Goal: Task Accomplishment & Management: Manage account settings

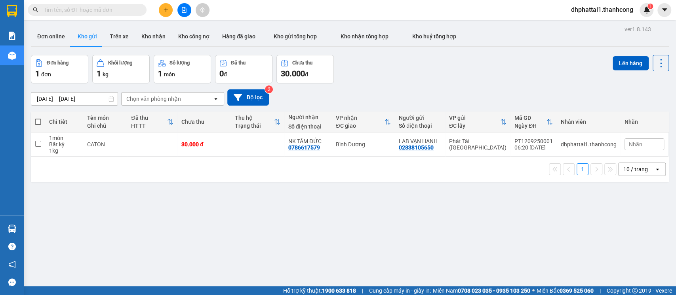
click at [36, 119] on span at bounding box center [38, 122] width 6 height 6
click at [38, 118] on input "checkbox" at bounding box center [38, 118] width 0 height 0
checkbox input "true"
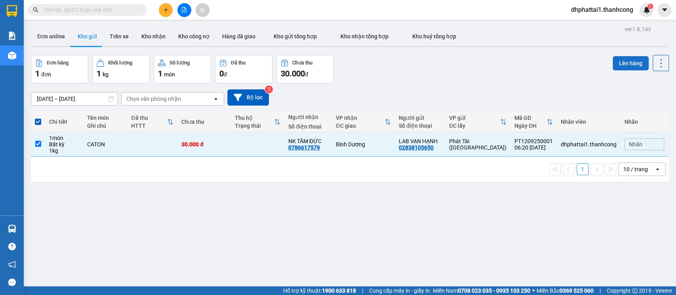
click at [627, 65] on button "Lên hàng" at bounding box center [630, 63] width 36 height 14
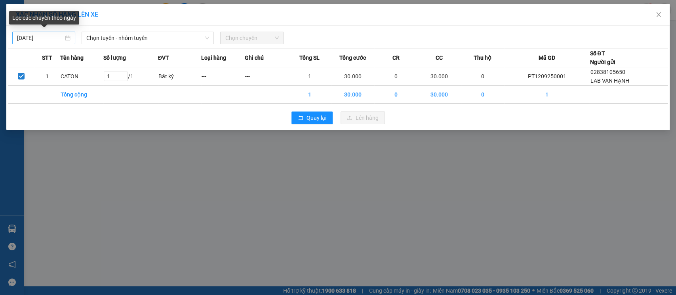
click at [71, 37] on div "[DATE]" at bounding box center [43, 38] width 63 height 13
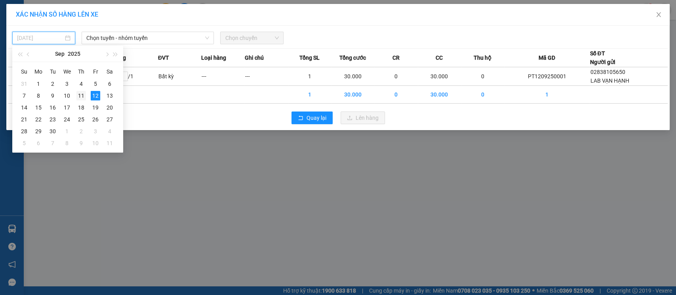
click at [80, 97] on div "11" at bounding box center [80, 95] width 9 height 9
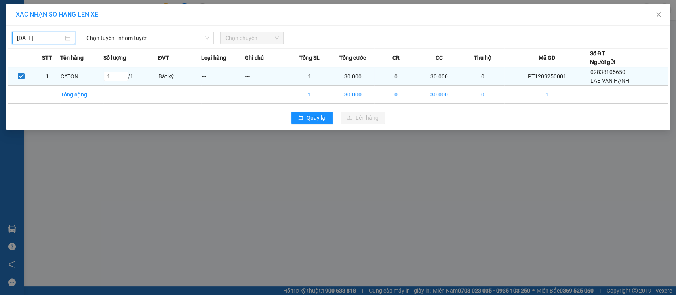
type input "[DATE]"
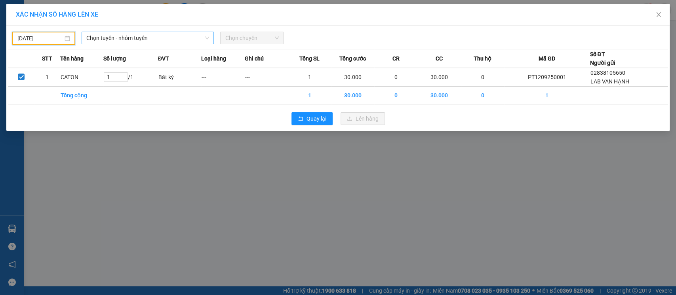
click at [173, 38] on span "Chọn tuyến - nhóm tuyến" at bounding box center [147, 38] width 123 height 12
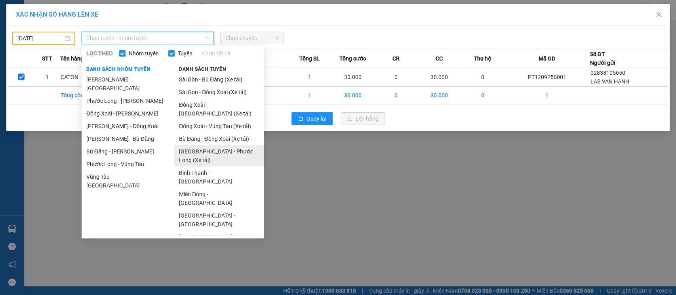
click at [236, 153] on li "[GEOGRAPHIC_DATA] - Phước Long (Xe tải)" at bounding box center [218, 155] width 89 height 21
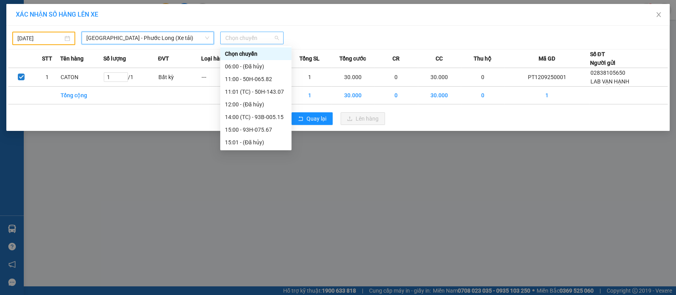
click at [258, 36] on span "Chọn chuyến" at bounding box center [251, 38] width 53 height 12
click at [252, 80] on div "11:00 - 50H-065.82" at bounding box center [256, 79] width 62 height 9
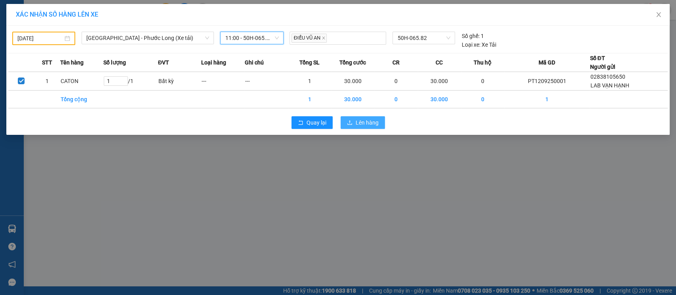
click at [364, 122] on span "Lên hàng" at bounding box center [366, 122] width 23 height 9
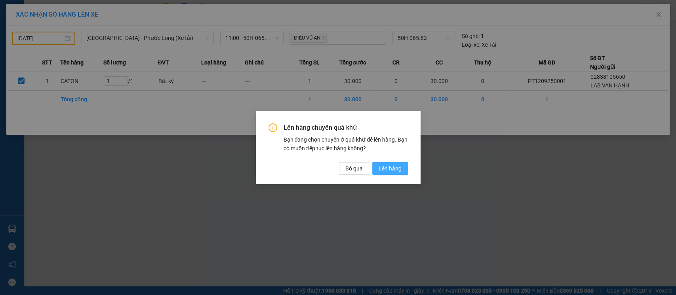
click at [402, 169] on button "Lên hàng" at bounding box center [390, 168] width 36 height 13
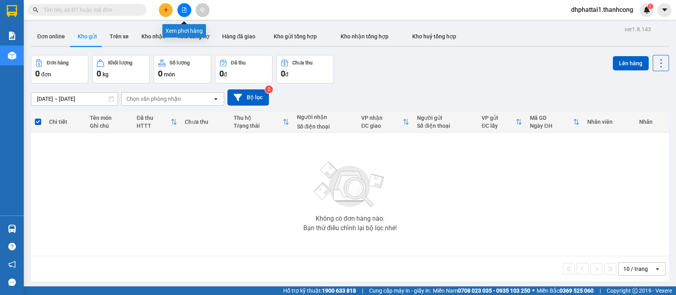
click at [187, 10] on button at bounding box center [184, 10] width 14 height 14
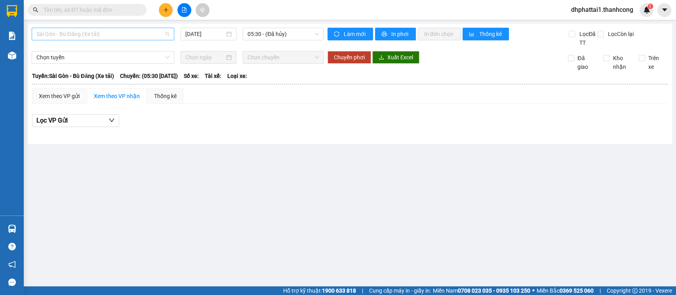
click at [130, 33] on span "Sài Gòn - Bù Đăng (Xe tải)" at bounding box center [102, 34] width 133 height 12
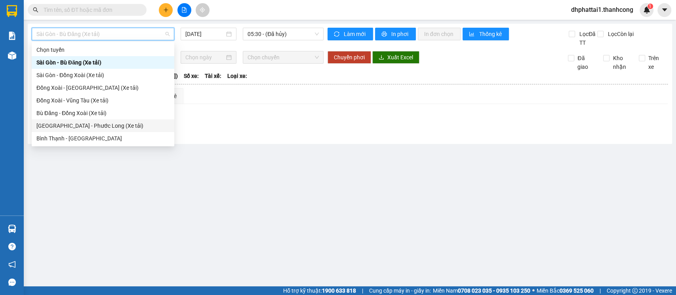
click at [96, 126] on div "[GEOGRAPHIC_DATA] - Phước Long (Xe tải)" at bounding box center [102, 126] width 133 height 9
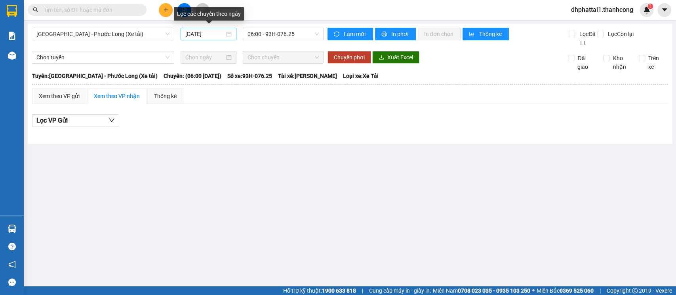
click at [228, 33] on div "[DATE]" at bounding box center [208, 34] width 46 height 9
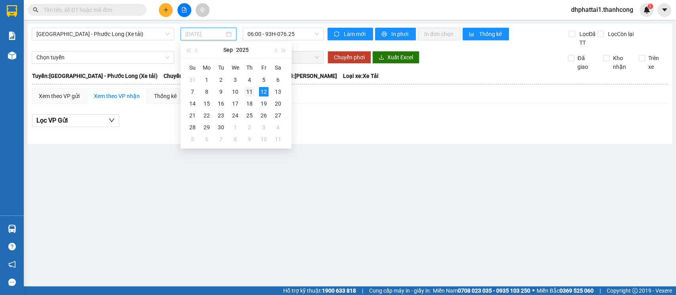
click at [246, 91] on div "11" at bounding box center [249, 91] width 9 height 9
type input "[DATE]"
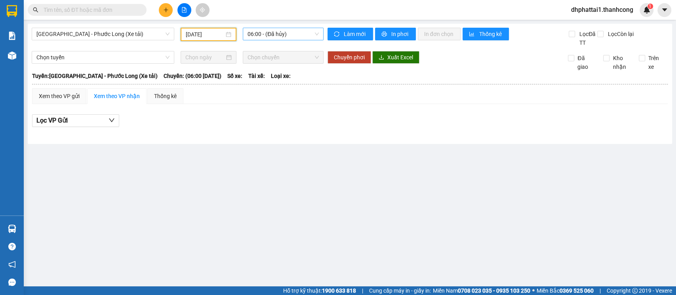
click at [279, 35] on span "06:00 - (Đã hủy)" at bounding box center [282, 34] width 71 height 12
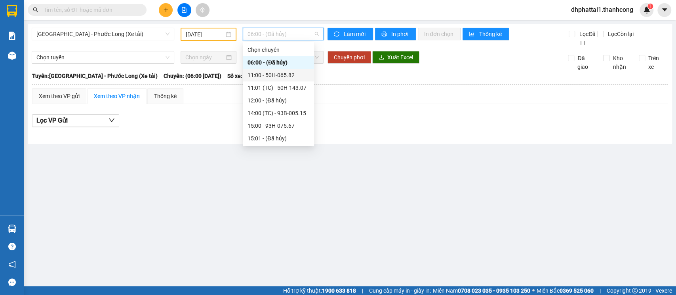
click at [284, 74] on div "11:00 - 50H-065.82" at bounding box center [278, 75] width 62 height 9
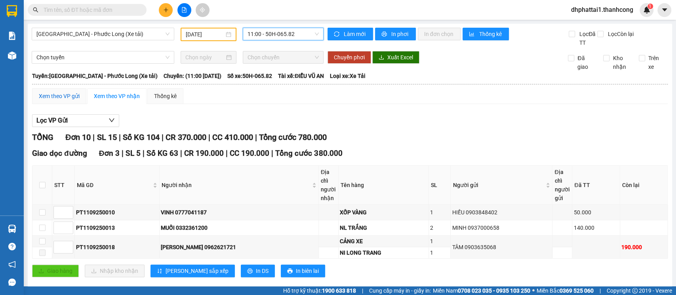
click at [54, 93] on div "Xem theo VP gửi" at bounding box center [59, 96] width 41 height 9
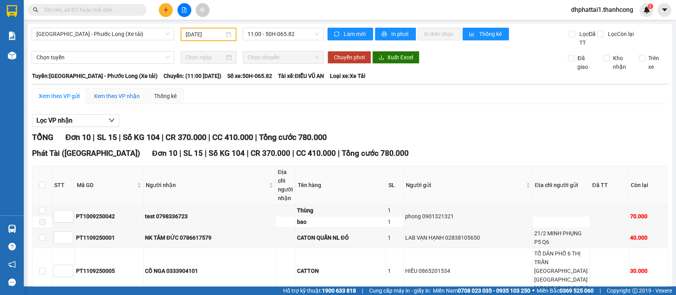
click at [137, 96] on div "Xem theo VP nhận" at bounding box center [117, 96] width 46 height 9
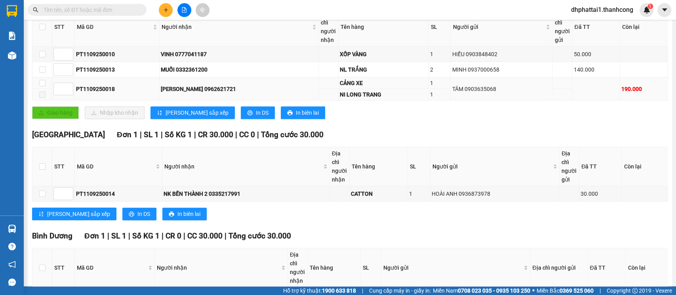
scroll to position [317, 0]
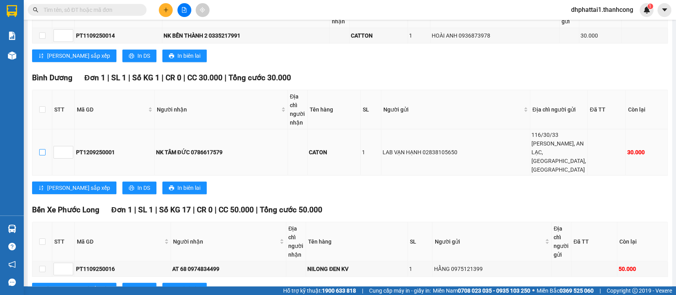
click at [41, 156] on input "checkbox" at bounding box center [42, 152] width 6 height 6
checkbox input "true"
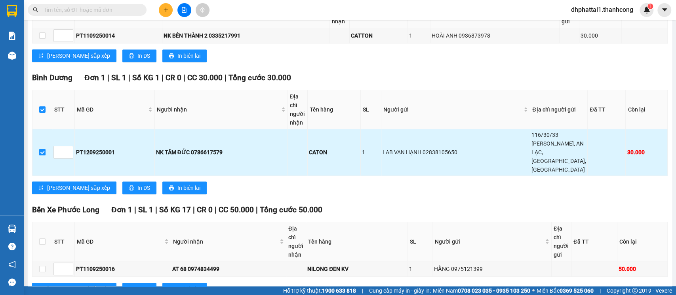
click at [44, 156] on input "checkbox" at bounding box center [42, 152] width 6 height 6
checkbox input "false"
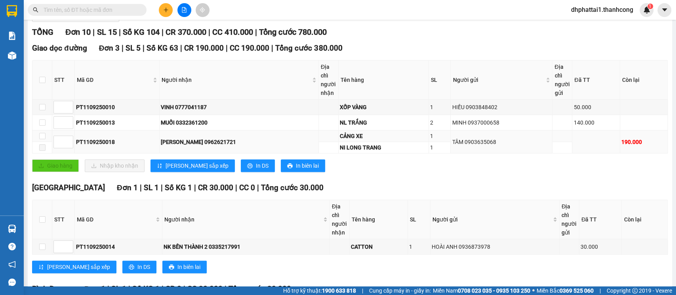
scroll to position [0, 0]
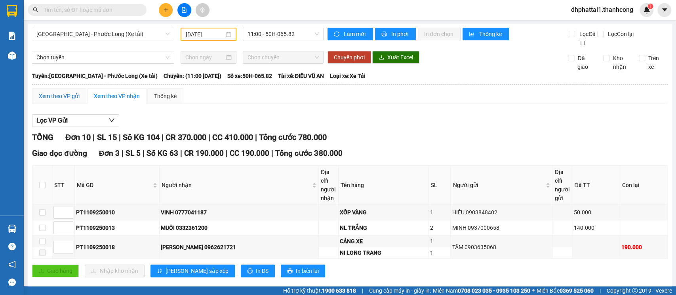
click at [65, 97] on div "Xem theo VP gửi" at bounding box center [59, 96] width 41 height 9
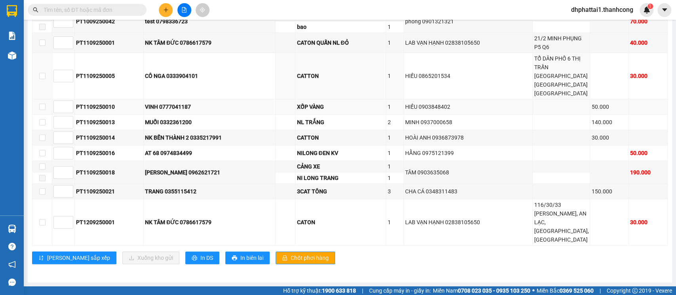
scroll to position [246, 0]
click at [41, 219] on input "checkbox" at bounding box center [42, 222] width 6 height 6
checkbox input "true"
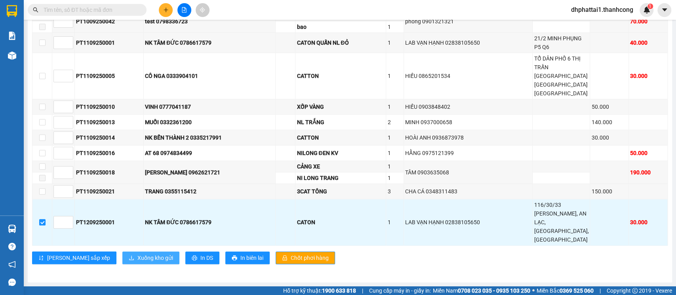
click at [137, 256] on span "Xuống kho gửi" at bounding box center [155, 258] width 36 height 9
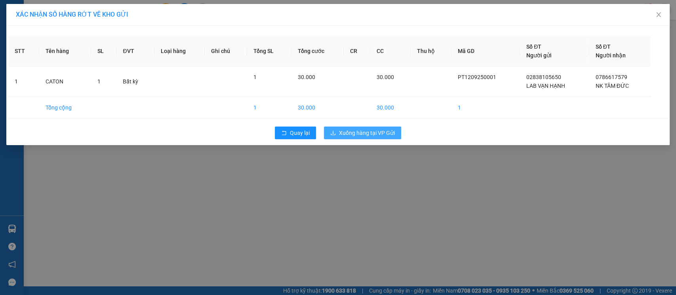
click at [361, 131] on span "Xuống hàng tại VP Gửi" at bounding box center [367, 133] width 56 height 9
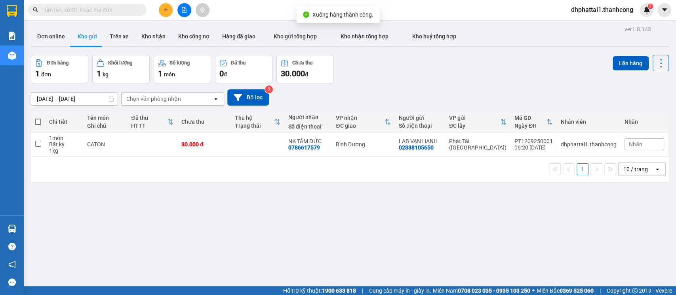
click at [183, 210] on div "ver 1.8.143 Đơn online Kho gửi Trên xe Kho nhận Kho công nợ Hàng đã giao Kho gử…" at bounding box center [350, 171] width 644 height 295
click at [165, 11] on icon "plus" at bounding box center [166, 10] width 6 height 6
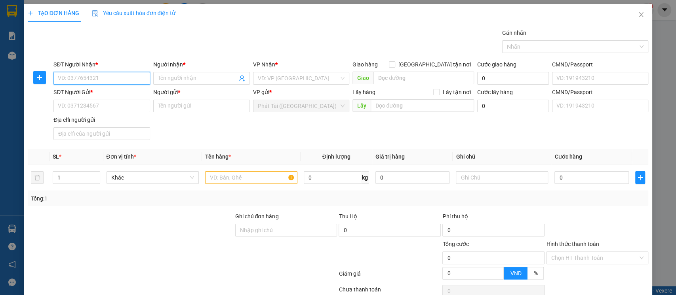
paste input "0986.327.072"
drag, startPoint x: 82, startPoint y: 78, endPoint x: 84, endPoint y: 84, distance: 6.3
click at [82, 82] on input "0986.327.072" at bounding box center [101, 78] width 97 height 13
click at [72, 76] on input "0986.327072" at bounding box center [101, 78] width 97 height 13
click at [71, 81] on input "0986.327072" at bounding box center [101, 78] width 97 height 13
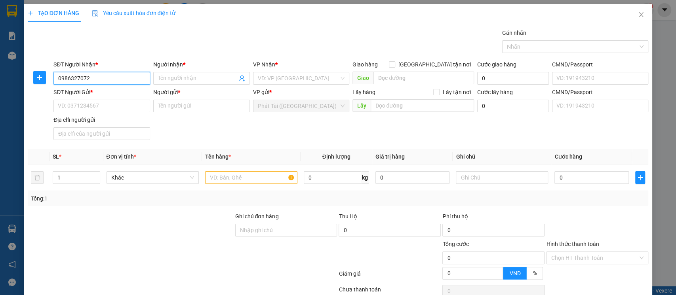
type input "0986327072"
click at [171, 75] on input "Người nhận *" at bounding box center [197, 78] width 79 height 9
paste input "MAI"
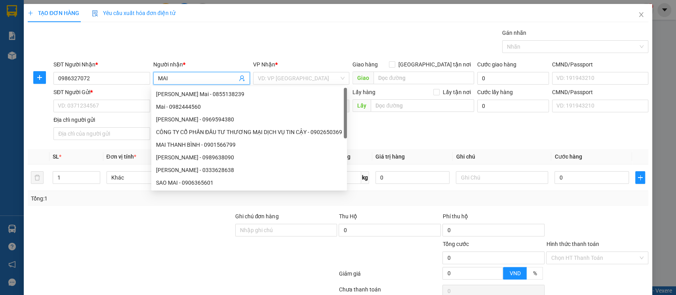
type input "MAI"
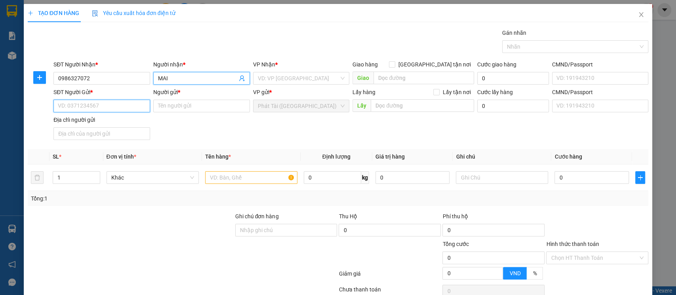
click at [97, 103] on input "SĐT Người Gửi *" at bounding box center [101, 106] width 97 height 13
paste input "0903.384.638"
click at [81, 105] on input "0903.384.638" at bounding box center [101, 106] width 97 height 13
click at [70, 107] on input "0903.384638" at bounding box center [101, 106] width 97 height 13
type input "0903384638"
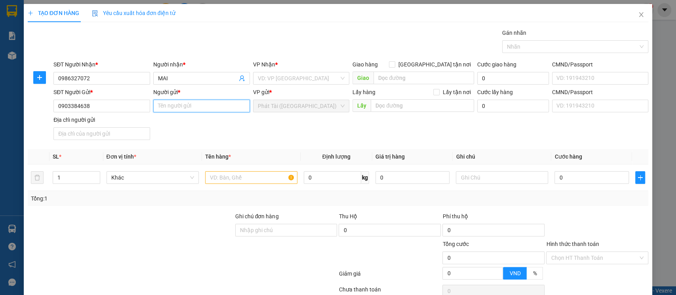
click at [194, 103] on input "Người gửi *" at bounding box center [201, 106] width 97 height 13
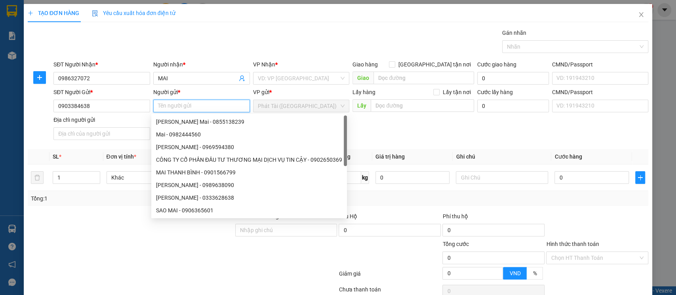
paste input "THANH"
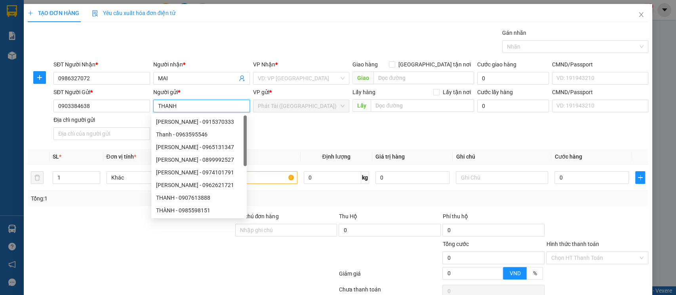
type input "THANH"
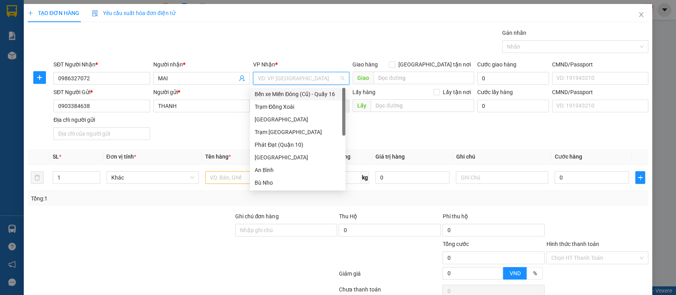
click at [304, 78] on input "search" at bounding box center [299, 78] width 82 height 12
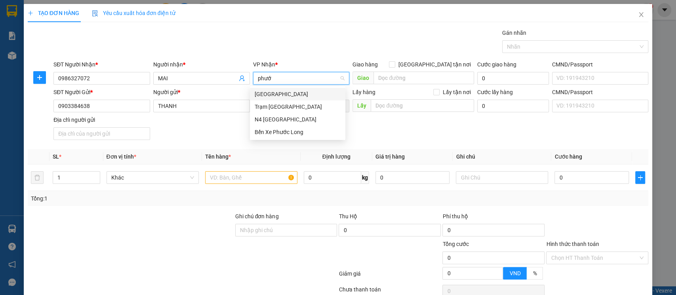
type input "phước"
click at [307, 134] on div "Bến Xe Phước Long" at bounding box center [298, 132] width 86 height 9
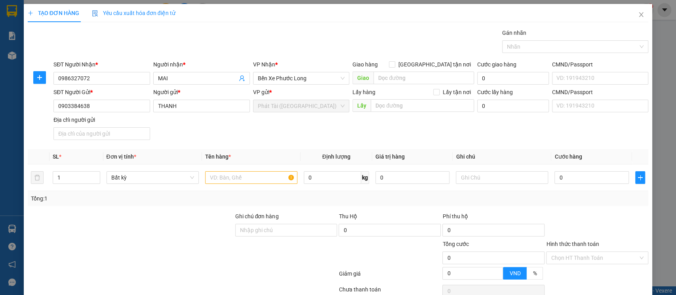
scroll to position [101, 0]
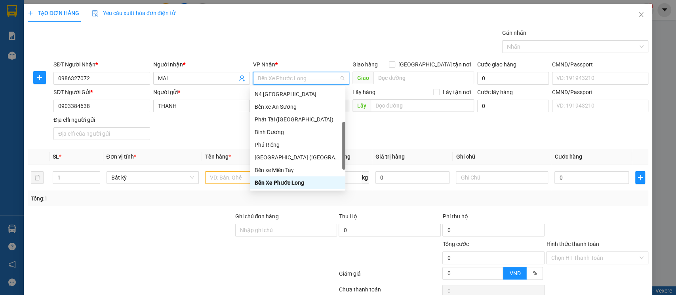
click at [286, 179] on div "Bến Xe Phước Long" at bounding box center [298, 183] width 86 height 9
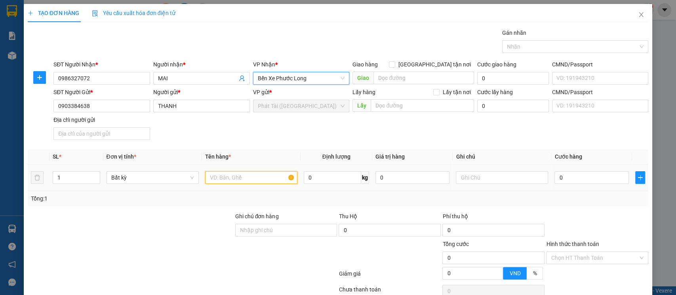
click at [219, 177] on input "text" at bounding box center [251, 177] width 92 height 13
paste input "NI LONG TRANG"
type input "NI LONG TRANG"
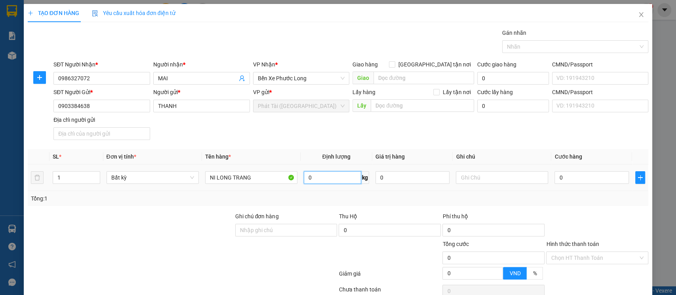
click at [317, 179] on input "0" at bounding box center [332, 177] width 57 height 13
type input "1"
click at [340, 203] on div "Tổng: 1" at bounding box center [338, 198] width 621 height 15
type input "30.000"
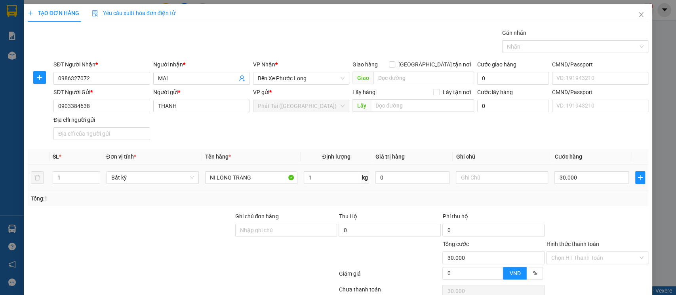
scroll to position [38, 0]
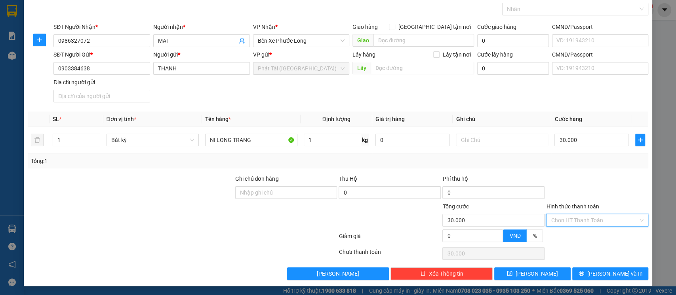
click at [576, 218] on input "Hình thức thanh toán" at bounding box center [594, 221] width 87 height 12
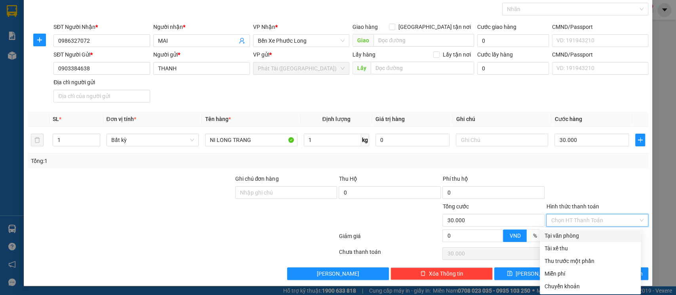
click at [564, 235] on div "Tại văn phòng" at bounding box center [589, 236] width 91 height 9
type input "0"
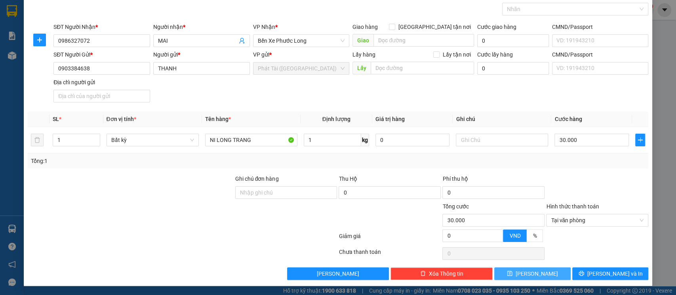
click at [516, 275] on button "[PERSON_NAME]" at bounding box center [532, 274] width 76 height 13
type input "0"
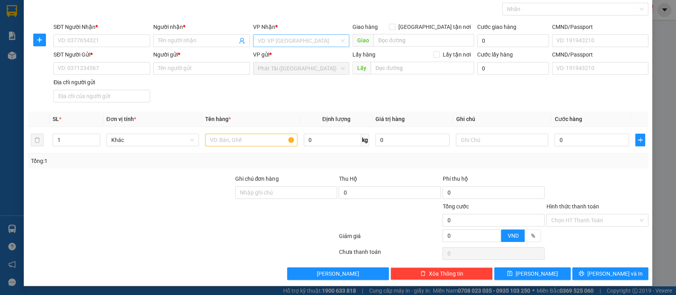
click at [314, 35] on input "search" at bounding box center [299, 41] width 82 height 12
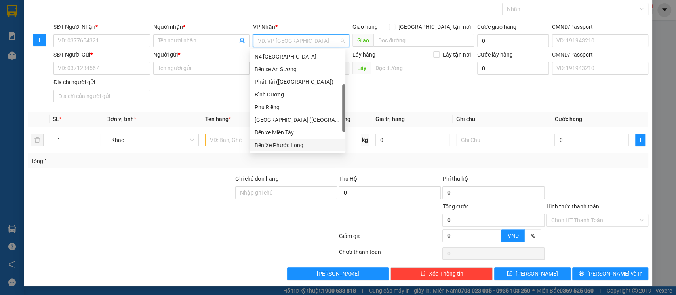
click at [285, 145] on div "Bến Xe Phước Long" at bounding box center [298, 145] width 86 height 9
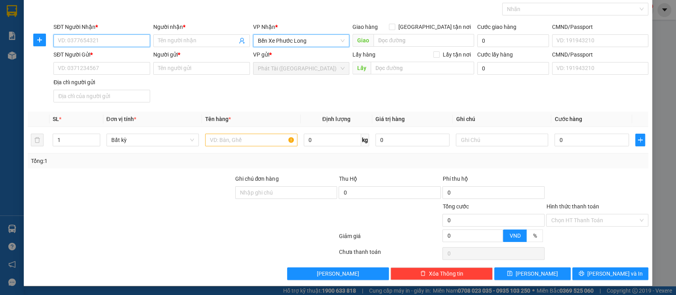
click at [128, 40] on input "SĐT Người Nhận *" at bounding box center [101, 40] width 97 height 13
paste input "0366.449.644"
click at [83, 44] on input "0366.449.644" at bounding box center [101, 40] width 97 height 13
click at [81, 44] on input "0366.449.644" at bounding box center [101, 40] width 97 height 13
click at [70, 42] on input "0366.449644" at bounding box center [101, 40] width 97 height 13
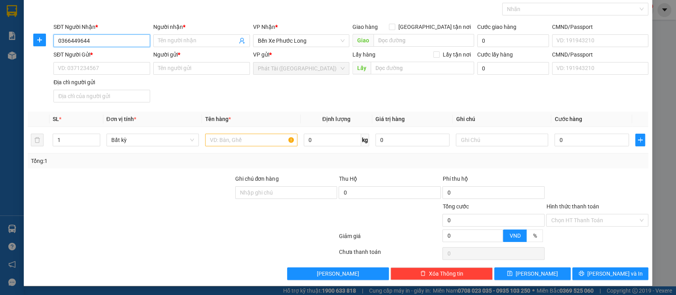
type input "0366449644"
click at [213, 42] on input "Người nhận *" at bounding box center [197, 40] width 79 height 9
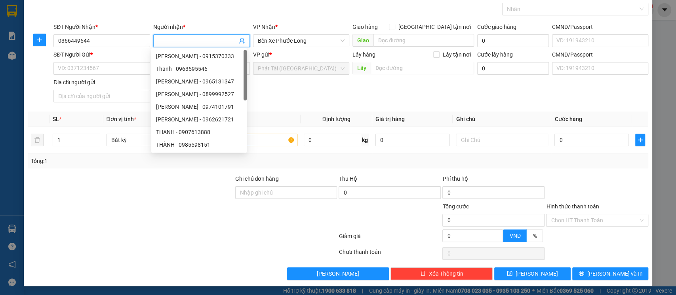
paste input "HIẾU"
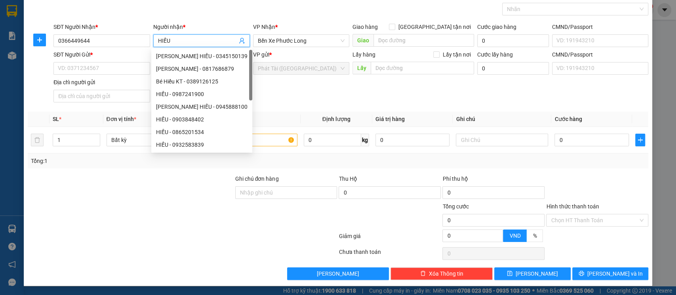
type input "HIẾU"
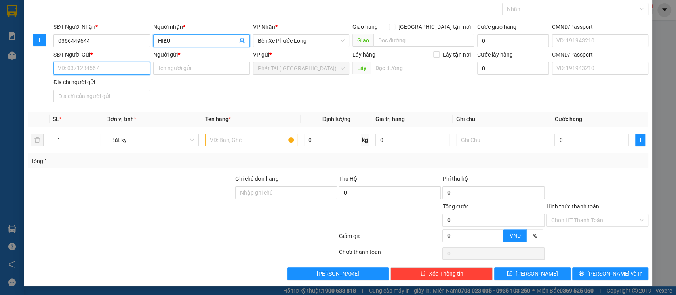
click at [103, 67] on input "SĐT Người Gửi *" at bounding box center [101, 68] width 97 height 13
paste input "0903.130.195"
click at [83, 70] on input "0903.130.195" at bounding box center [101, 68] width 97 height 13
click at [82, 70] on input "0903.130.195" at bounding box center [101, 68] width 97 height 13
click at [72, 69] on input "0903.130195" at bounding box center [101, 68] width 97 height 13
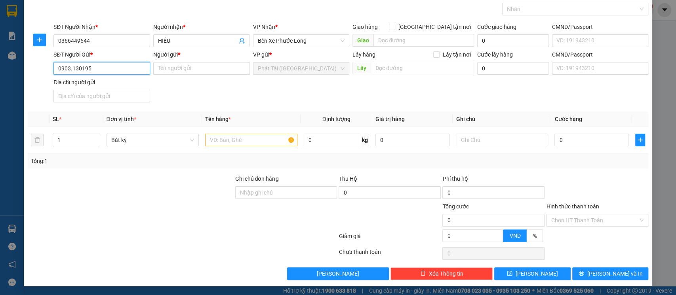
click at [71, 70] on input "0903.130195" at bounding box center [101, 68] width 97 height 13
type input "0903130195"
click at [211, 72] on input "Người gửi *" at bounding box center [201, 68] width 97 height 13
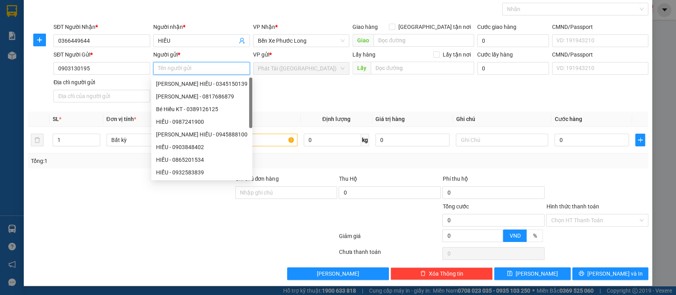
paste input "PHONG"
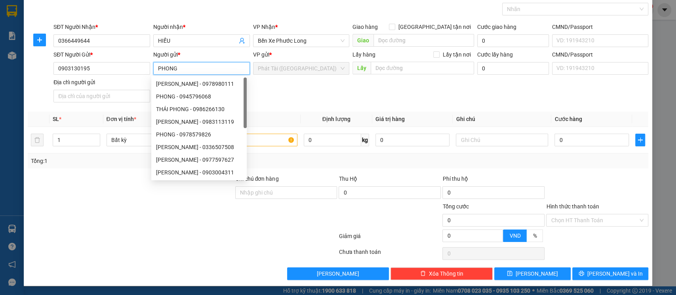
type input "PHONG"
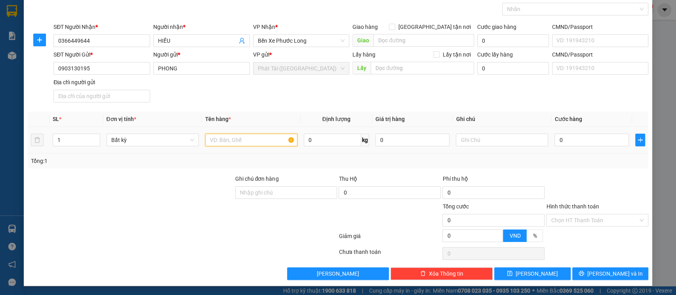
click at [245, 144] on input "text" at bounding box center [251, 140] width 92 height 13
paste input "CAN XANH NI LONG TRANG"
type input "CAN XANH NI LONG TRANG"
click at [317, 144] on input "0" at bounding box center [332, 140] width 57 height 13
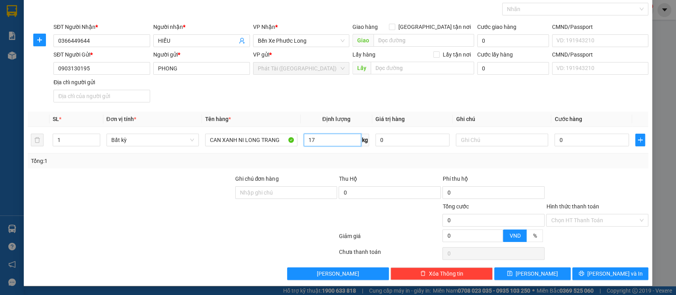
type input "17"
type input "50.000"
click at [531, 276] on span "[PERSON_NAME]" at bounding box center [536, 274] width 42 height 9
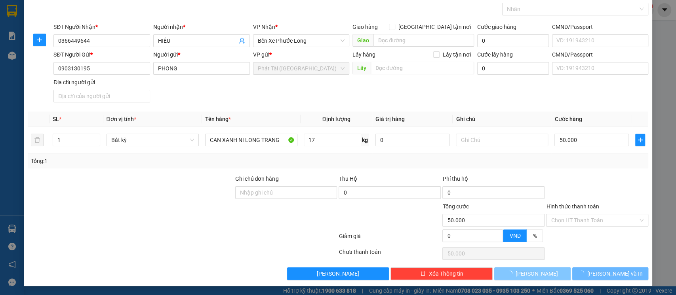
type input "0"
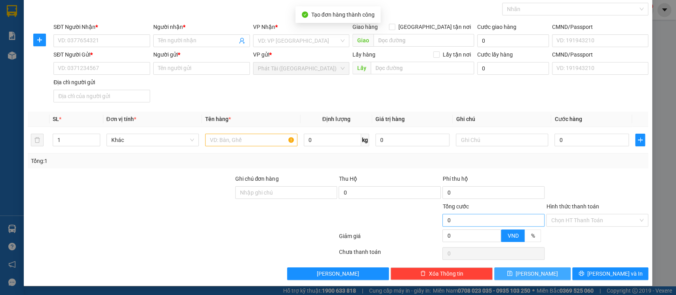
scroll to position [0, 0]
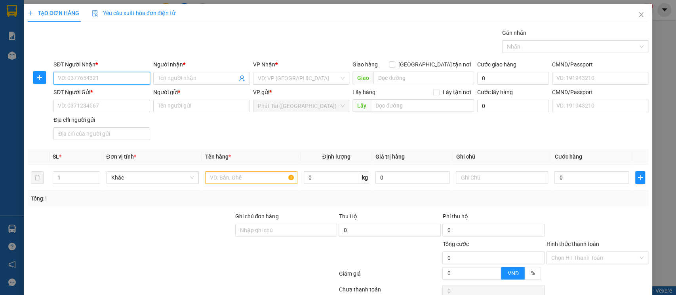
click at [111, 79] on input "SĐT Người Nhận *" at bounding box center [101, 78] width 97 height 13
paste input "0961.090.317"
click at [81, 81] on input "0961.090.317" at bounding box center [101, 78] width 97 height 13
click at [72, 80] on input "0961.090317" at bounding box center [101, 78] width 97 height 13
type input "0961090317"
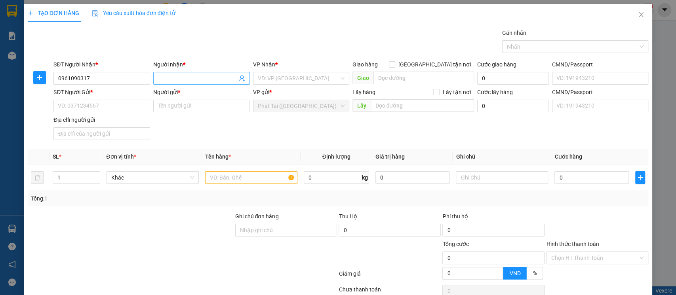
click at [198, 79] on input "Người nhận *" at bounding box center [197, 78] width 79 height 9
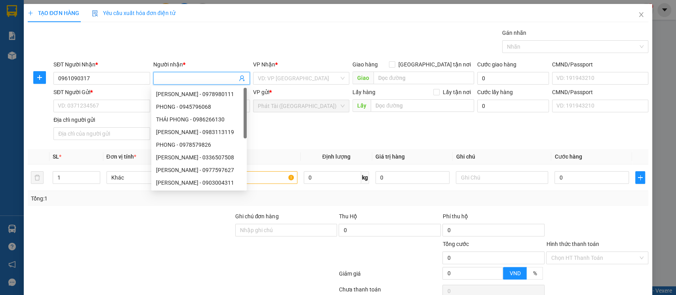
paste input "HOÀ"
type input "HOÀ"
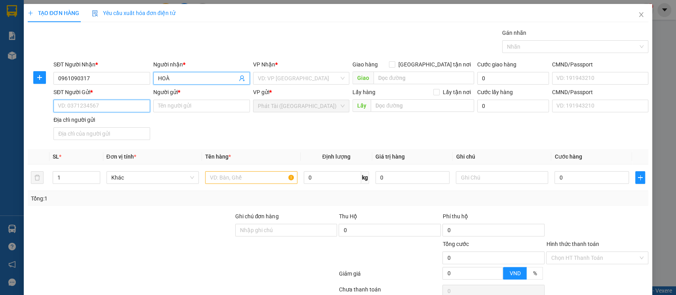
click at [85, 103] on input "SĐT Người Gửi *" at bounding box center [101, 106] width 97 height 13
paste input "0972.790.055"
click at [81, 104] on input "0972.790.055" at bounding box center [101, 106] width 97 height 13
click at [71, 106] on input "0972.790055" at bounding box center [101, 106] width 97 height 13
type input "0972790055"
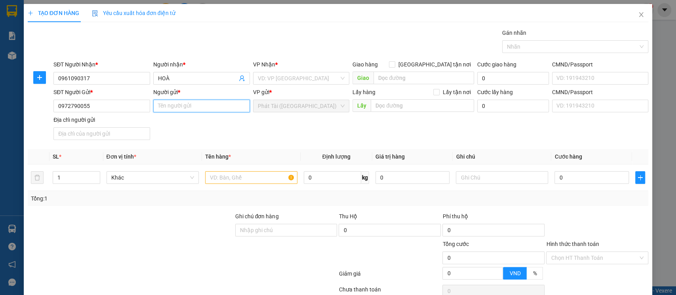
click at [184, 104] on input "Người gửi *" at bounding box center [201, 106] width 97 height 13
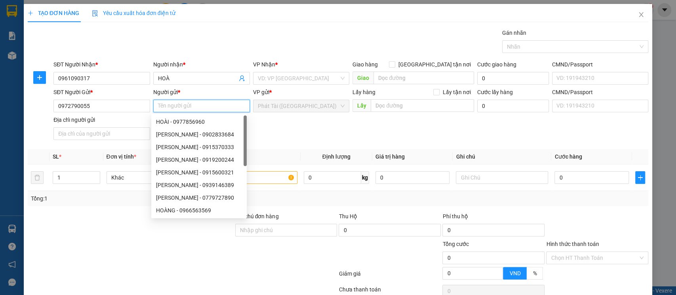
paste input "BỈNH"
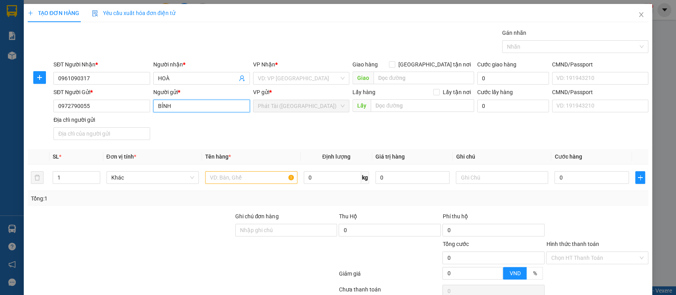
type input "BỈNH"
click at [225, 174] on input "text" at bounding box center [251, 177] width 92 height 13
paste input "NI LONG ĐEN KV"
type input "NI LONG ĐEN KV"
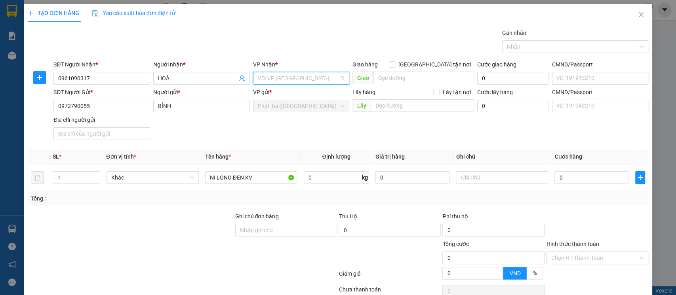
click at [298, 75] on input "search" at bounding box center [299, 78] width 82 height 12
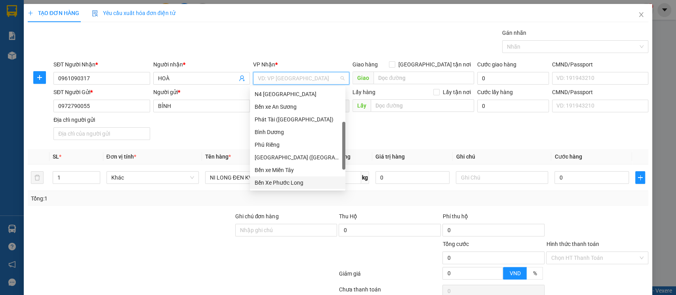
click at [282, 182] on div "Bến Xe Phước Long" at bounding box center [298, 183] width 86 height 9
click at [294, 182] on div "Bến Xe Phước Long" at bounding box center [298, 183] width 86 height 9
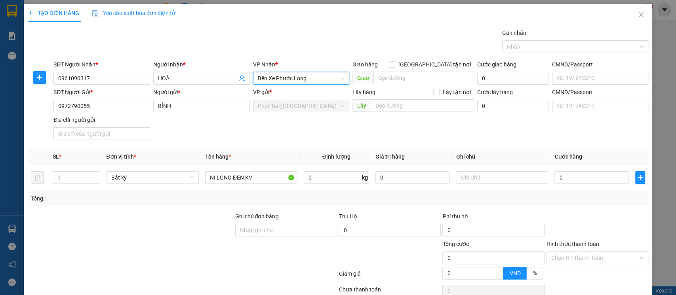
click at [399, 140] on div "SĐT Người Gửi * 0972790055 Người gửi * BỈNH VP gửi * Phát Tài ([GEOGRAPHIC_DATA…" at bounding box center [351, 115] width 598 height 55
click at [308, 177] on input "0" at bounding box center [332, 177] width 57 height 13
type input "1"
click at [400, 138] on div "SĐT Người Gửi * 0972790055 Người gửi * BỈNH VP gửi * Phát Tài ([GEOGRAPHIC_DATA…" at bounding box center [351, 115] width 598 height 55
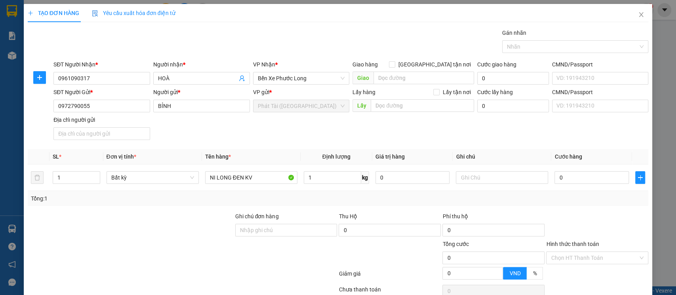
type input "30.000"
click at [547, 51] on div at bounding box center [571, 46] width 135 height 9
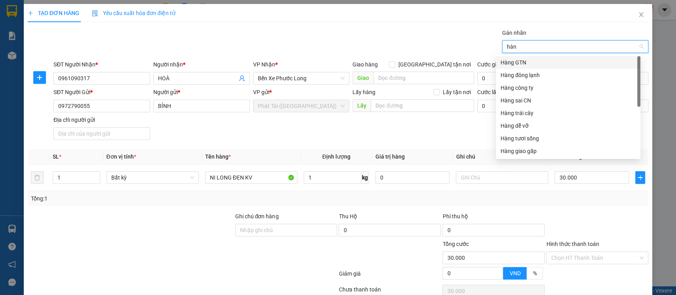
type input "hàng"
click at [533, 154] on div "Hàng giao gấp" at bounding box center [567, 151] width 135 height 9
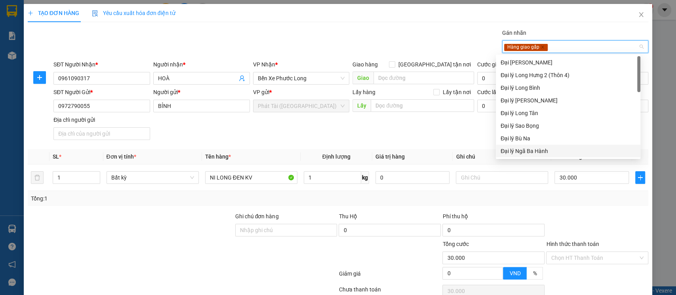
click at [442, 134] on div "SĐT Người Gửi * 0972790055 Người gửi * BỈNH VP gửi * Phát Tài ([GEOGRAPHIC_DATA…" at bounding box center [351, 115] width 598 height 55
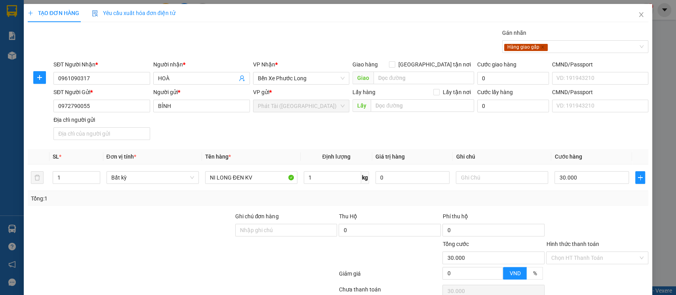
scroll to position [38, 0]
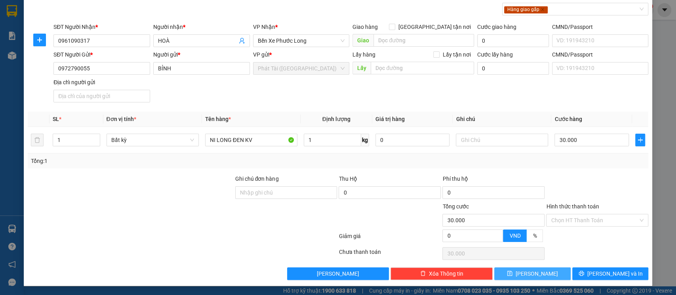
click at [529, 272] on span "[PERSON_NAME]" at bounding box center [536, 274] width 42 height 9
type input "0"
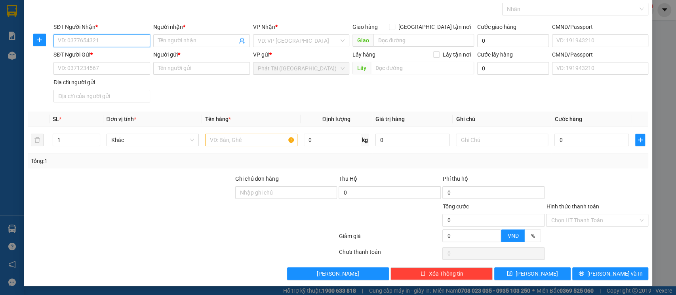
click at [138, 40] on input "SĐT Người Nhận *" at bounding box center [101, 40] width 97 height 13
paste input "0906.798.880"
click at [82, 38] on input "0906.798.880" at bounding box center [101, 40] width 97 height 13
click at [72, 42] on input "0906.798880" at bounding box center [101, 40] width 97 height 13
type input "0906798880"
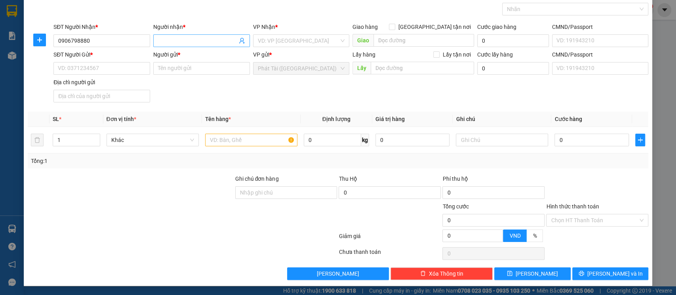
click at [195, 36] on span at bounding box center [201, 40] width 97 height 13
click at [194, 38] on input "Người nhận *" at bounding box center [197, 40] width 79 height 9
paste input "TÀI"
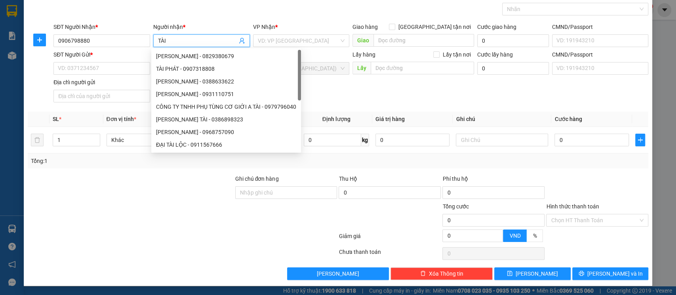
type input "TÀI"
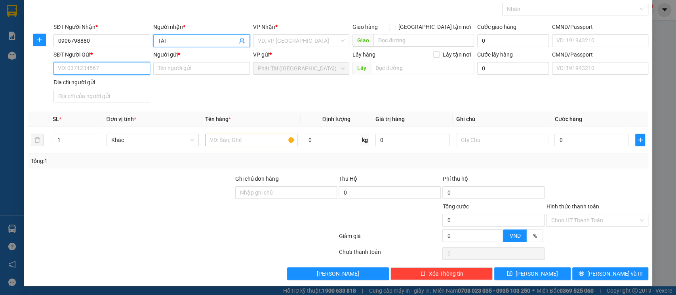
click at [117, 74] on input "SĐT Người Gửi *" at bounding box center [101, 68] width 97 height 13
paste input "0819.102.438"
click at [82, 70] on input "0819.102.438" at bounding box center [101, 68] width 97 height 13
click at [71, 69] on input "0819.102438" at bounding box center [101, 68] width 97 height 13
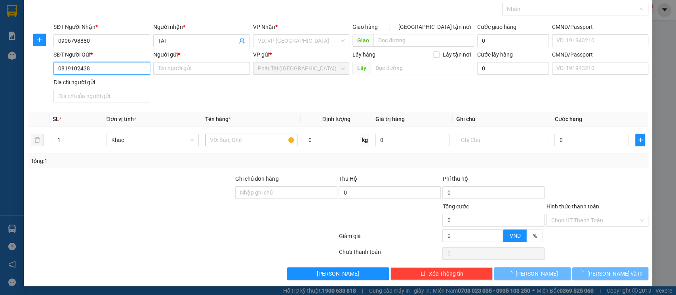
type input "0819102438"
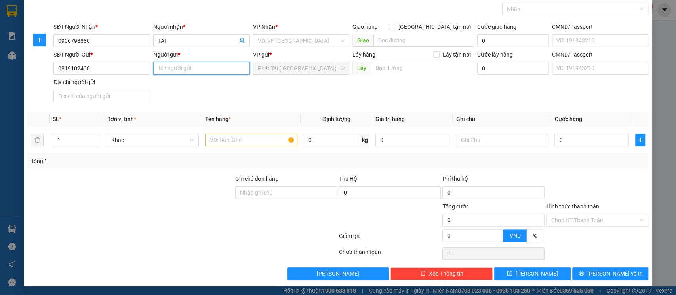
click at [202, 71] on input "Người gửi *" at bounding box center [201, 68] width 97 height 13
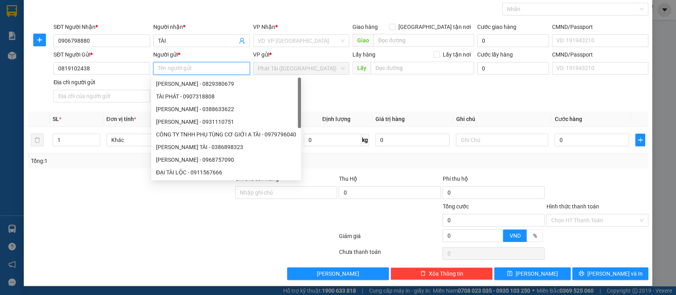
paste input "ANH"
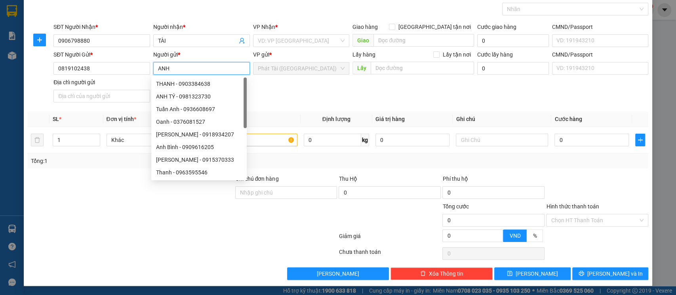
type input "ANH"
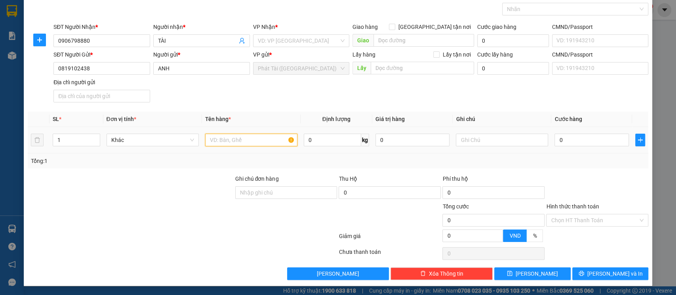
click at [250, 139] on input "text" at bounding box center [251, 140] width 92 height 13
paste input "XÔP KV /HÀNG LẠNH"
click at [561, 10] on div at bounding box center [571, 8] width 135 height 9
type input "XÔP KV /HÀNG LẠNH"
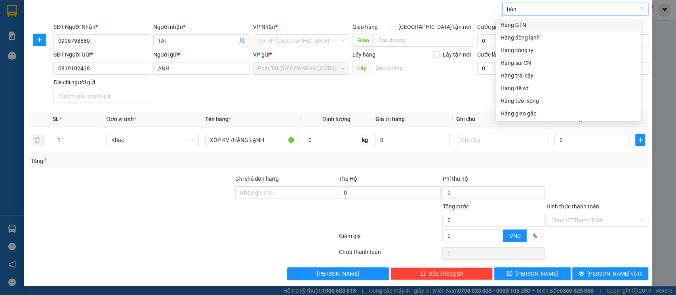
type input "hàng"
click at [541, 39] on div "Hàng đông lạnh" at bounding box center [567, 37] width 135 height 9
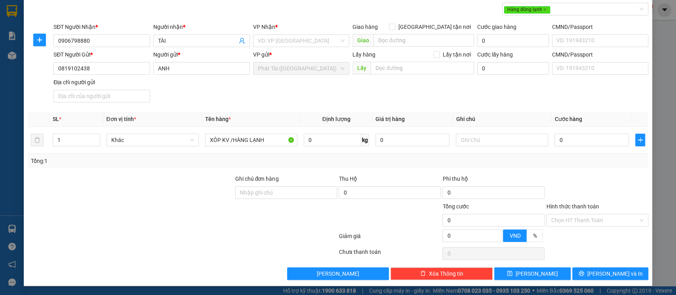
click at [316, 94] on div "SĐT Người Gửi * 0819102438 Người gửi * ANH VP gửi * Phát Tài ([GEOGRAPHIC_DATA]…" at bounding box center [351, 77] width 598 height 55
click at [289, 44] on input "search" at bounding box center [299, 41] width 82 height 12
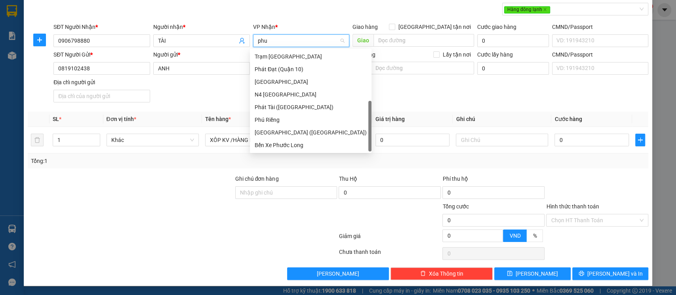
scroll to position [0, 0]
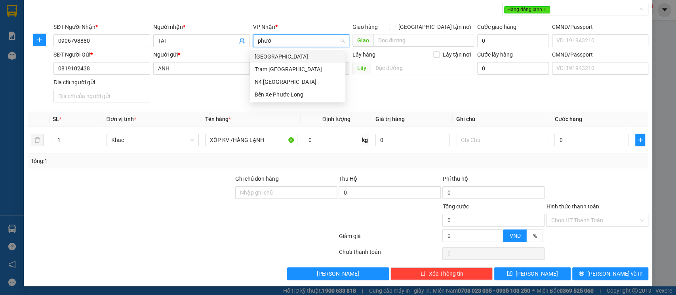
type input "phước"
click at [289, 51] on div "[GEOGRAPHIC_DATA]" at bounding box center [297, 56] width 95 height 13
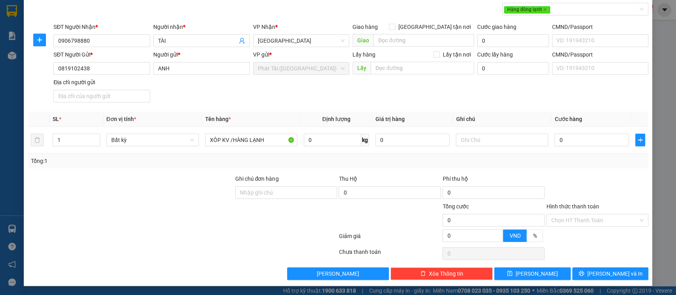
click at [316, 93] on div "SĐT Người Gửi * 0819102438 Người gửi * ANH VP gửi * Phát Tài ([GEOGRAPHIC_DATA]…" at bounding box center [351, 77] width 598 height 55
click at [315, 138] on input "0" at bounding box center [332, 140] width 57 height 13
type input "40"
click at [315, 148] on td "40 kg" at bounding box center [336, 140] width 72 height 27
type input "70.000"
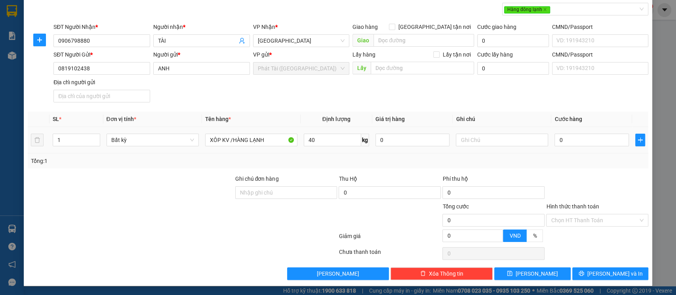
type input "70.000"
click at [512, 274] on icon "save" at bounding box center [509, 273] width 5 height 5
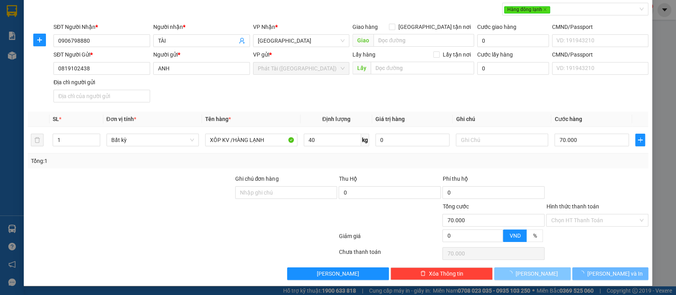
type input "0"
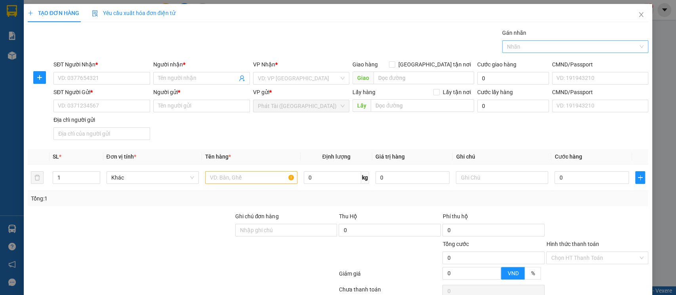
click at [586, 49] on div at bounding box center [571, 46] width 135 height 9
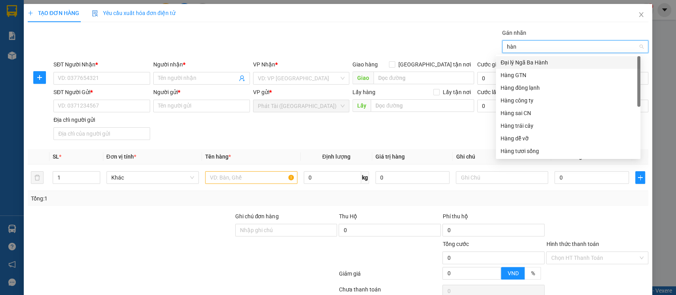
type input "hàng"
click at [556, 73] on div "Hàng đông lạnh" at bounding box center [567, 75] width 135 height 9
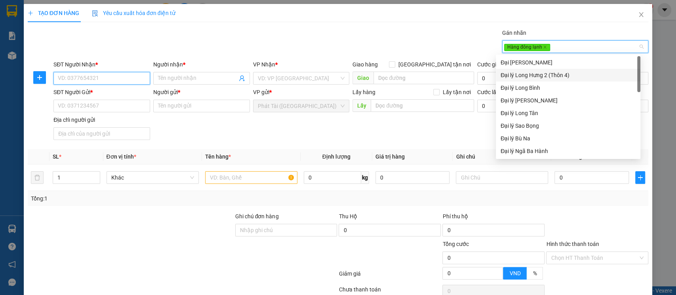
click at [70, 81] on input "SĐT Người Nhận *" at bounding box center [101, 78] width 97 height 13
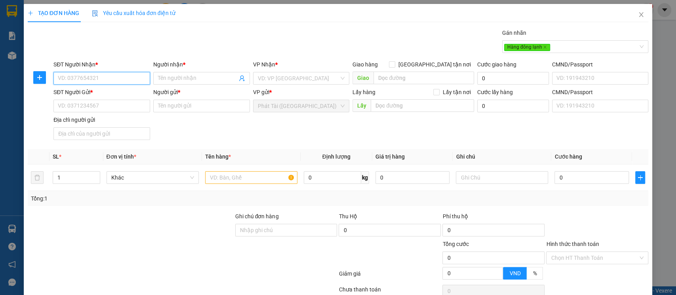
paste input "0933.083.507"
click at [80, 80] on input "0933.083.507" at bounding box center [101, 78] width 97 height 13
click at [71, 78] on input "0933.083507" at bounding box center [101, 78] width 97 height 13
type input "0933083507"
click at [204, 77] on input "Người nhận *" at bounding box center [197, 78] width 79 height 9
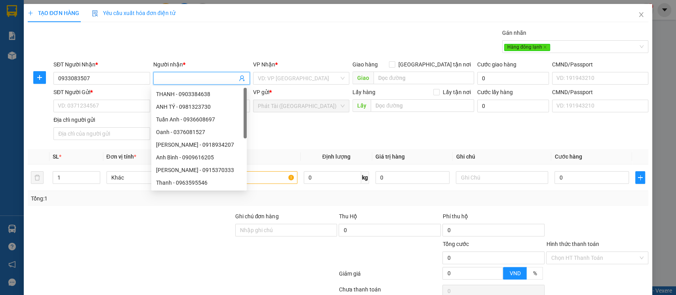
paste input "CHIẾN"
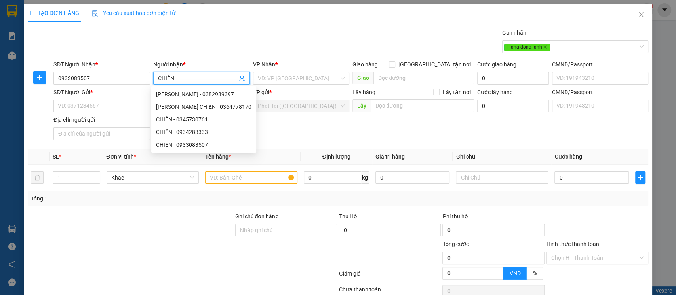
type input "CHIẾN"
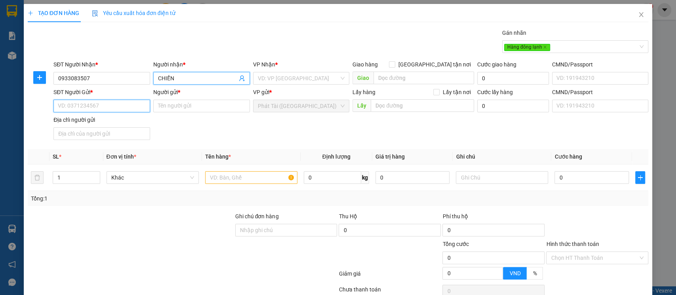
click at [106, 104] on input "SĐT Người Gửi *" at bounding box center [101, 106] width 97 height 13
paste input "0909.505.941"
click at [82, 106] on input "0909.505.941" at bounding box center [101, 106] width 97 height 13
click at [72, 106] on input "0909.505941" at bounding box center [101, 106] width 97 height 13
type input "0909505941"
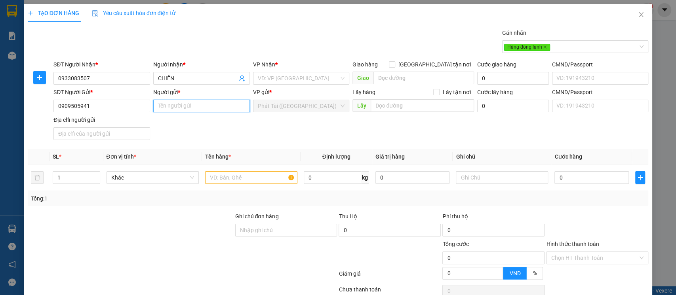
click at [207, 103] on input "Người gửi *" at bounding box center [201, 106] width 97 height 13
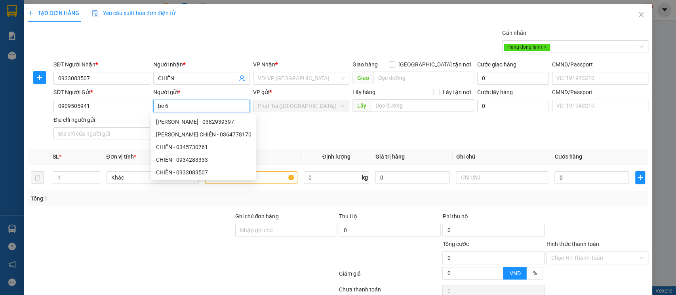
type input "bé 6"
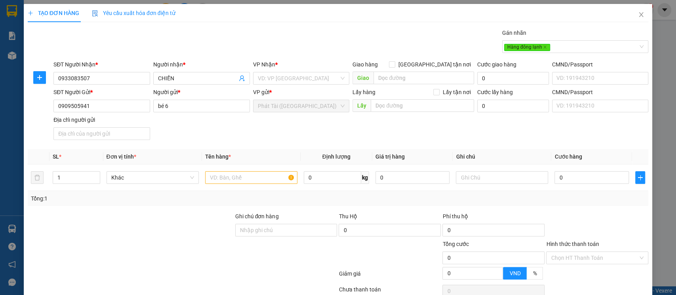
click at [284, 124] on div "SĐT Người Gửi * 0909505941 Người gửi * bé 6 VP gửi * Phát Tài ([GEOGRAPHIC_DATA…" at bounding box center [351, 115] width 598 height 55
click at [232, 176] on input "text" at bounding box center [251, 177] width 92 height 13
paste input "XÔP KV /HÀNG LẠNH"
type input "XÔP KV /HÀNG LẠNH"
click at [320, 177] on input "0" at bounding box center [332, 177] width 57 height 13
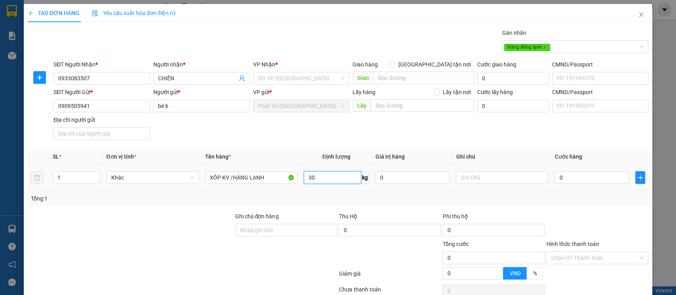
type input "30"
click at [315, 196] on div "Tổng: 1" at bounding box center [338, 198] width 614 height 9
click at [315, 175] on input "30" at bounding box center [332, 177] width 57 height 13
click at [321, 78] on input "search" at bounding box center [299, 78] width 82 height 12
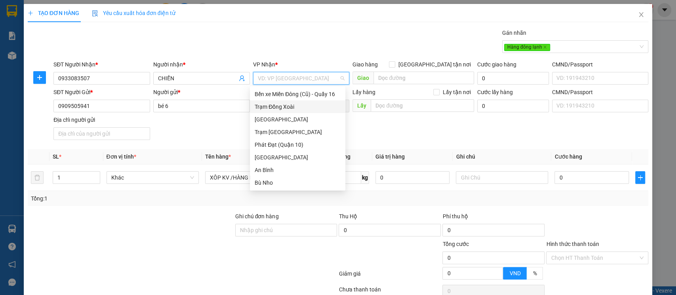
click at [285, 112] on div "Trạm Đồng Xoài" at bounding box center [297, 107] width 95 height 13
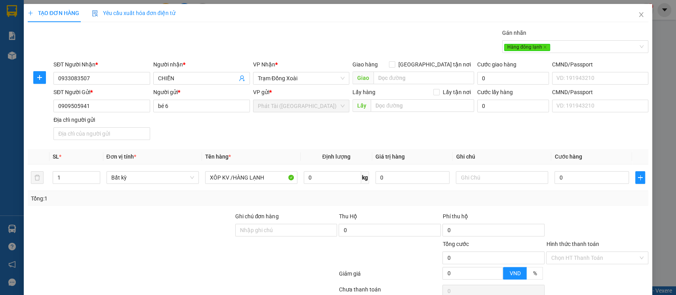
click at [376, 128] on div "SĐT Người Gửi * 0909505941 Người gửi * bé 6 VP gửi * Phát Tài ([GEOGRAPHIC_DATA…" at bounding box center [351, 115] width 598 height 55
click at [317, 179] on input "0" at bounding box center [332, 177] width 57 height 13
type input "30"
click at [328, 150] on th "Định lượng" at bounding box center [336, 156] width 72 height 15
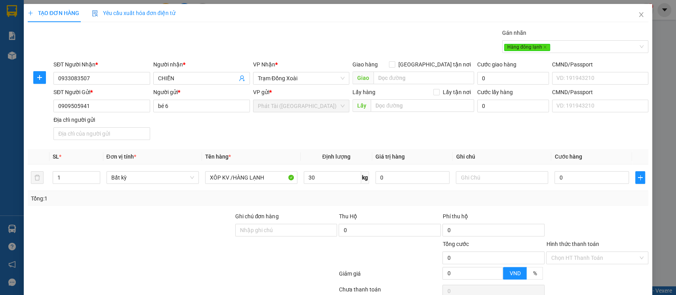
type input "60.000"
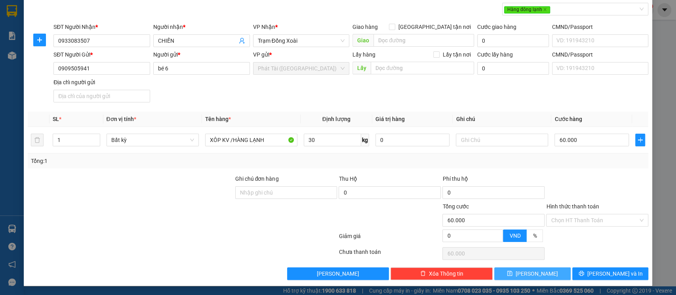
click at [526, 274] on span "[PERSON_NAME]" at bounding box center [536, 274] width 42 height 9
type input "0"
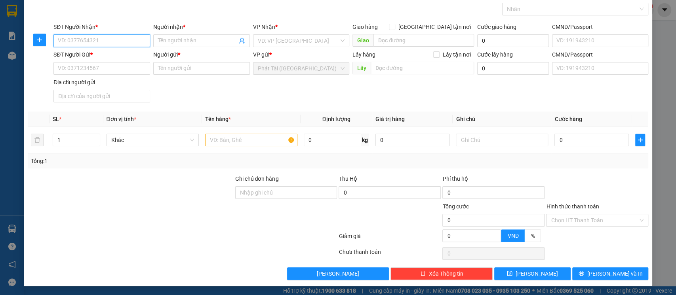
click at [95, 42] on input "SĐT Người Nhận *" at bounding box center [101, 40] width 97 height 13
paste input "0814.204.060"
click at [83, 41] on input "0814.204.060" at bounding box center [101, 40] width 97 height 13
click at [81, 42] on input "0814.204.060" at bounding box center [101, 40] width 97 height 13
click at [72, 41] on input "0814.204060" at bounding box center [101, 40] width 97 height 13
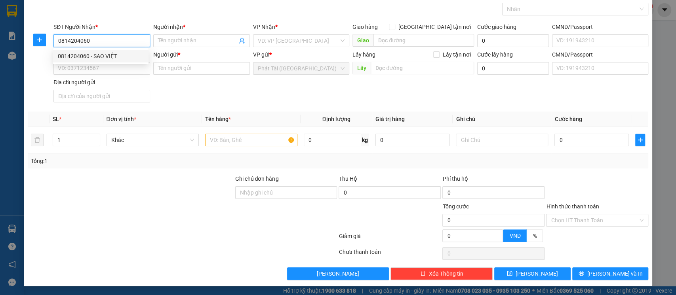
type input "0814204060"
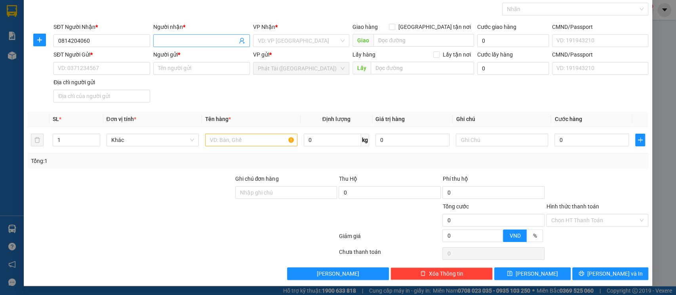
click at [203, 38] on input "Người nhận *" at bounding box center [197, 40] width 79 height 9
paste input "NHA KHOA SAO VIỆT"
type input "NHA KHOA SAO VIỆT"
click at [91, 67] on input "SĐT Người Gửi *" at bounding box center [101, 68] width 97 height 13
paste input "0945.574.986"
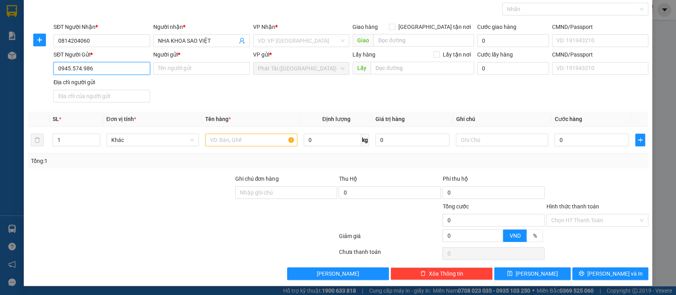
click at [82, 69] on input "0945.574.986" at bounding box center [101, 68] width 97 height 13
click at [71, 70] on input "0945.574986" at bounding box center [101, 68] width 97 height 13
type input "0945574986"
click at [209, 68] on input "Người gửi *" at bounding box center [201, 68] width 97 height 13
paste input "TÂN TIẾN"
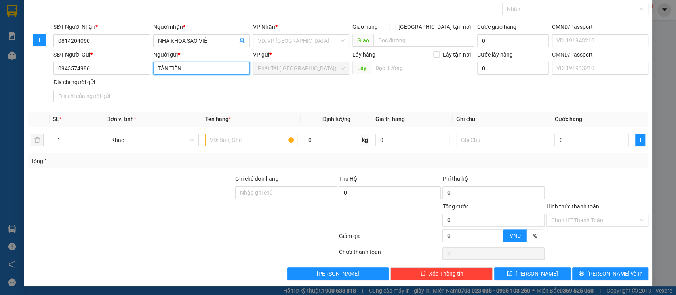
type input "TÂN TIẾN"
click at [294, 43] on input "search" at bounding box center [299, 41] width 82 height 12
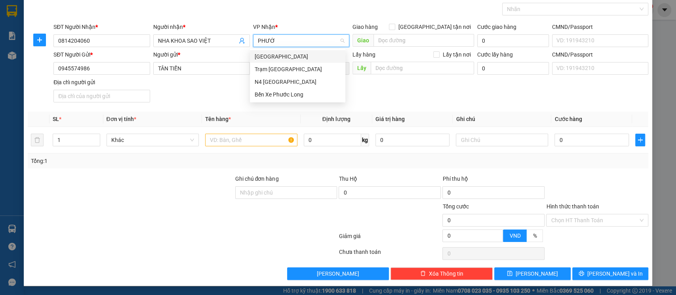
type input "PHƯỚC"
click at [298, 91] on div "Bến Xe Phước Long" at bounding box center [298, 94] width 86 height 9
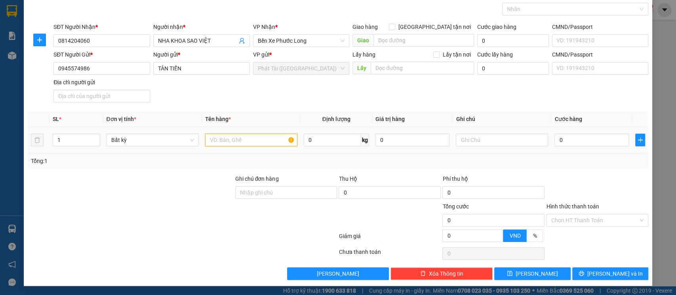
click at [243, 141] on input "text" at bounding box center [251, 140] width 92 height 13
paste input "HỘP LA BÔ"
type input "HỘP LA BÔ"
click at [307, 140] on input "0" at bounding box center [332, 140] width 57 height 13
type input "1"
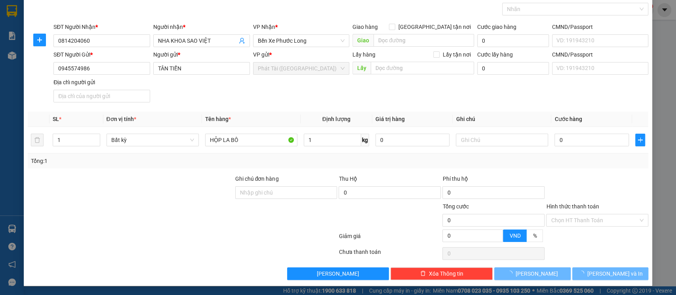
click at [338, 156] on div "Tổng: 1" at bounding box center [338, 161] width 621 height 15
type input "30.000"
click at [538, 269] on button "[PERSON_NAME]" at bounding box center [532, 274] width 76 height 13
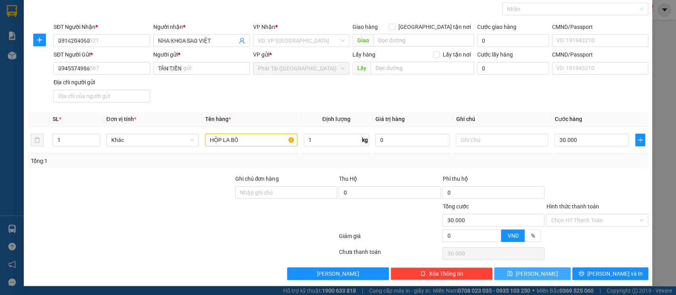
type input "0"
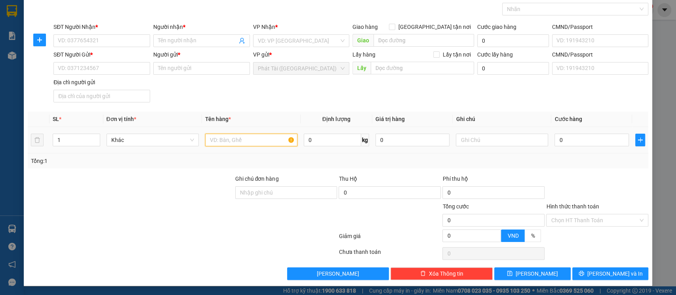
click at [241, 140] on input "text" at bounding box center [251, 140] width 92 height 13
paste input "HỘP LA BÔ"
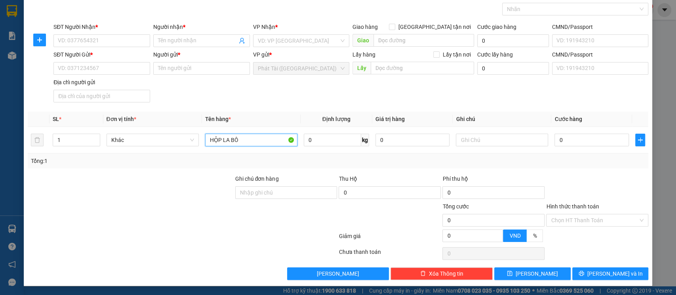
type input "HỘP LA BÔ"
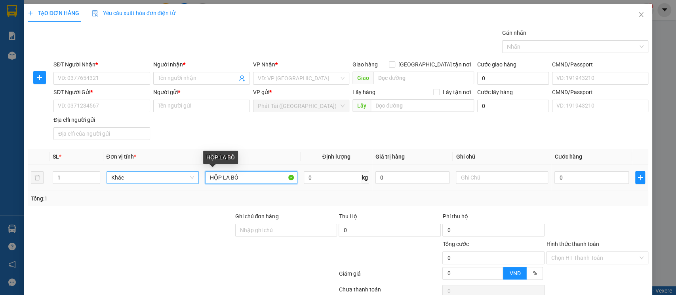
drag, startPoint x: 257, startPoint y: 180, endPoint x: 161, endPoint y: 180, distance: 95.4
click at [161, 180] on tr "1 Khác HỘP LA BÔ 0 kg 0 0" at bounding box center [338, 178] width 621 height 27
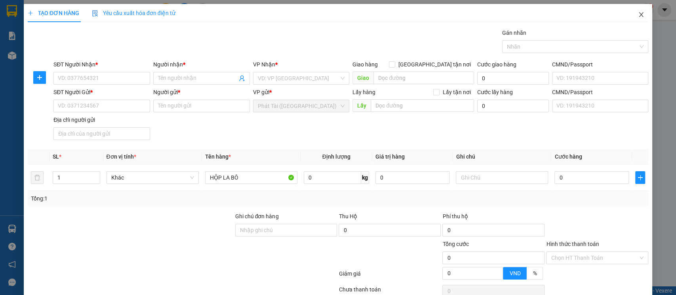
click at [630, 14] on span "Close" at bounding box center [641, 15] width 22 height 22
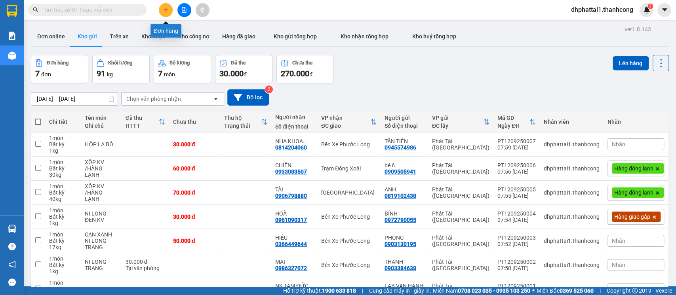
click at [165, 6] on button at bounding box center [166, 10] width 14 height 14
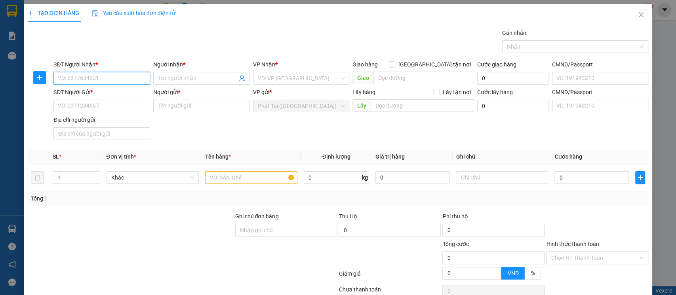
paste input "0976.246.139"
click at [82, 74] on input "0976.246.139" at bounding box center [101, 78] width 97 height 13
click at [82, 81] on input "0976.246.139" at bounding box center [101, 78] width 97 height 13
click at [82, 80] on input "0976.246.139" at bounding box center [101, 78] width 97 height 13
click at [73, 80] on input "0976.246139" at bounding box center [101, 78] width 97 height 13
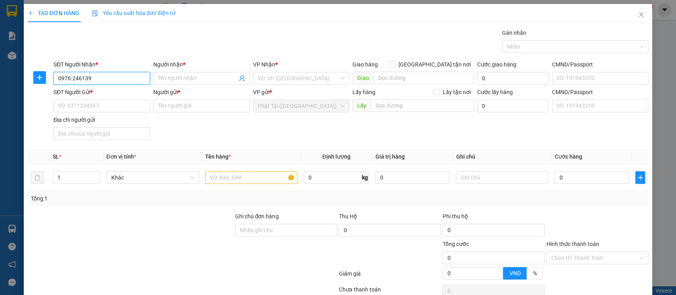
click at [71, 80] on input "0976.246139" at bounding box center [101, 78] width 97 height 13
type input "0976246139"
click at [265, 79] on input "search" at bounding box center [299, 78] width 82 height 12
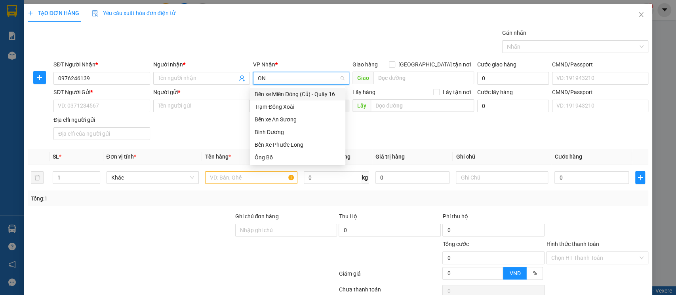
type input "O"
type input "ÔNG"
click at [282, 156] on div "Ông Bố" at bounding box center [298, 157] width 86 height 9
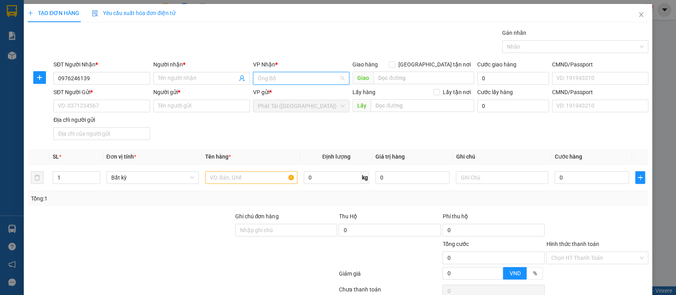
scroll to position [139, 0]
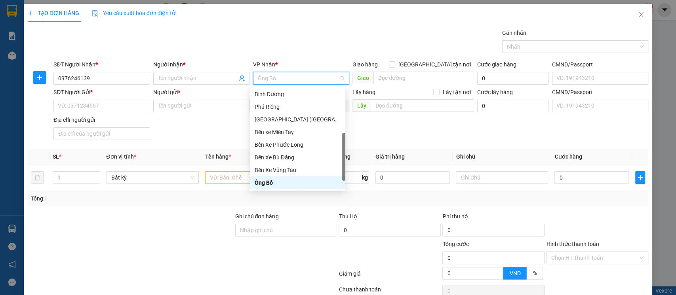
click at [189, 71] on div "Người nhận *" at bounding box center [201, 66] width 97 height 12
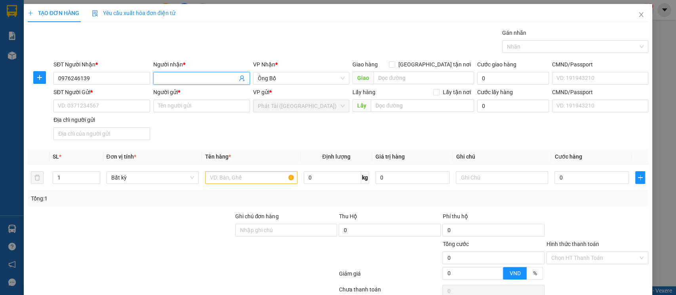
click at [188, 75] on input "Người nhận *" at bounding box center [197, 78] width 79 height 9
paste input "TRƯỜNG"
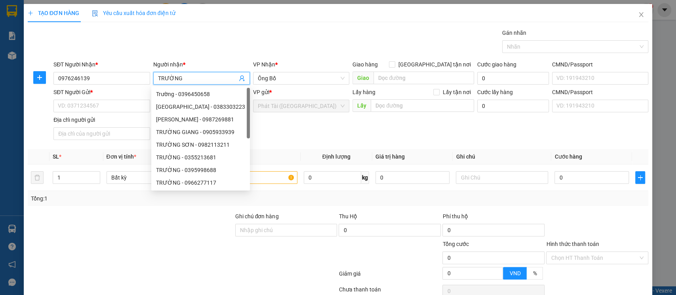
type input "TRƯỜNG"
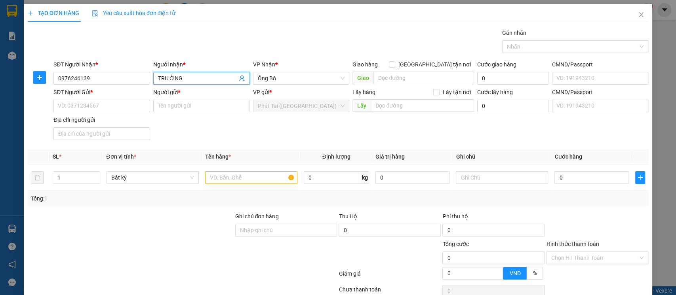
click at [258, 32] on div "Gói vận chuyển * Tiêu chuẩn Gán nhãn Nhãn" at bounding box center [351, 42] width 598 height 28
click at [80, 102] on input "SĐT Người Gửi *" at bounding box center [101, 106] width 97 height 13
paste input "0965.929.050"
click at [82, 105] on input "0965.929.050" at bounding box center [101, 106] width 97 height 13
click at [72, 105] on input "0965.929050" at bounding box center [101, 106] width 97 height 13
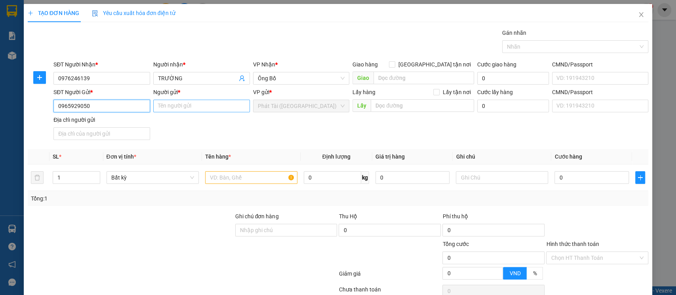
type input "0965929050"
click at [160, 102] on input "Người gửi *" at bounding box center [201, 106] width 97 height 13
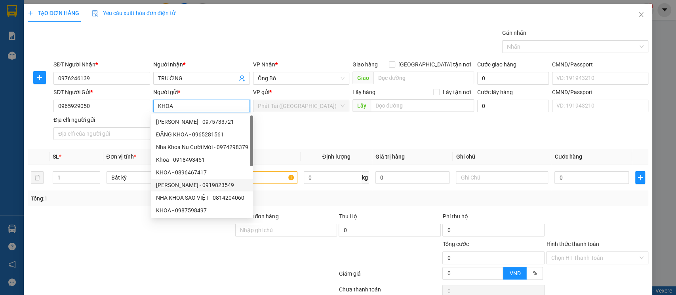
type input "KHOA"
click at [139, 232] on div at bounding box center [130, 226] width 207 height 28
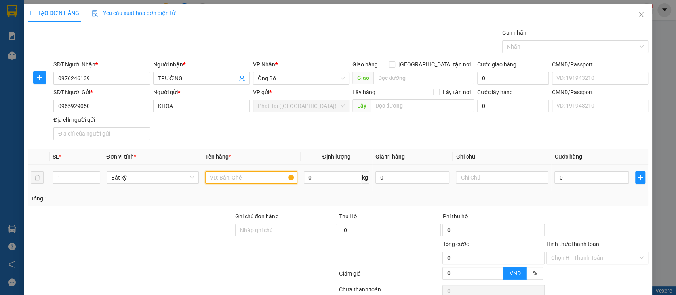
click at [215, 178] on input "text" at bounding box center [251, 177] width 92 height 13
paste input "NI LONG ĐEN KV"
type input "NI LONG ĐEN KV"
click at [209, 200] on div "Tổng: 1" at bounding box center [146, 198] width 230 height 9
click at [313, 180] on input "0" at bounding box center [332, 177] width 57 height 13
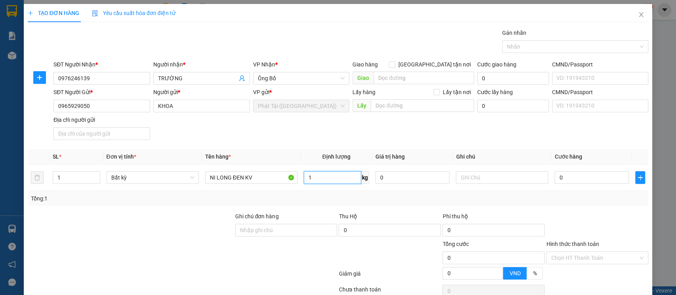
type input "1"
click at [312, 197] on div "Tổng: 1" at bounding box center [338, 198] width 614 height 9
type input "30.000"
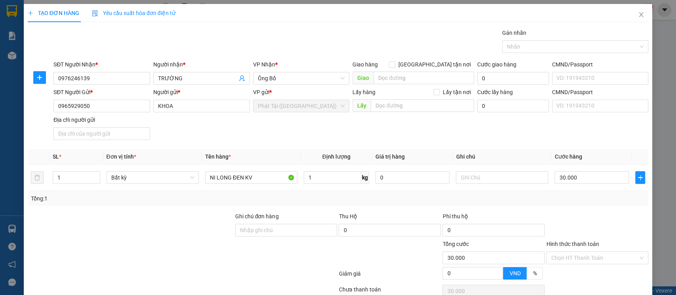
scroll to position [38, 0]
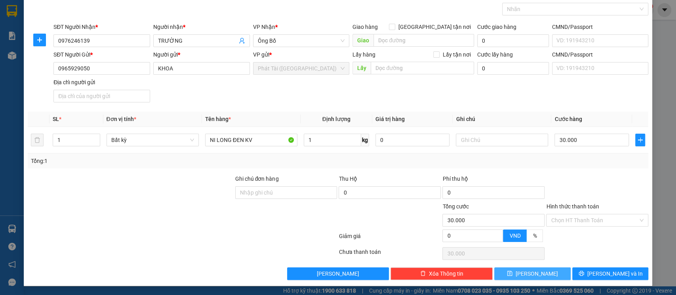
click at [541, 275] on button "[PERSON_NAME]" at bounding box center [532, 274] width 76 height 13
type input "0"
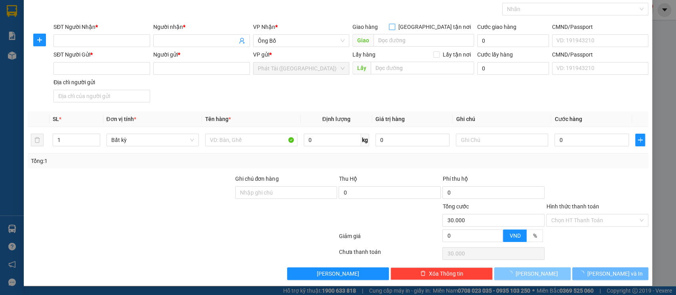
type input "0"
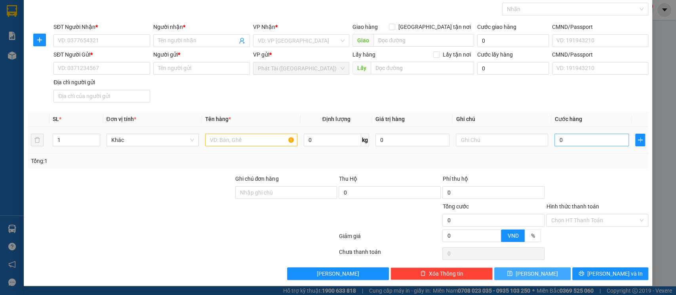
scroll to position [0, 0]
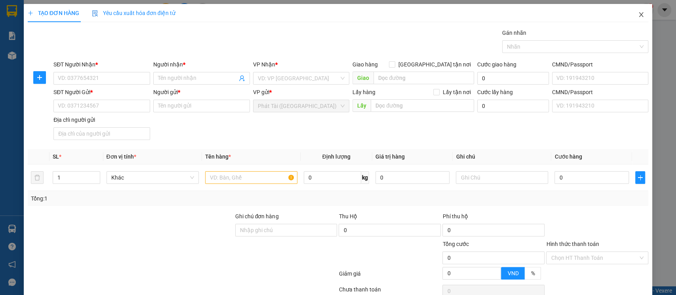
click at [639, 10] on span "Close" at bounding box center [641, 15] width 22 height 22
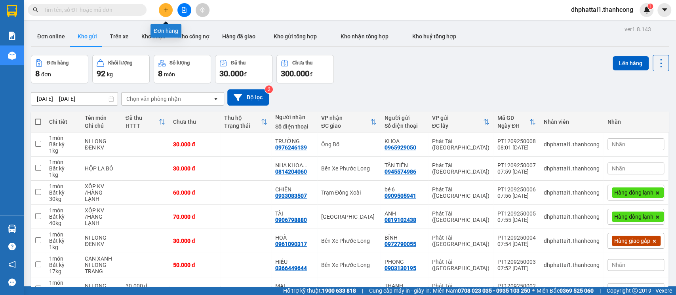
click at [165, 9] on icon "plus" at bounding box center [166, 10] width 6 height 6
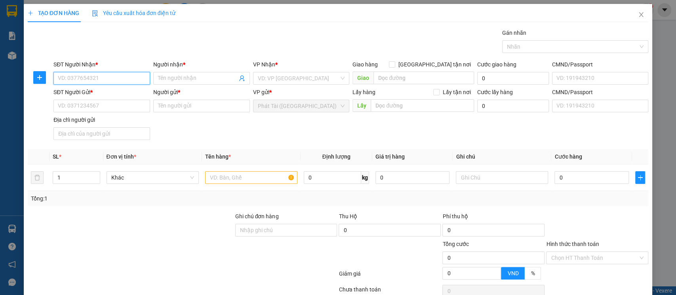
paste input "0917.479.116"
click at [82, 76] on input "0917.479.116" at bounding box center [101, 78] width 97 height 13
click at [71, 78] on input "0917.479116" at bounding box center [101, 78] width 97 height 13
type input "0917479116"
click at [178, 76] on input "Người nhận *" at bounding box center [197, 78] width 79 height 9
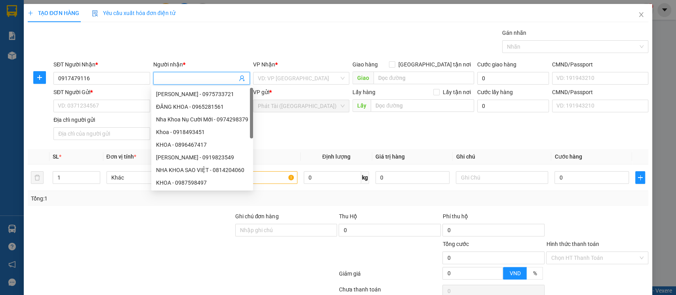
paste input "phú"
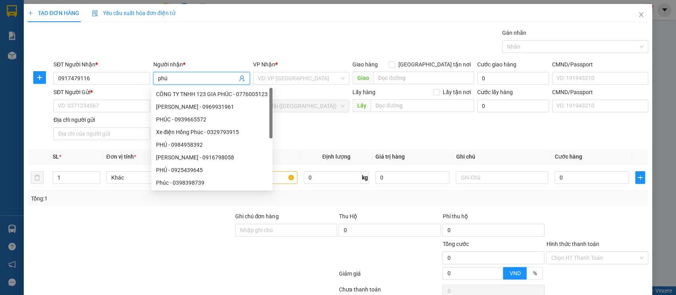
type input "phú"
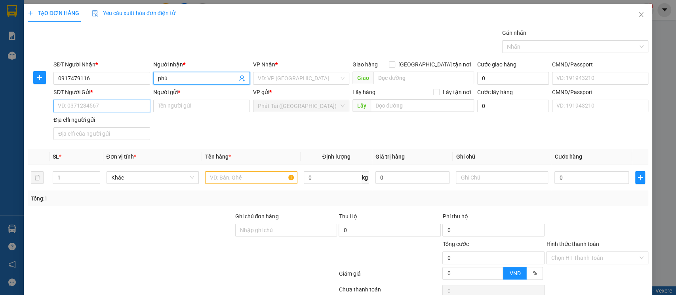
click at [109, 108] on input "SĐT Người Gửi *" at bounding box center [101, 106] width 97 height 13
paste input "0971.443444"
click at [72, 107] on input "0971.443444" at bounding box center [101, 106] width 97 height 13
type input "0971443444"
click at [197, 107] on input "Người gửi *" at bounding box center [201, 106] width 97 height 13
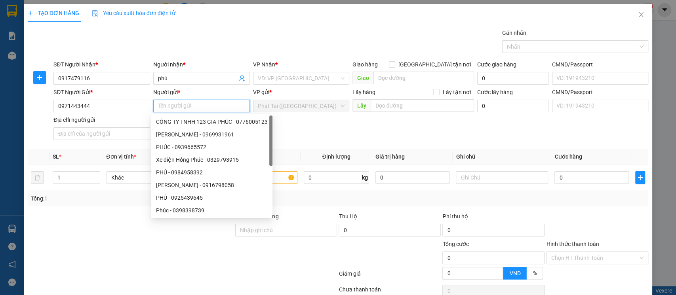
paste input "SƠN"
type input "SƠN"
click at [279, 80] on input "search" at bounding box center [299, 78] width 82 height 12
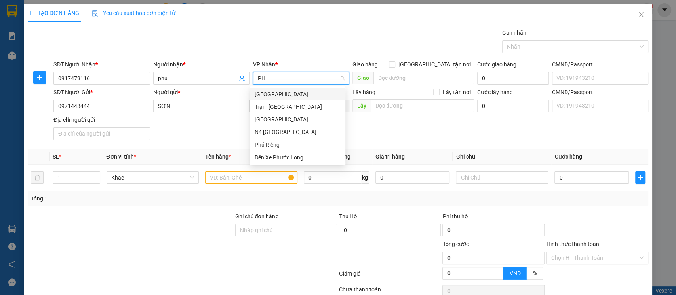
type input "PHÚ"
click at [303, 120] on div "[GEOGRAPHIC_DATA]" at bounding box center [298, 119] width 86 height 9
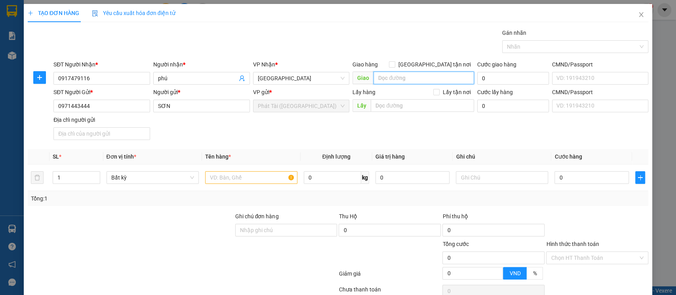
click at [401, 73] on input "search" at bounding box center [423, 78] width 101 height 13
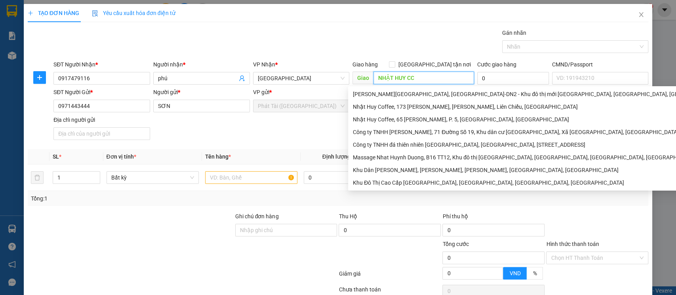
type input "NHẬT HUY CC"
click at [429, 30] on div "Gói vận chuyển * Tiêu chuẩn Gán nhãn Nhãn" at bounding box center [351, 42] width 598 height 28
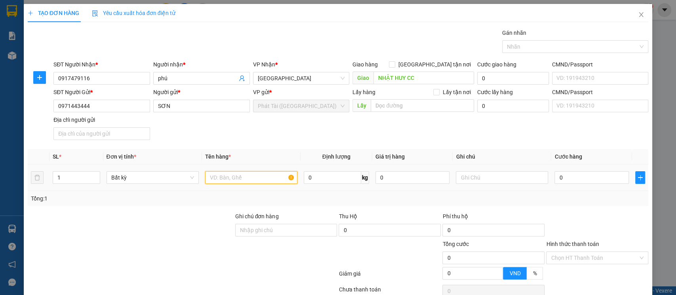
click at [245, 178] on input "text" at bounding box center [251, 177] width 92 height 13
paste input "nl đen kv"
type input "nl đen kv"
click at [329, 176] on input "0" at bounding box center [332, 177] width 57 height 13
type input "1"
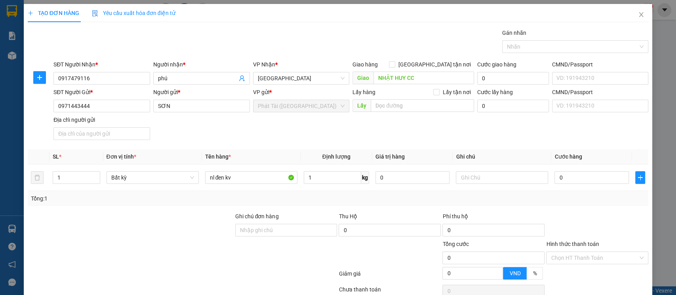
click at [344, 207] on div "Transit Pickup Surcharge Ids Transit Deliver Surcharge Ids Transit Deliver Surc…" at bounding box center [338, 172] width 621 height 289
type input "30.000"
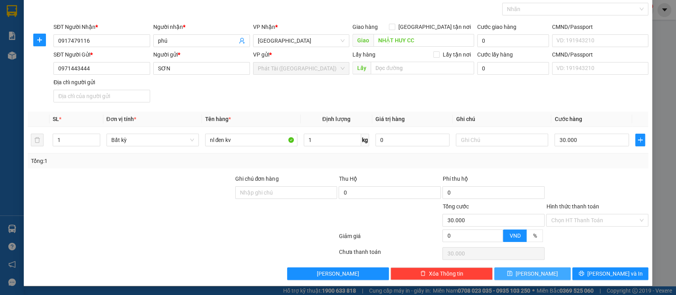
drag, startPoint x: 526, startPoint y: 268, endPoint x: 528, endPoint y: 252, distance: 16.8
click at [526, 268] on button "[PERSON_NAME]" at bounding box center [532, 274] width 76 height 13
type input "0"
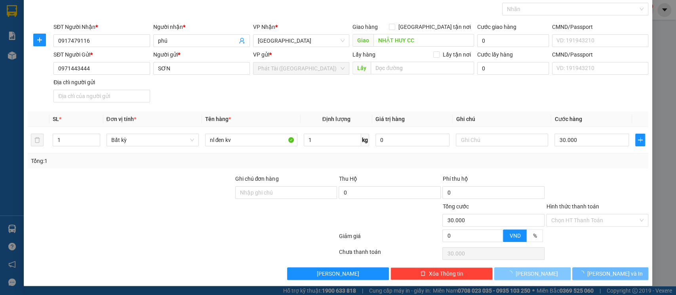
type input "0"
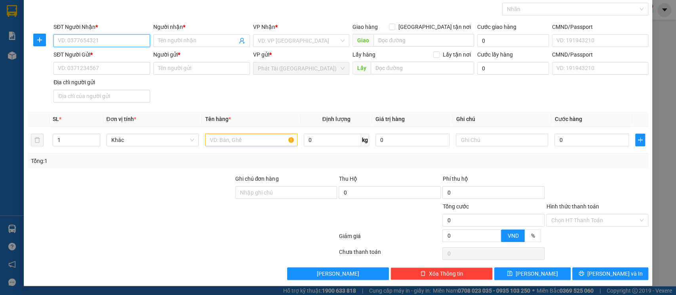
click at [131, 41] on input "SĐT Người Nhận *" at bounding box center [101, 40] width 97 height 13
paste input "0985.292.226"
click at [82, 43] on input "0985.292.226" at bounding box center [101, 40] width 97 height 13
click at [70, 42] on input "0985.292226" at bounding box center [101, 40] width 97 height 13
type input "0985292226"
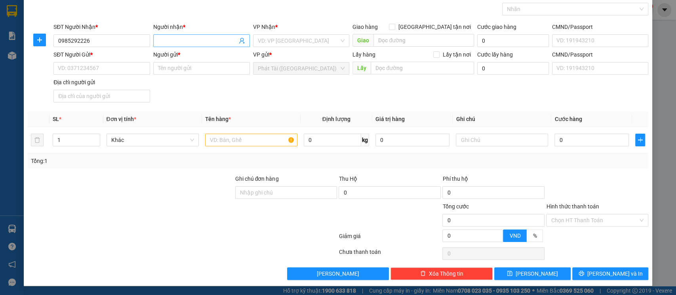
click at [165, 38] on input "Người nhận *" at bounding box center [197, 40] width 79 height 9
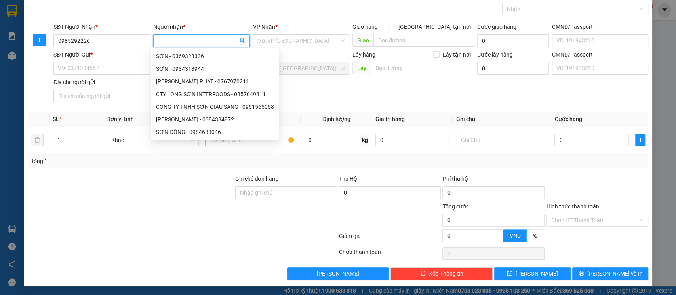
paste input "ĐỨC"
type input "ĐỨC"
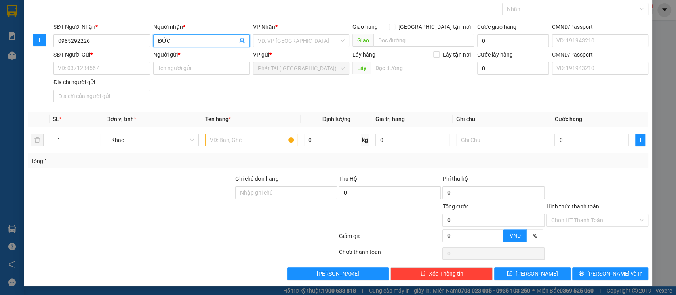
click at [79, 75] on div "SĐT Người Gửi * VD: 0371234567" at bounding box center [101, 64] width 97 height 28
click at [85, 71] on input "SĐT Người Gửi *" at bounding box center [101, 68] width 97 height 13
paste input "0903.740.733"
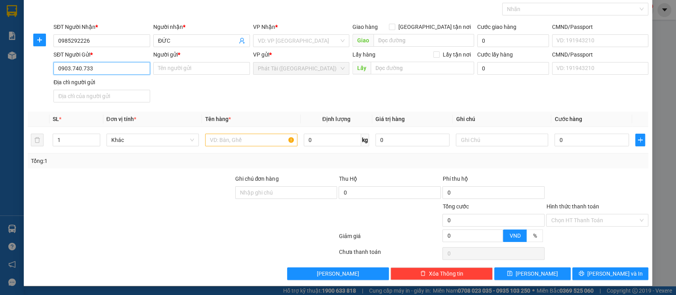
click at [80, 71] on input "0903.740.733" at bounding box center [101, 68] width 97 height 13
click at [72, 70] on input "0903.740733" at bounding box center [101, 68] width 97 height 13
type input "0903740733"
click at [193, 67] on input "Người gửi *" at bounding box center [201, 68] width 97 height 13
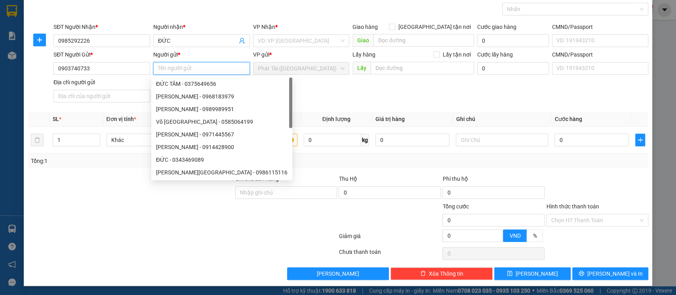
paste input "VŨ"
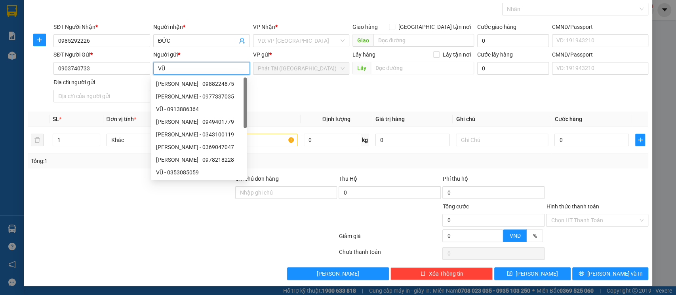
type input "VŨ"
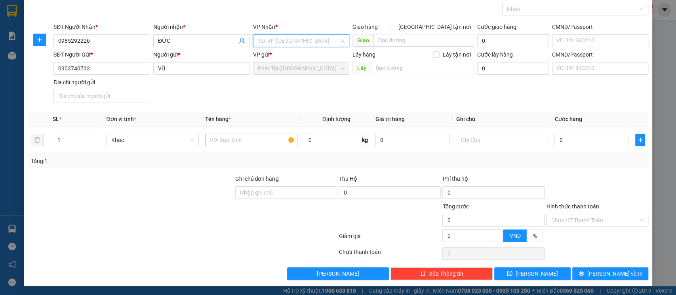
click at [302, 41] on input "search" at bounding box center [299, 41] width 82 height 12
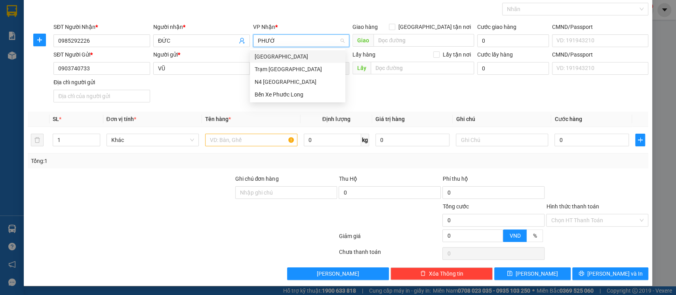
type input "PHƯỚC"
click at [291, 69] on div "Trạm [GEOGRAPHIC_DATA]" at bounding box center [298, 69] width 86 height 9
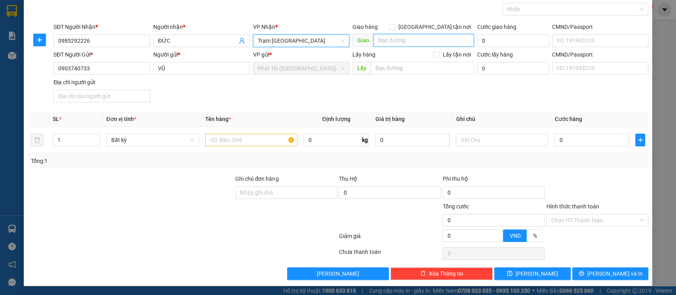
click at [397, 43] on input "search" at bounding box center [423, 40] width 101 height 13
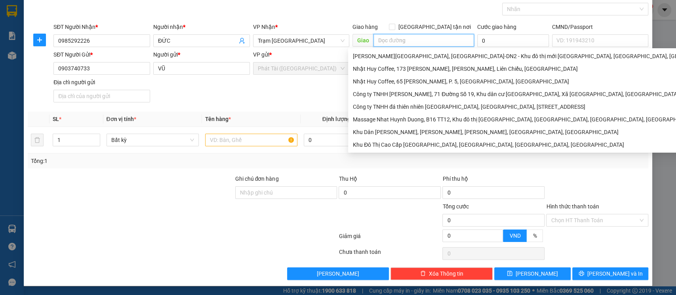
paste input "SỞ SAO C/C"
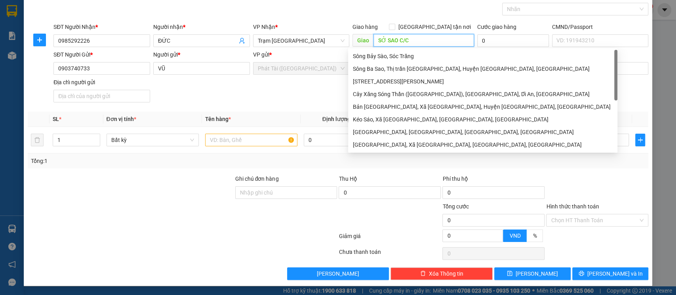
type input "SỞ SAO C/C"
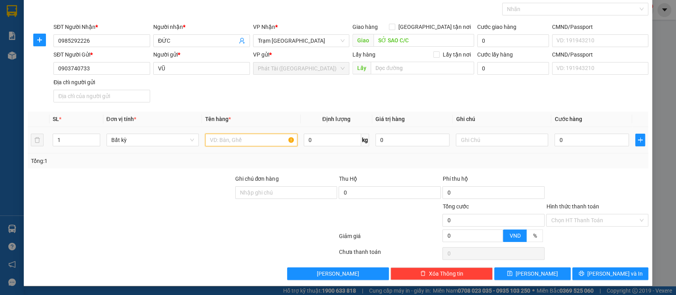
click at [230, 141] on input "text" at bounding box center [251, 140] width 92 height 13
paste input "CARTON XANH"
type input "CARTON XANH"
click at [326, 141] on input "0" at bounding box center [332, 140] width 57 height 13
type input "6"
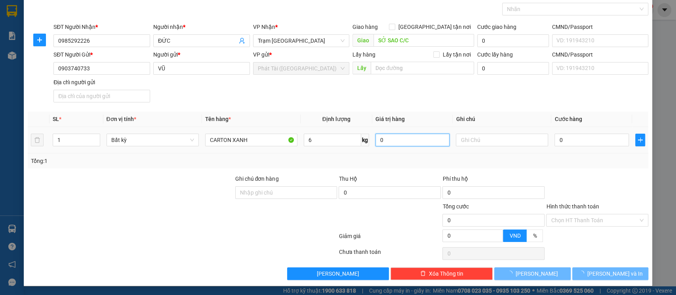
type input "40.000"
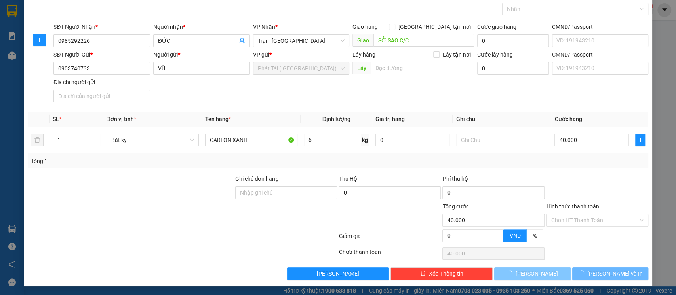
click at [527, 272] on span "[PERSON_NAME]" at bounding box center [536, 274] width 42 height 9
type input "0"
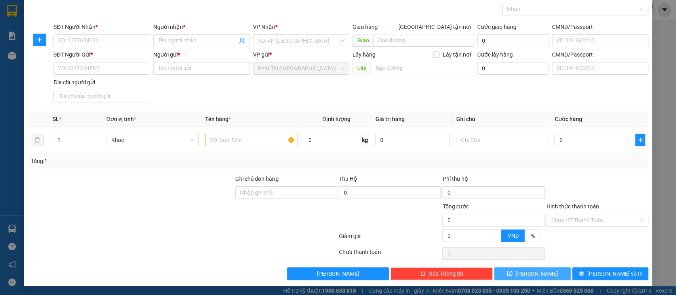
scroll to position [0, 0]
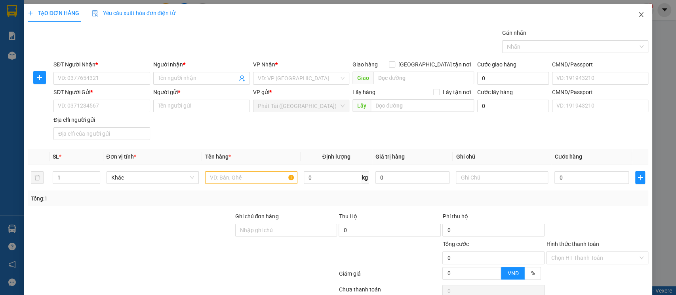
click at [638, 15] on icon "close" at bounding box center [641, 14] width 6 height 6
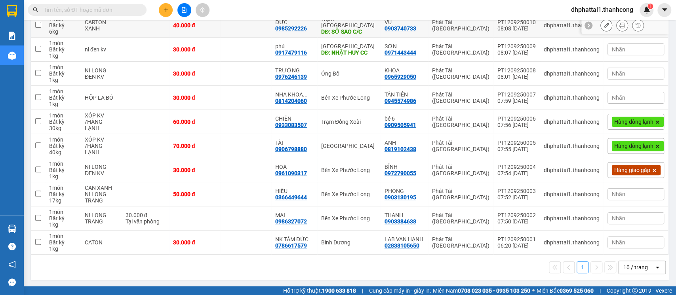
scroll to position [66, 0]
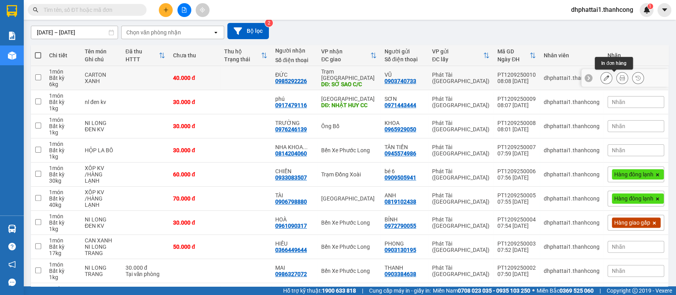
click at [619, 76] on icon at bounding box center [622, 78] width 6 height 6
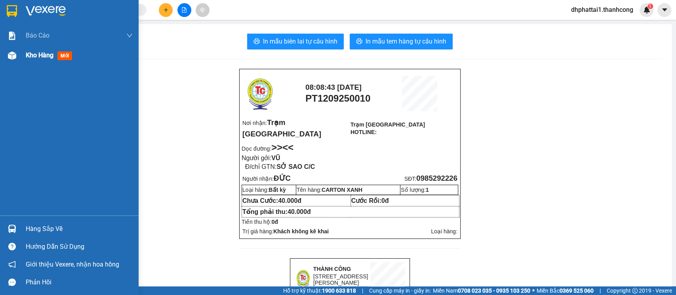
click at [35, 56] on span "Kho hàng" at bounding box center [40, 55] width 28 height 8
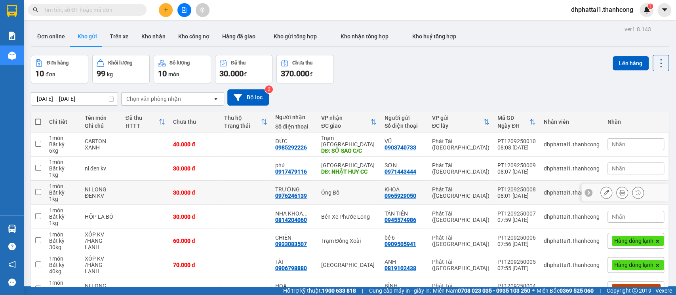
scroll to position [53, 0]
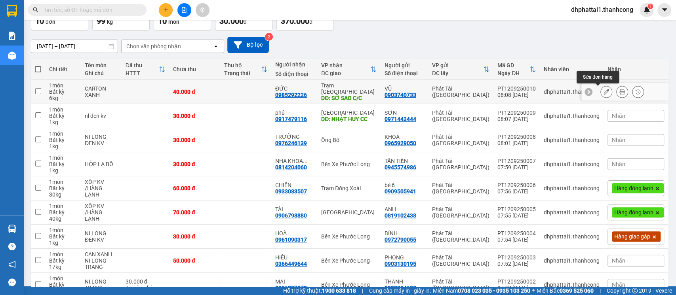
click at [603, 90] on icon at bounding box center [606, 92] width 6 height 6
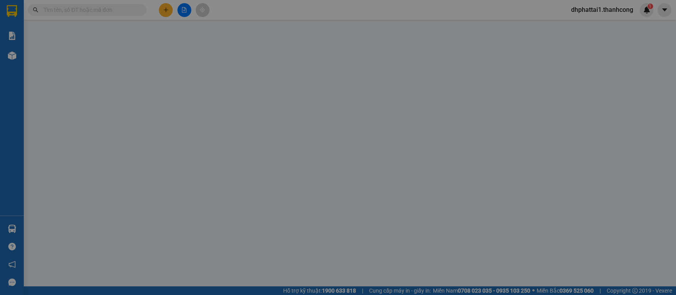
type input "0985292226"
type input "ĐỨC"
type input "SỞ SAO C/C"
type input "0903740733"
type input "VŨ"
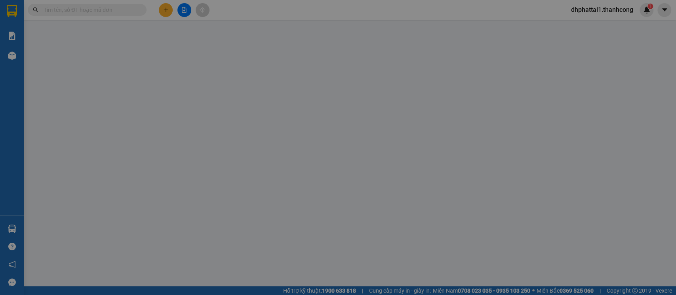
type input "40.000"
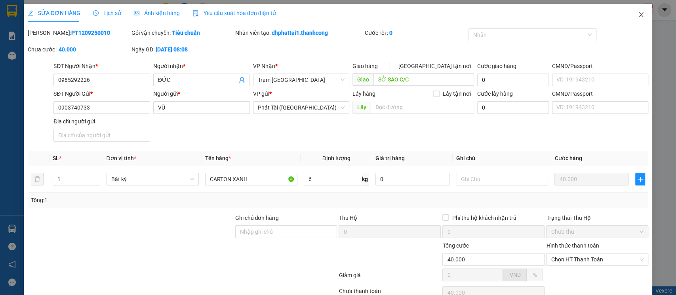
click at [630, 15] on span "Close" at bounding box center [641, 15] width 22 height 22
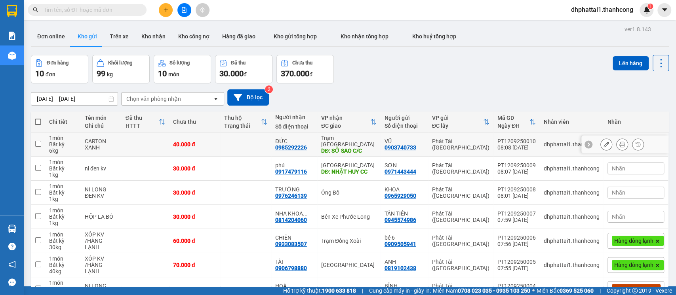
click at [616, 140] on button at bounding box center [621, 145] width 11 height 14
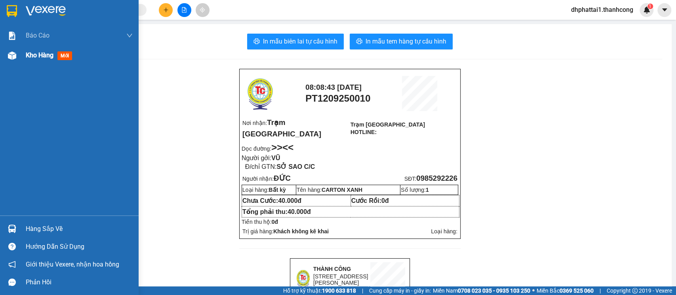
click at [41, 59] on span "Kho hàng" at bounding box center [40, 55] width 28 height 8
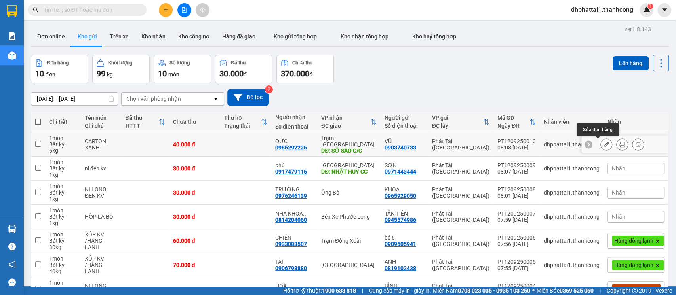
click at [601, 146] on button at bounding box center [605, 145] width 11 height 14
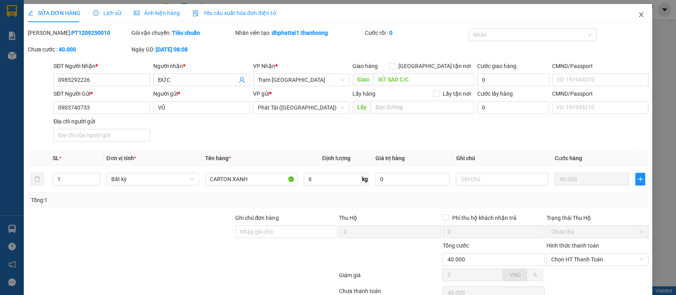
click at [637, 15] on span "Close" at bounding box center [641, 15] width 22 height 22
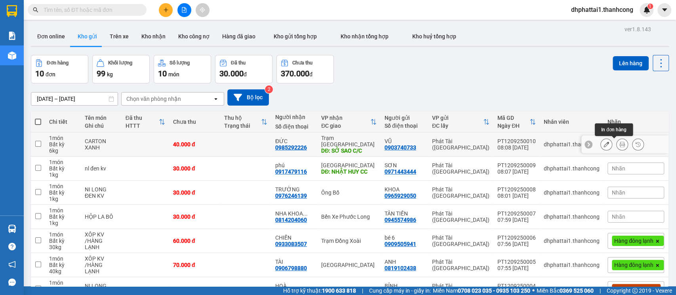
click at [619, 146] on icon at bounding box center [622, 145] width 6 height 6
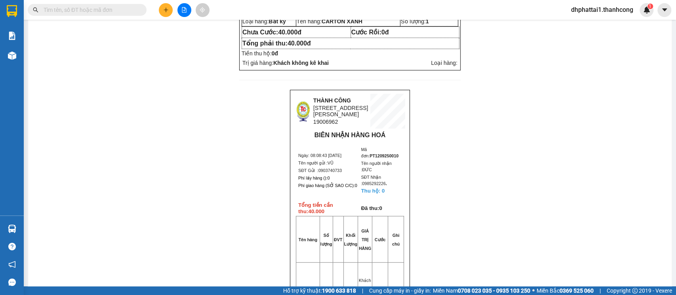
scroll to position [222, 0]
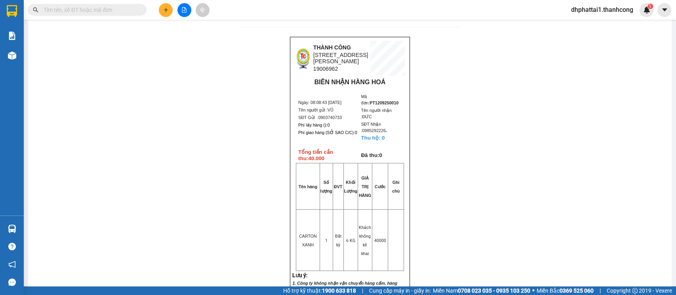
click at [439, 113] on div "08:08:43 [DATE] PT1209250010 Nơi nhận: Trạm [GEOGRAPHIC_DATA] Trạm Phước Hòa HO…" at bounding box center [350, 125] width 624 height 557
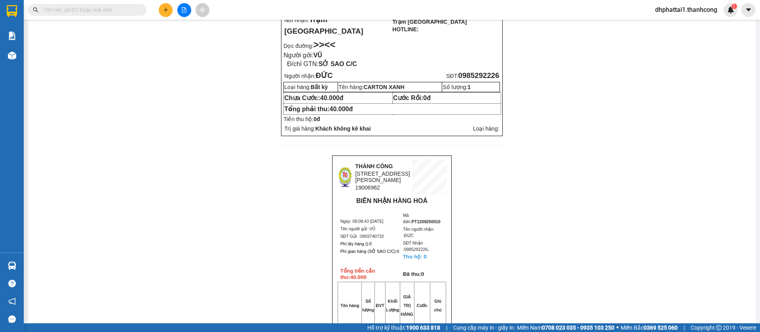
scroll to position [0, 0]
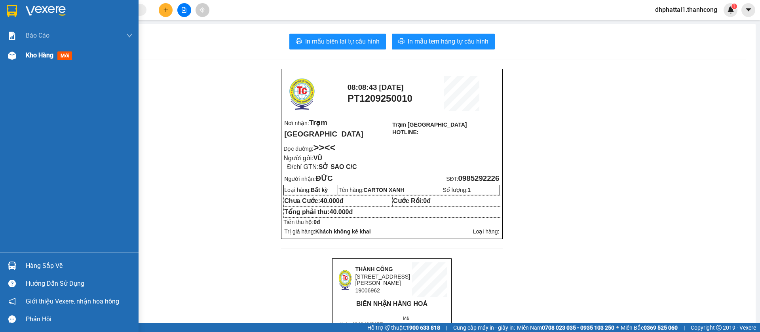
click at [48, 56] on span "Kho hàng" at bounding box center [40, 55] width 28 height 8
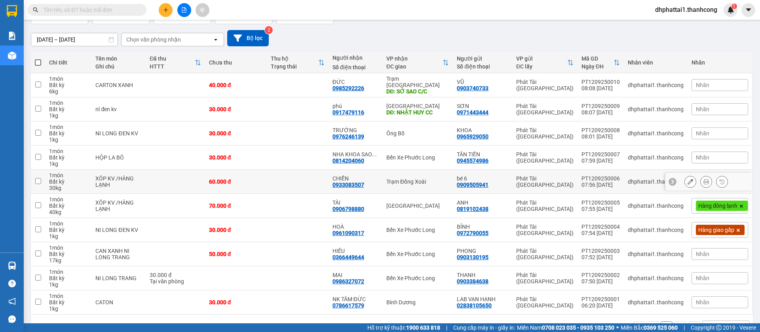
scroll to position [83, 0]
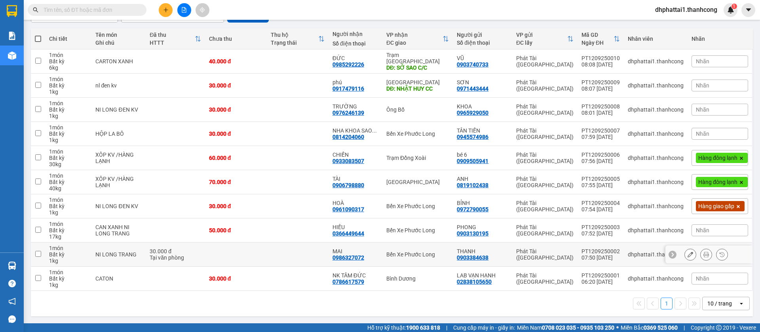
click at [37, 253] on input "checkbox" at bounding box center [38, 254] width 6 height 6
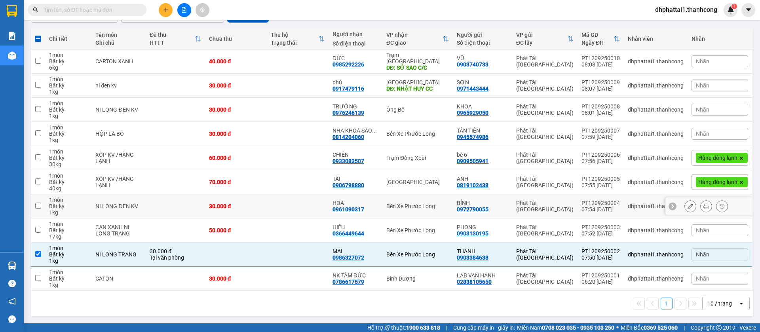
click at [40, 203] on input "checkbox" at bounding box center [38, 206] width 6 height 6
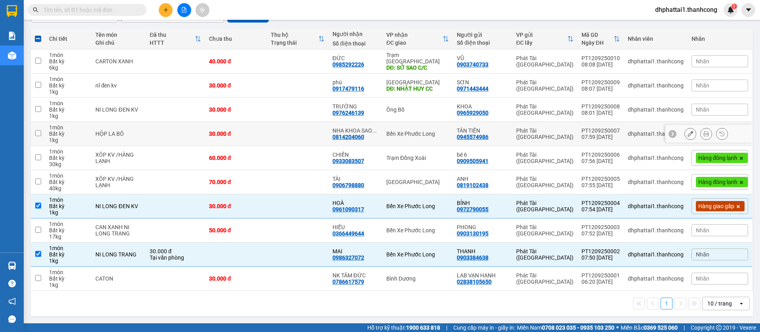
click at [41, 135] on input "checkbox" at bounding box center [38, 133] width 6 height 6
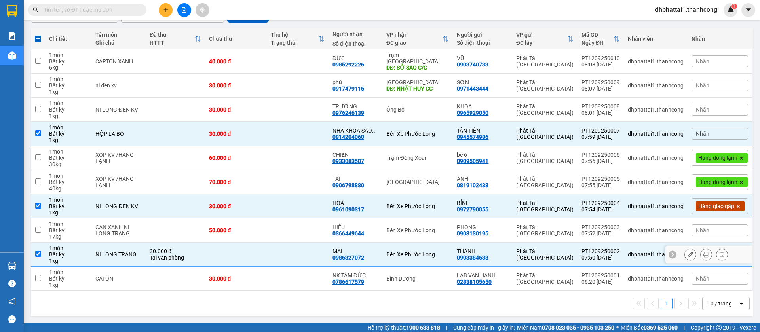
scroll to position [0, 0]
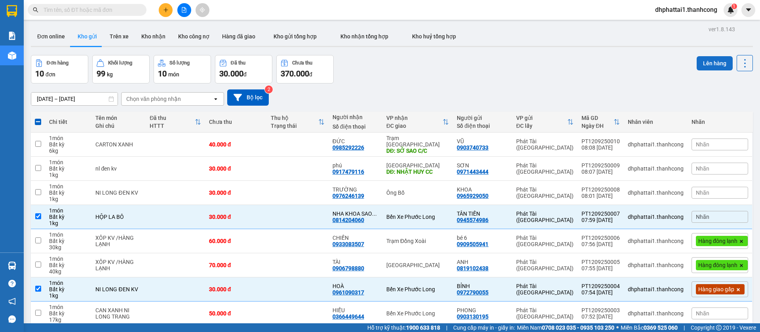
click at [675, 57] on button "Lên hàng" at bounding box center [715, 63] width 36 height 14
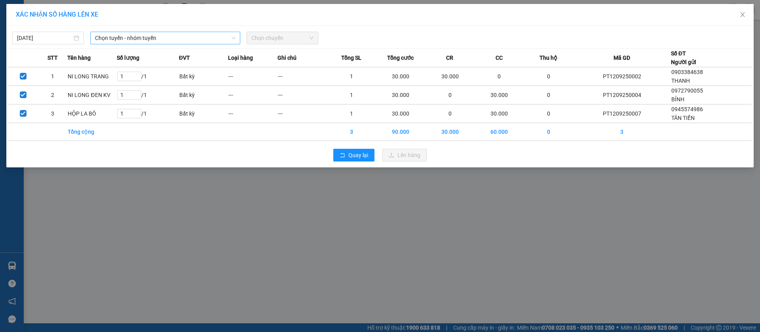
click at [205, 40] on span "Chọn tuyến - nhóm tuyến" at bounding box center [165, 38] width 141 height 12
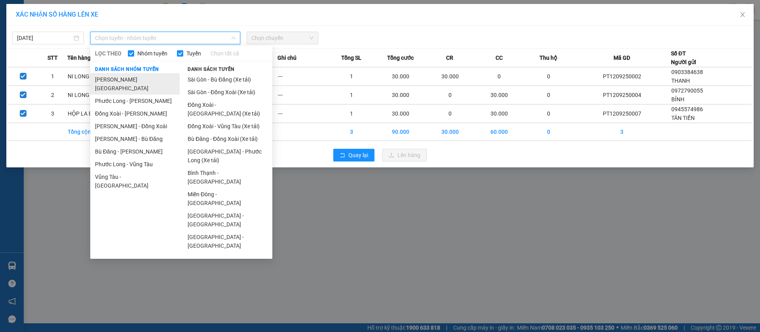
click at [145, 81] on li "[PERSON_NAME][GEOGRAPHIC_DATA]" at bounding box center [134, 83] width 89 height 21
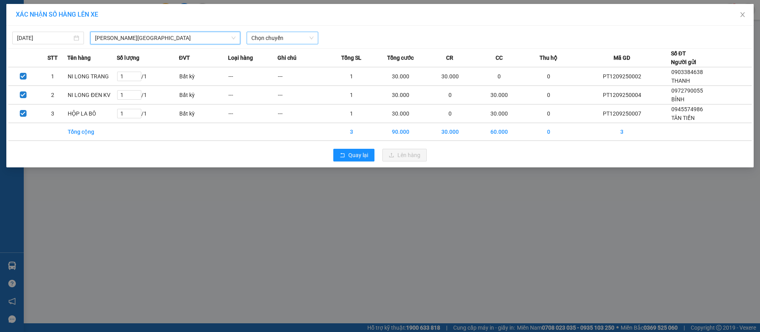
click at [300, 37] on span "Chọn chuyến" at bounding box center [282, 38] width 62 height 12
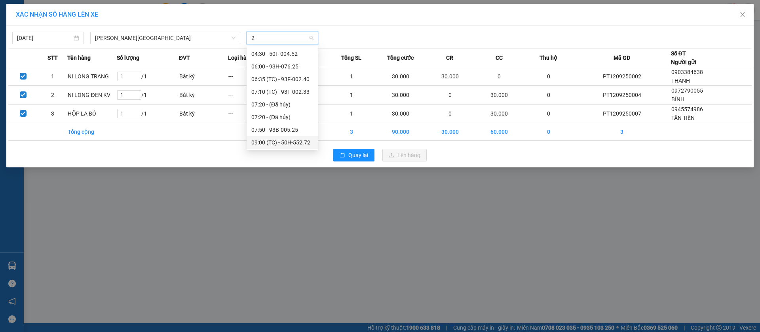
click at [298, 145] on div "09:00 (TC) - 50H-552.72" at bounding box center [282, 142] width 62 height 9
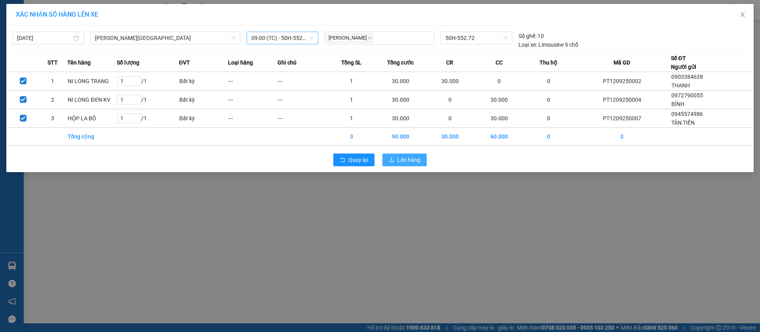
click at [406, 156] on span "Lên hàng" at bounding box center [408, 160] width 23 height 9
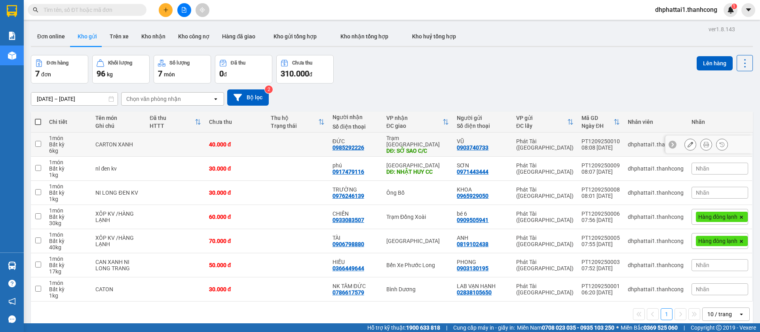
scroll to position [36, 0]
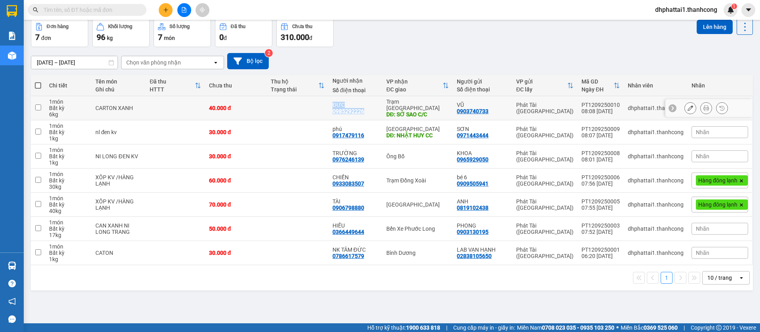
drag, startPoint x: 368, startPoint y: 111, endPoint x: 334, endPoint y: 107, distance: 35.1
click at [334, 107] on div "ĐỨC 0985292226" at bounding box center [355, 108] width 46 height 13
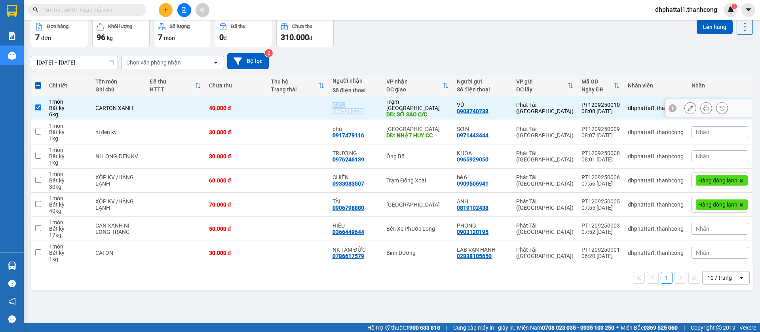
copy div "ĐỨC 0985292226"
click at [80, 116] on div "6 kg" at bounding box center [68, 114] width 38 height 6
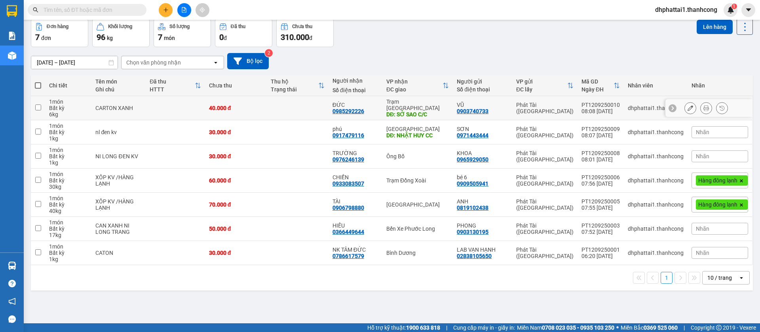
click at [40, 110] on input "checkbox" at bounding box center [38, 107] width 6 height 6
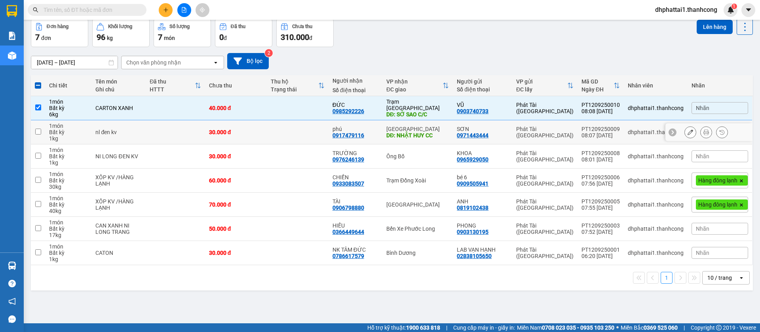
click at [37, 131] on input "checkbox" at bounding box center [38, 132] width 6 height 6
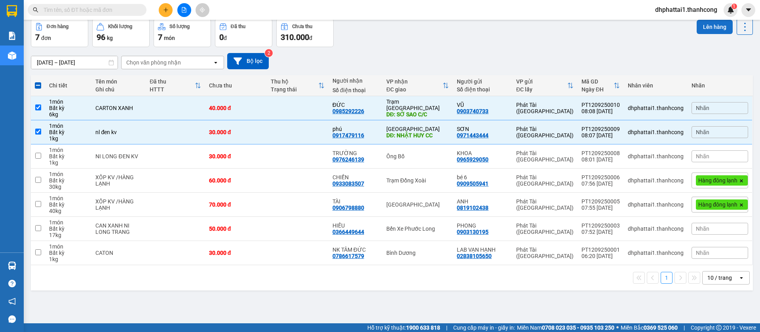
click at [675, 28] on button "Lên hàng" at bounding box center [715, 27] width 36 height 14
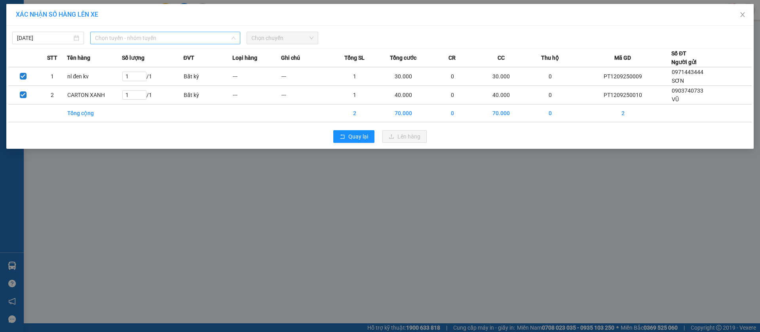
click at [184, 40] on span "Chọn tuyến - nhóm tuyến" at bounding box center [165, 38] width 141 height 12
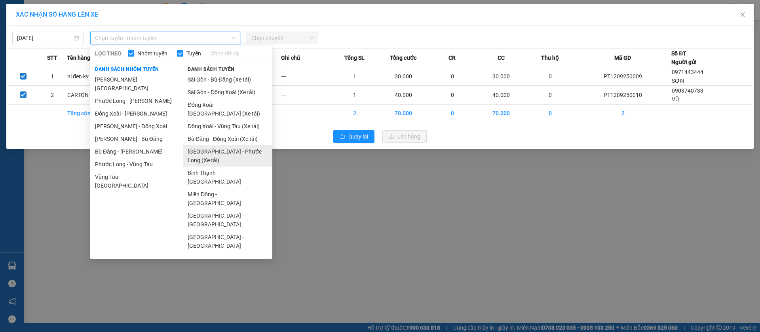
click at [229, 152] on li "[GEOGRAPHIC_DATA] - Phước Long (Xe tải)" at bounding box center [227, 155] width 89 height 21
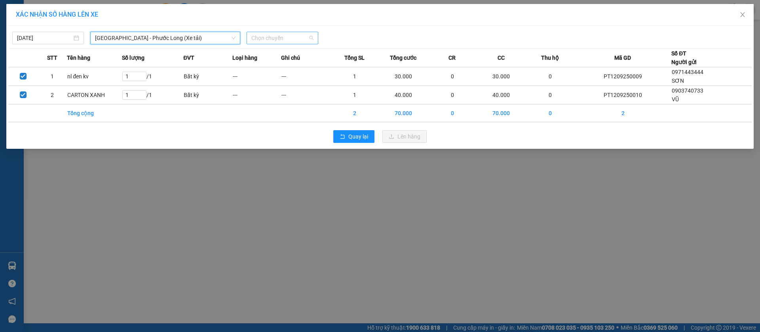
click at [273, 40] on span "Chọn chuyến" at bounding box center [282, 38] width 62 height 12
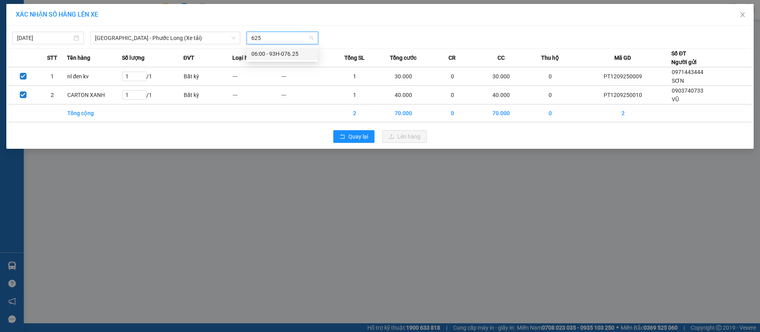
click at [293, 54] on div "06:00 - 93H-076.25" at bounding box center [282, 53] width 62 height 9
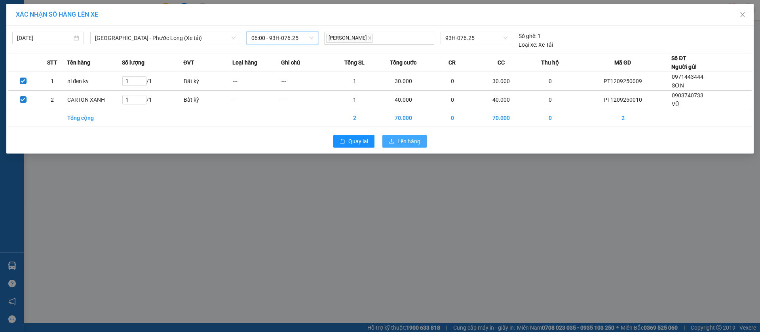
click at [399, 142] on span "Lên hàng" at bounding box center [408, 141] width 23 height 9
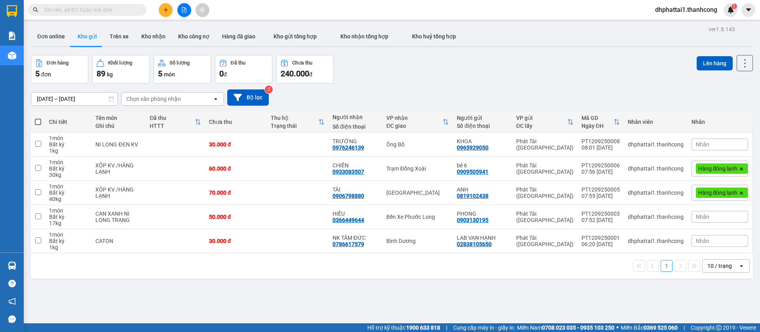
click at [166, 6] on button at bounding box center [166, 10] width 14 height 14
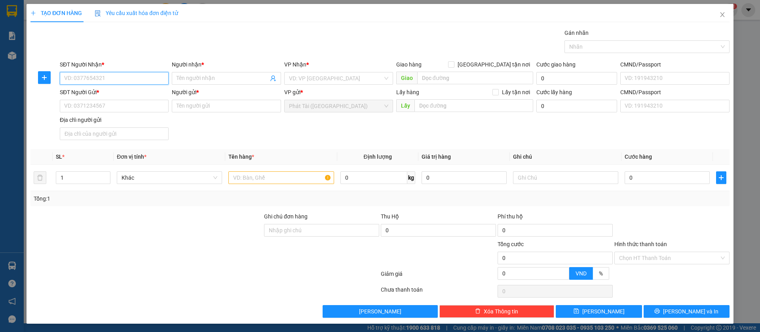
paste input "0899.729.678"
click at [89, 79] on input "0899.729.678" at bounding box center [114, 78] width 109 height 13
click at [88, 80] on input "0899.729.678" at bounding box center [114, 78] width 109 height 13
click at [78, 79] on input "0899.729678" at bounding box center [114, 78] width 109 height 13
click at [224, 74] on input "Người nhận *" at bounding box center [222, 78] width 91 height 9
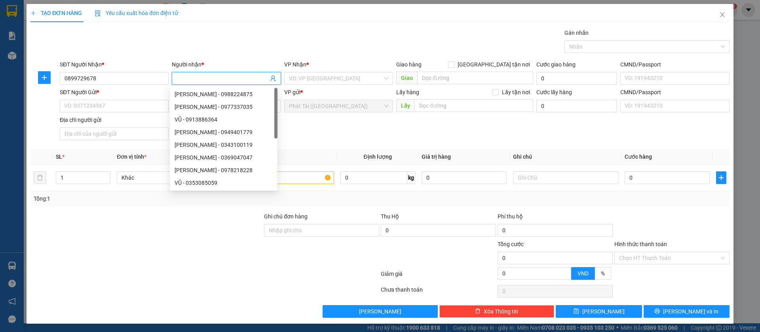
paste input "TUẤN"
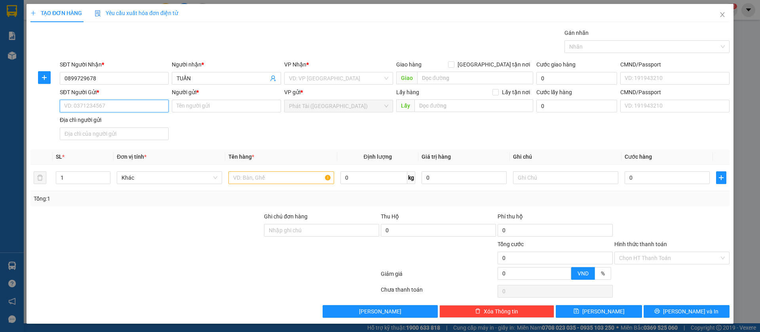
click at [128, 103] on input "SĐT Người Gửi *" at bounding box center [114, 106] width 109 height 13
paste input "0327.279.339"
click at [88, 106] on input "0327.279.339" at bounding box center [114, 106] width 109 height 13
click at [78, 105] on input "0327.279339" at bounding box center [114, 106] width 109 height 13
click at [228, 108] on input "Người gửi *" at bounding box center [226, 106] width 109 height 13
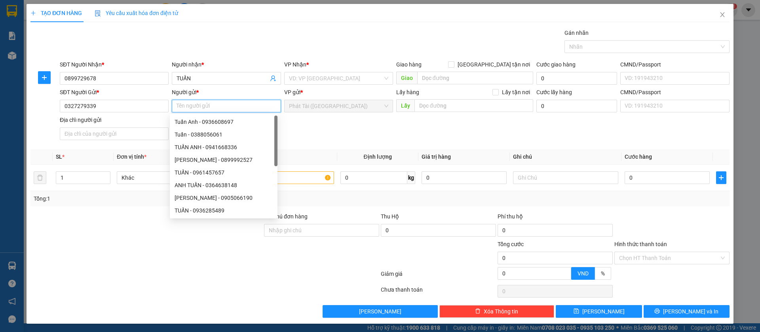
paste input "KIÊN"
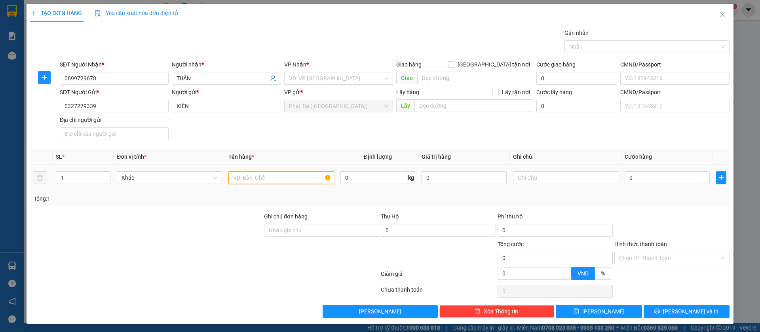
click at [288, 178] on input "text" at bounding box center [280, 177] width 105 height 13
paste input "2 XÔP KV /HÀNG LẠNH"
click at [584, 42] on div at bounding box center [642, 46] width 153 height 9
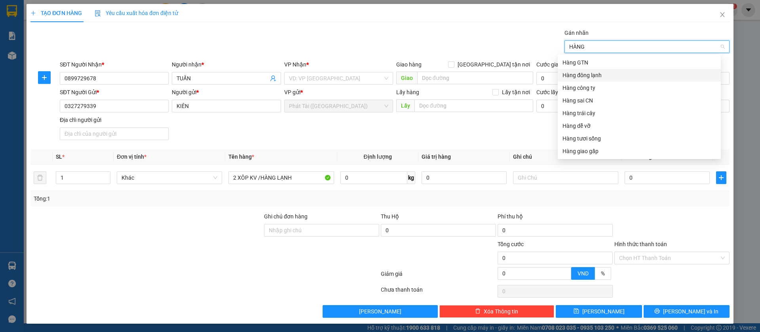
click at [579, 73] on div "Hàng đông lạnh" at bounding box center [639, 75] width 154 height 9
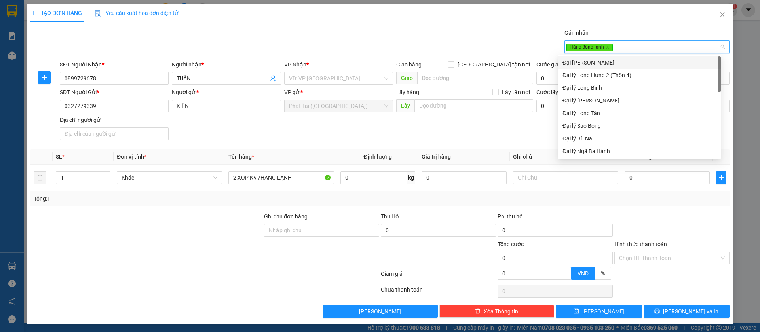
click at [412, 34] on div "Gói vận chuyển * Tiêu chuẩn Gán nhãn Hàng đông lạnh" at bounding box center [394, 42] width 673 height 28
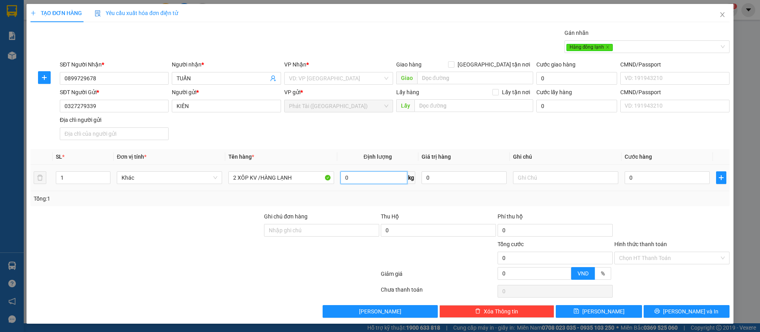
click at [349, 178] on input "0" at bounding box center [373, 177] width 67 height 13
click at [418, 157] on th "Giá trị hàng" at bounding box center [463, 156] width 91 height 15
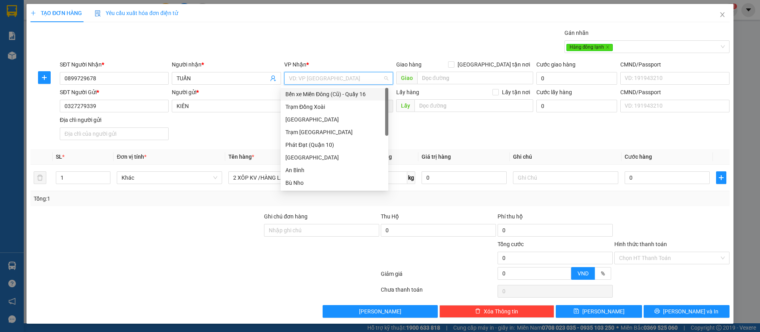
click at [333, 78] on input "search" at bounding box center [336, 78] width 94 height 12
drag, startPoint x: 320, startPoint y: 103, endPoint x: 323, endPoint y: 67, distance: 36.6
click at [320, 104] on div "Trạm Đồng Xoài" at bounding box center [334, 107] width 98 height 9
click at [336, 104] on div "Trạm Đồng Xoài" at bounding box center [334, 107] width 98 height 9
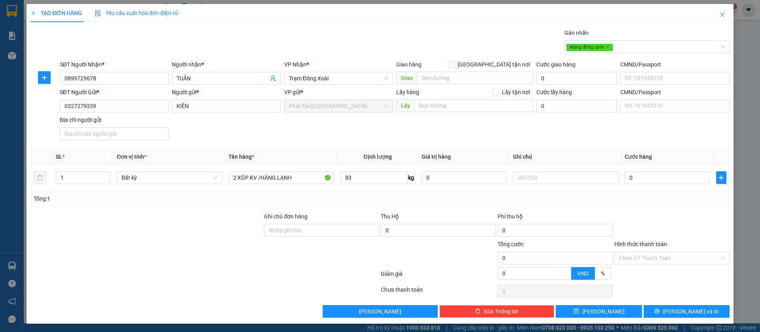
click at [426, 122] on div "SĐT Người Gửi * 0327279339 Người gửi * KIÊN VP gửi * Phát Tài ([GEOGRAPHIC_DATA…" at bounding box center [394, 115] width 673 height 55
click at [349, 179] on input "83" at bounding box center [373, 177] width 67 height 13
click at [411, 135] on div "SĐT Người Gửi * 0327279339 Người gửi * KIÊN VP gửi * Phát Tài ([GEOGRAPHIC_DATA…" at bounding box center [394, 115] width 673 height 55
click at [642, 179] on input "119.500" at bounding box center [667, 177] width 85 height 13
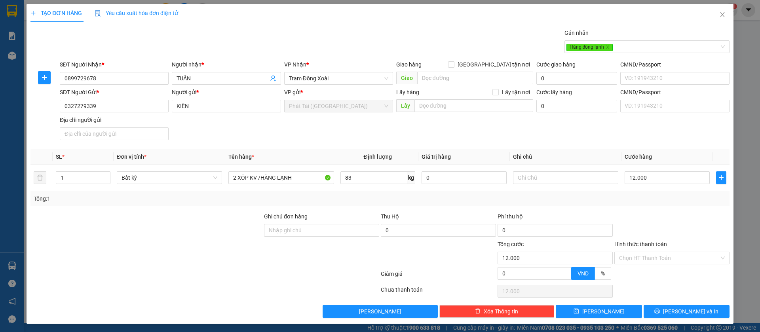
click at [636, 140] on div "SĐT Người Gửi * 0327279339 Người gửi * KIÊN VP gửi * Phát Tài ([GEOGRAPHIC_DATA…" at bounding box center [394, 115] width 673 height 55
click at [650, 175] on input "12.000" at bounding box center [667, 177] width 85 height 13
click at [365, 187] on td "83 kg" at bounding box center [377, 178] width 81 height 27
click at [363, 179] on input "83" at bounding box center [373, 177] width 67 height 13
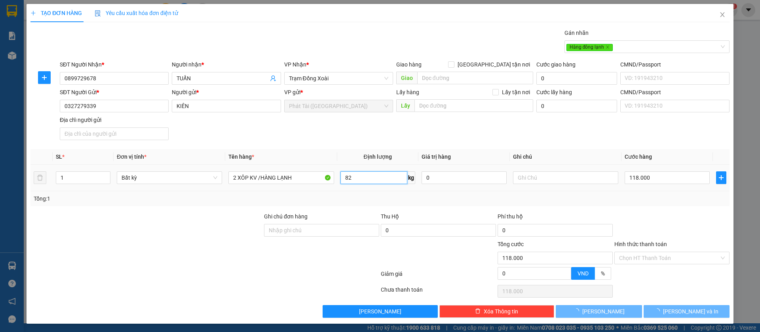
click at [379, 179] on input "82" at bounding box center [373, 177] width 67 height 13
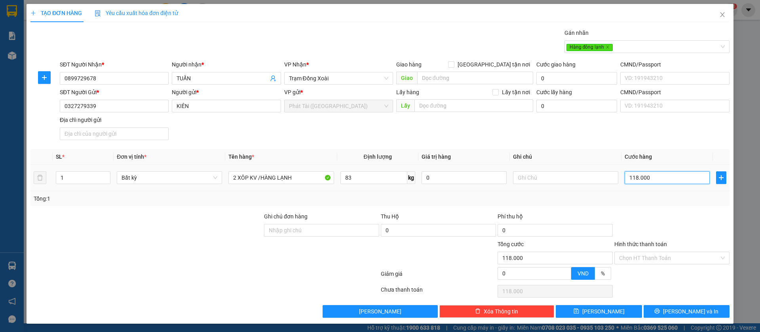
click at [639, 178] on input "118.000" at bounding box center [667, 177] width 85 height 13
click at [640, 178] on input "119.500" at bounding box center [667, 177] width 85 height 13
drag, startPoint x: 652, startPoint y: 176, endPoint x: 475, endPoint y: 179, distance: 177.0
click at [475, 179] on tr "1 Bất kỳ 2 XÔP KV /HÀNG LẠNH 83 kg 0 0.120.000" at bounding box center [379, 178] width 699 height 27
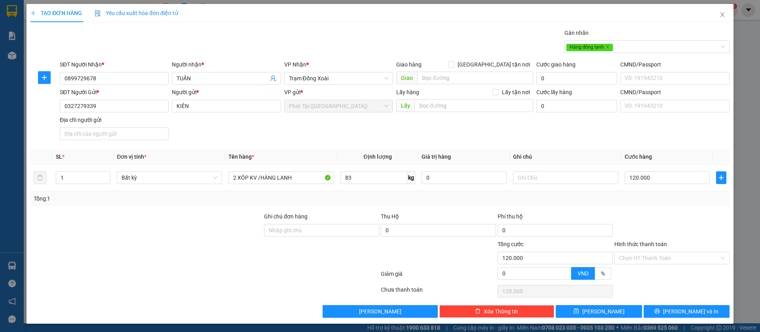
click at [89, 200] on div "Tổng: 1" at bounding box center [164, 198] width 260 height 9
click at [105, 176] on icon "up" at bounding box center [106, 176] width 3 height 3
click at [113, 217] on div at bounding box center [147, 226] width 234 height 28
click at [665, 176] on input "239.000" at bounding box center [667, 177] width 85 height 13
click at [657, 192] on div "Tổng: 2" at bounding box center [379, 198] width 699 height 15
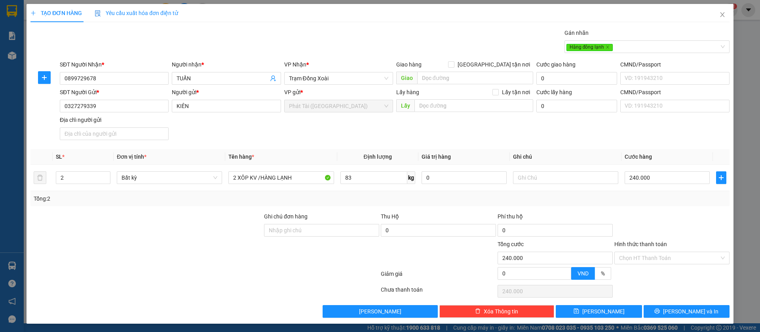
scroll to position [1, 0]
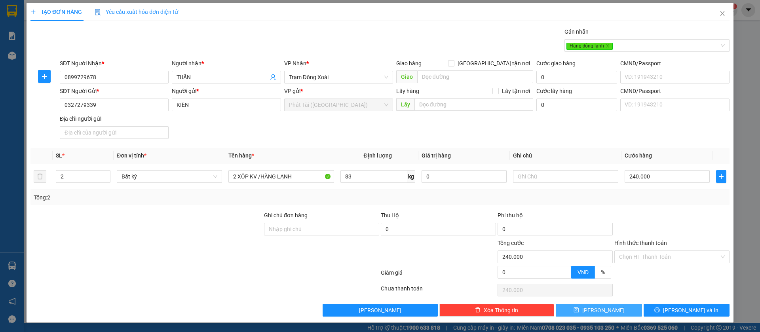
click at [598, 295] on span "[PERSON_NAME]" at bounding box center [603, 310] width 42 height 9
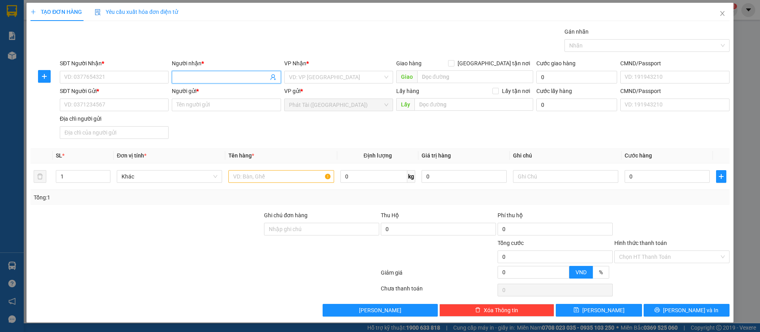
click at [189, 80] on input "Người nhận *" at bounding box center [222, 77] width 91 height 9
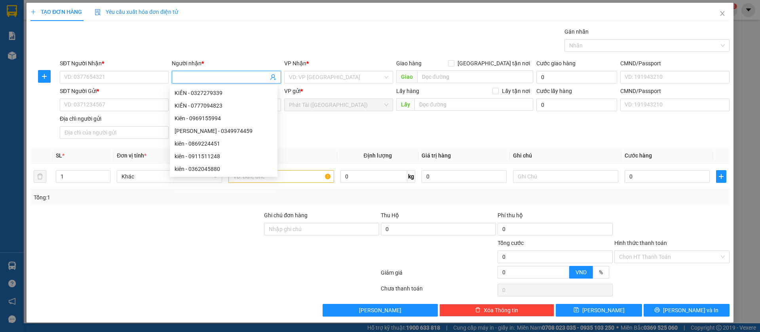
paste input "0973.214.739"
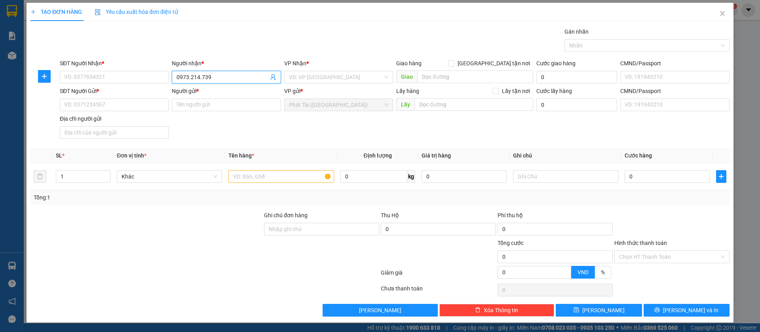
click at [198, 76] on input "0973.214.739" at bounding box center [222, 77] width 91 height 9
click at [189, 79] on input "0973.214739" at bounding box center [222, 77] width 91 height 9
click at [312, 78] on input "search" at bounding box center [336, 77] width 94 height 12
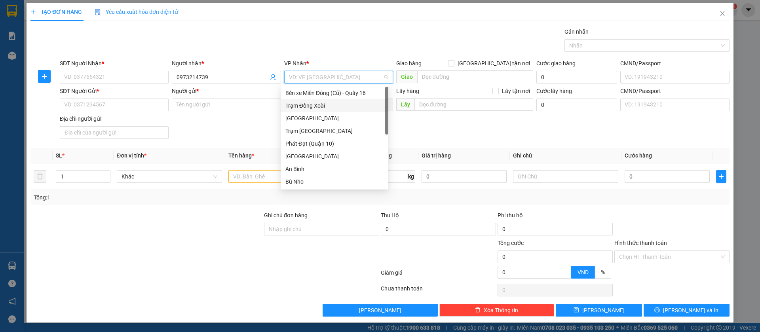
paste input "LINH"
click at [335, 108] on div "Trạm Đồng Xoài" at bounding box center [334, 105] width 98 height 9
click at [138, 107] on input "SĐT Người Gửi *" at bounding box center [114, 105] width 109 height 13
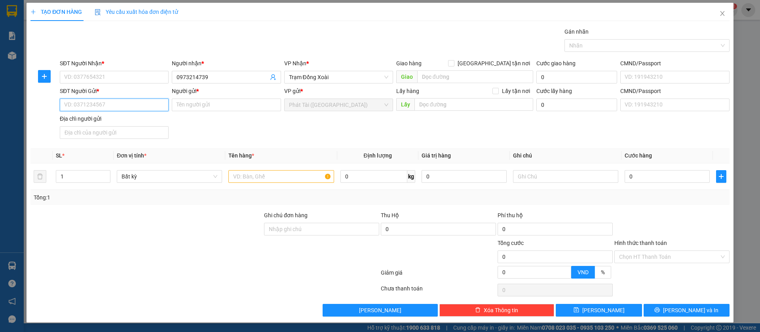
paste input "0925.917.997"
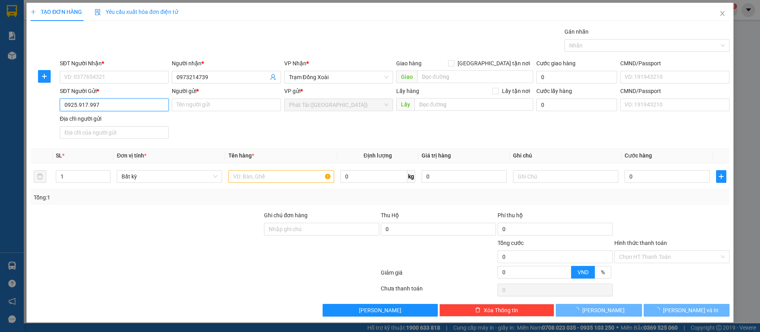
click at [88, 106] on input "0925.917.997" at bounding box center [114, 105] width 109 height 13
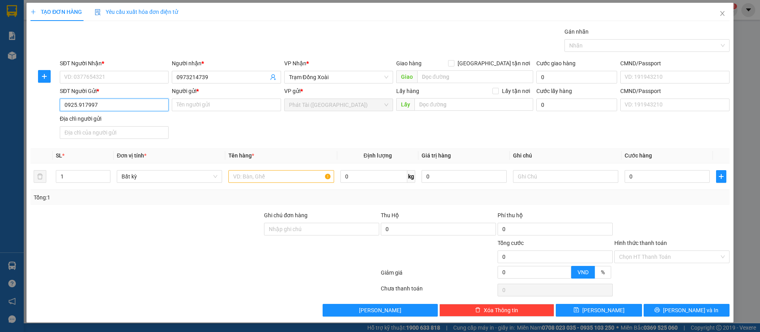
click at [78, 106] on input "0925.917997" at bounding box center [114, 105] width 109 height 13
click at [205, 103] on input "Người gửi *" at bounding box center [226, 105] width 109 height 13
paste input "TUẤN"
click at [262, 174] on input "text" at bounding box center [280, 176] width 105 height 13
paste input "NL TRẮNG"
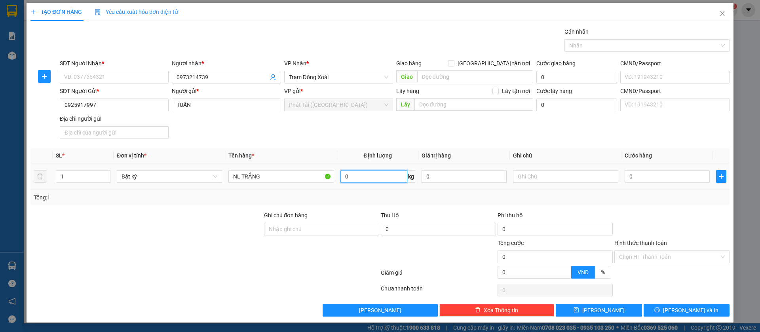
click at [366, 179] on input "0" at bounding box center [373, 176] width 67 height 13
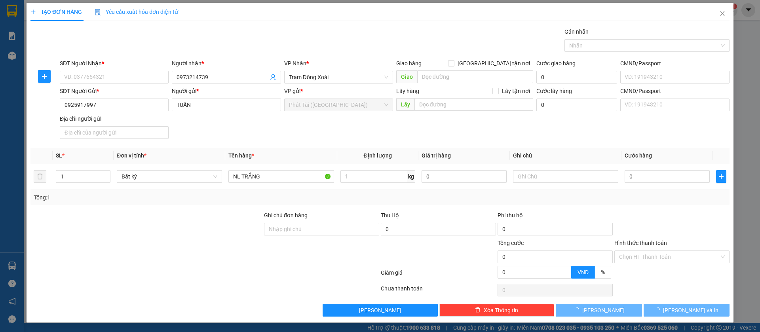
click at [370, 200] on div "Tổng: 1" at bounding box center [380, 197] width 693 height 9
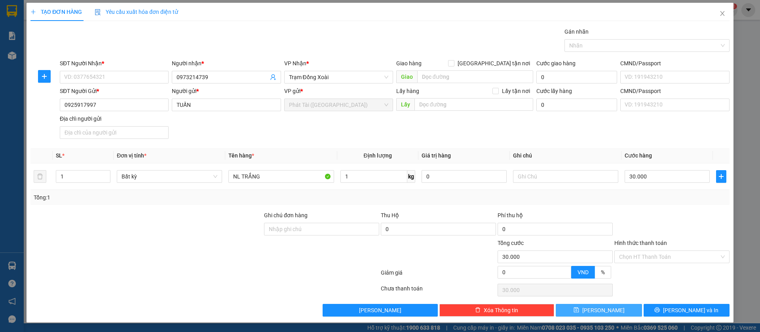
click at [604, 295] on button "[PERSON_NAME]" at bounding box center [599, 310] width 86 height 13
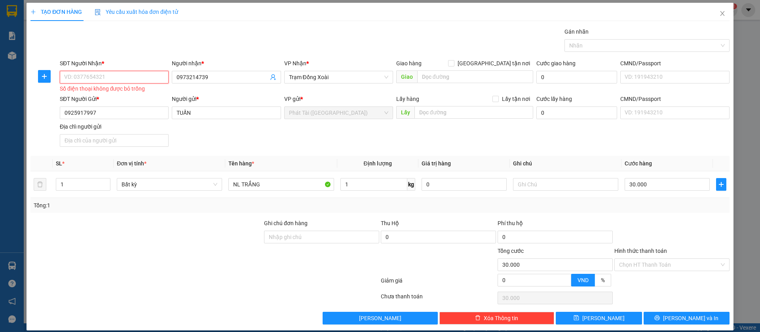
click at [134, 78] on input "SĐT Người Nhận *" at bounding box center [114, 77] width 109 height 13
paste input "0385.604.838"
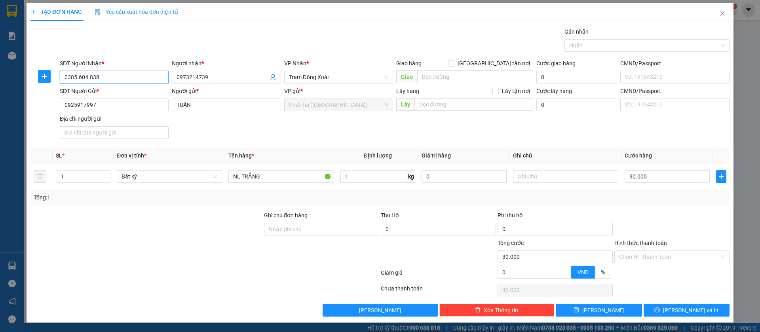
click at [86, 76] on input "0385.604.838" at bounding box center [114, 77] width 109 height 13
click at [78, 78] on input "0385.604838" at bounding box center [114, 77] width 109 height 13
click at [198, 79] on input "0973214739" at bounding box center [222, 77] width 91 height 9
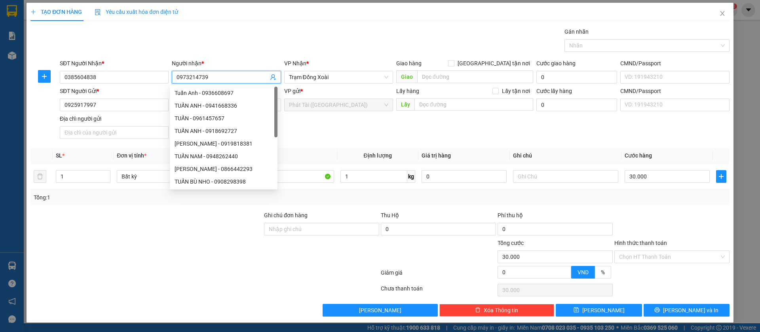
paste input "HÙNG"
click at [239, 51] on div "Gói vận chuyển * Tiêu chuẩn Gán nhãn Nhãn" at bounding box center [394, 41] width 673 height 28
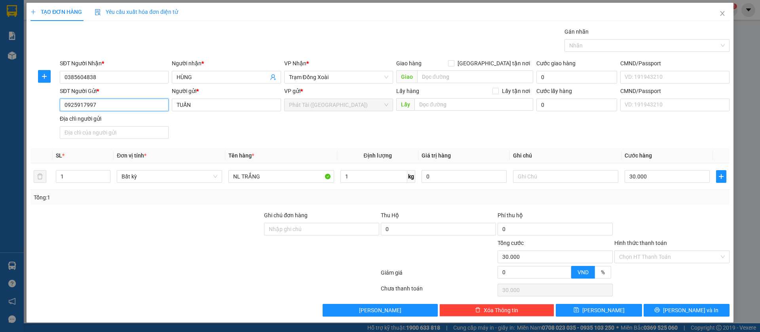
click at [135, 105] on input "0925917997" at bounding box center [114, 105] width 109 height 13
paste input "08.072.441"
click at [87, 105] on input "0908.072.441" at bounding box center [114, 105] width 109 height 13
click at [78, 105] on input "0908.072441" at bounding box center [114, 105] width 109 height 13
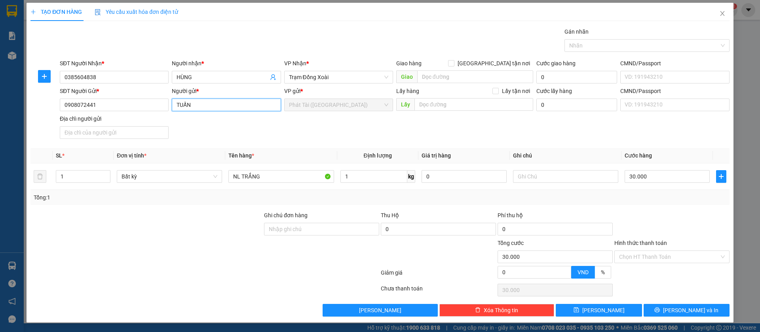
click at [196, 101] on input "TUẤN" at bounding box center [226, 105] width 109 height 13
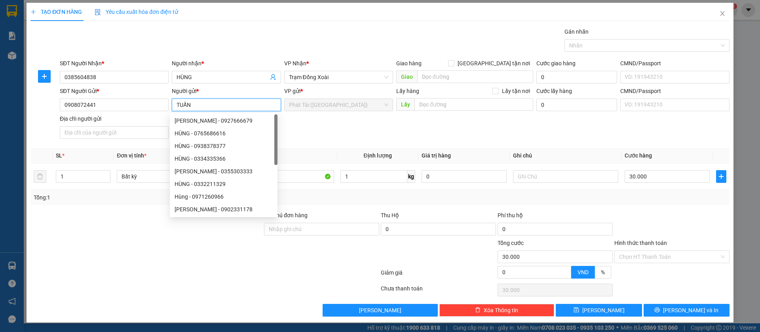
paste input "NGA"
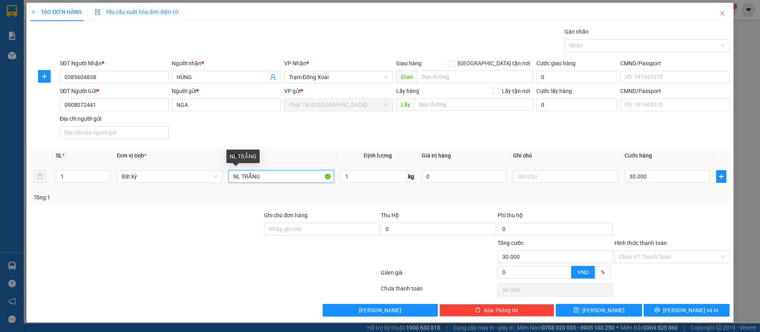
click at [268, 180] on input "NL TRẮNG" at bounding box center [280, 176] width 105 height 13
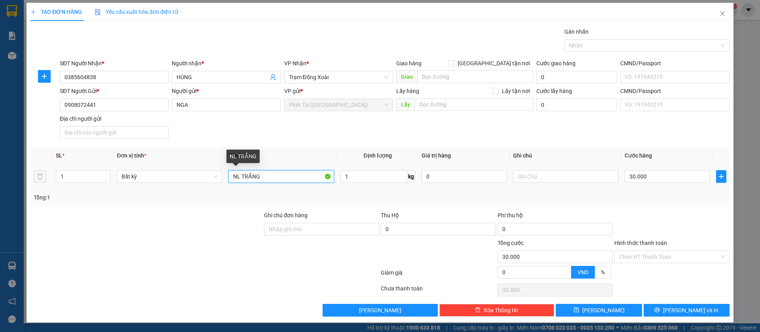
paste input "BAO TRA"
click at [357, 77] on span "Trạm Đồng Xoài" at bounding box center [338, 77] width 99 height 12
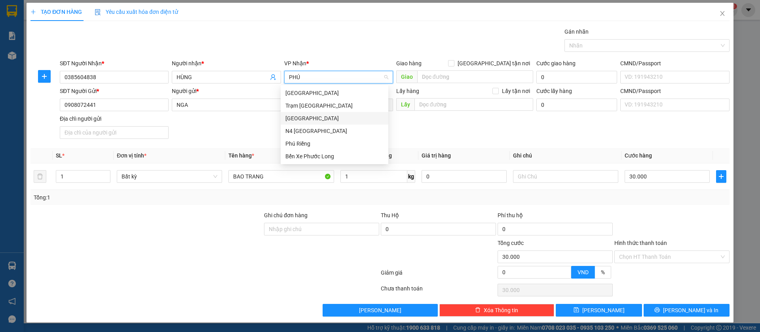
click at [310, 121] on div "[GEOGRAPHIC_DATA]" at bounding box center [334, 118] width 98 height 9
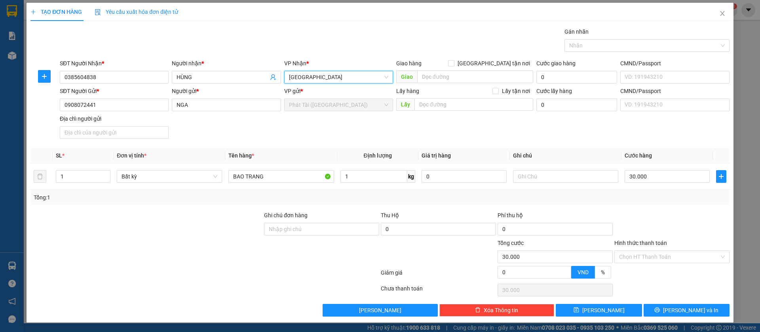
click at [165, 203] on div "Tổng: 1" at bounding box center [379, 197] width 699 height 15
click at [359, 192] on div "Tổng: 1" at bounding box center [379, 197] width 699 height 15
click at [596, 295] on span "[PERSON_NAME]" at bounding box center [603, 310] width 42 height 9
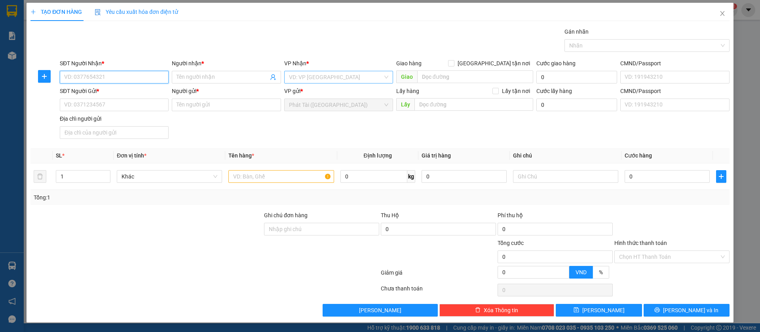
click at [106, 80] on input "SĐT Người Nhận *" at bounding box center [114, 77] width 109 height 13
paste input "0978.243.473"
click at [87, 79] on input "0978.243.473" at bounding box center [114, 77] width 109 height 13
click at [78, 79] on input "0978.243473" at bounding box center [114, 77] width 109 height 13
click at [203, 79] on input "Người nhận *" at bounding box center [222, 77] width 91 height 9
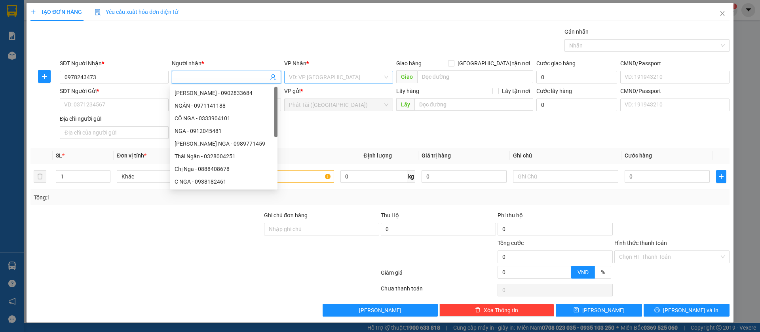
paste input "LIỄU"
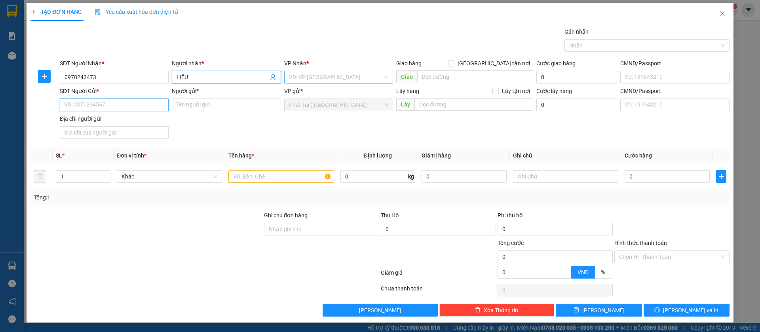
click at [107, 105] on input "SĐT Người Gửi *" at bounding box center [114, 105] width 109 height 13
paste input "0773.871.560"
click at [88, 104] on input "0773.871.560" at bounding box center [114, 105] width 109 height 13
click at [78, 104] on input "0773.871560" at bounding box center [114, 105] width 109 height 13
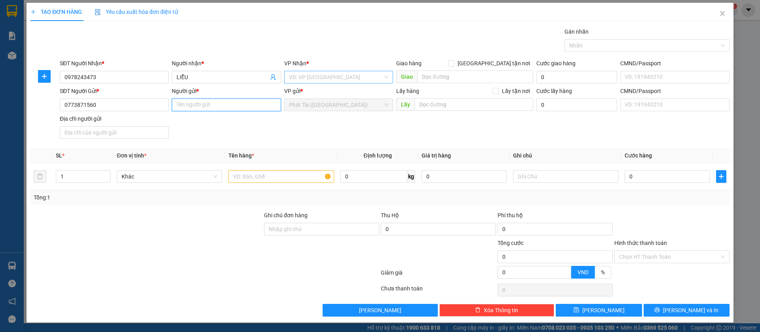
click at [187, 104] on input "Người gửi *" at bounding box center [226, 105] width 109 height 13
paste input "DIỆU"
click at [255, 181] on input "text" at bounding box center [280, 176] width 105 height 13
paste input "CAT TÔNG BÁNH"
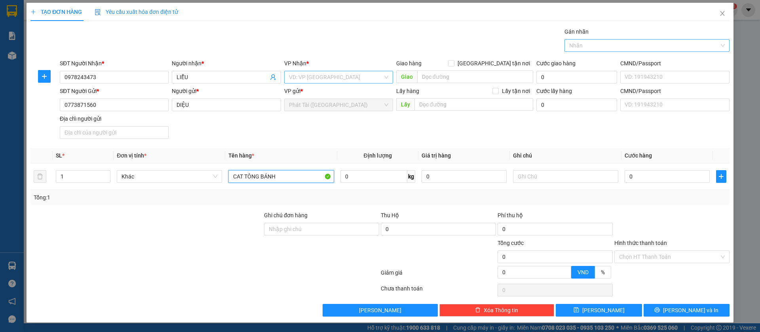
click at [592, 47] on div at bounding box center [642, 45] width 153 height 9
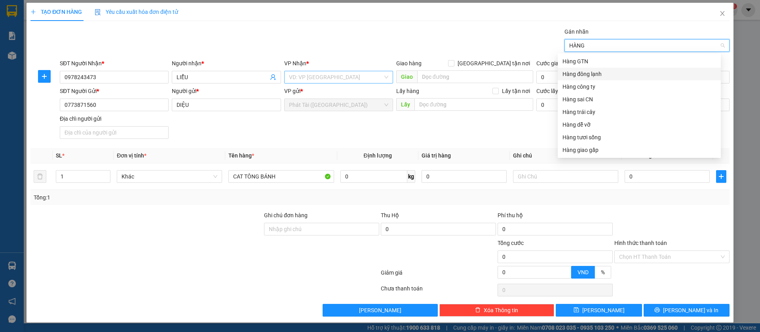
click at [616, 71] on div "Hàng đông lạnh" at bounding box center [639, 74] width 154 height 9
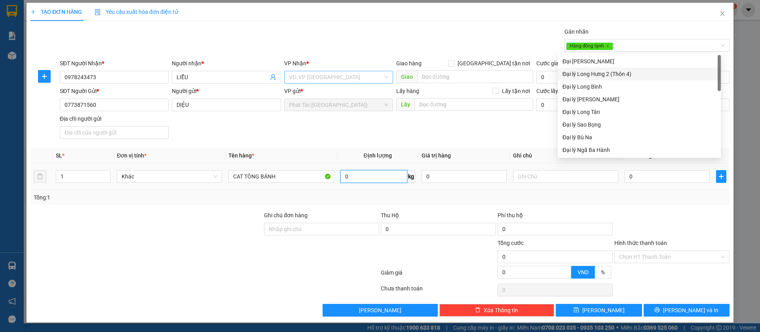
click at [348, 178] on input "0" at bounding box center [373, 176] width 67 height 13
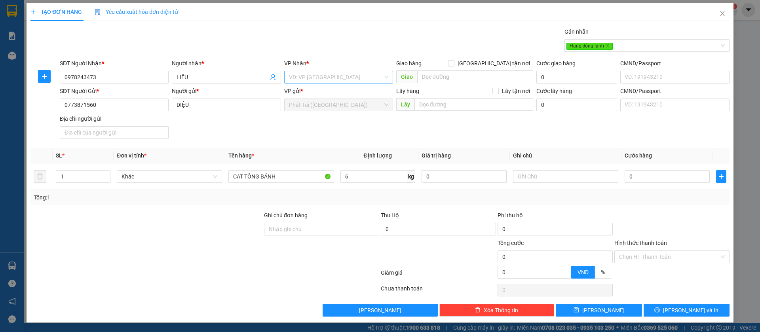
click at [355, 198] on div "Tổng: 1" at bounding box center [380, 197] width 693 height 9
click at [572, 295] on button "[PERSON_NAME]" at bounding box center [599, 310] width 86 height 13
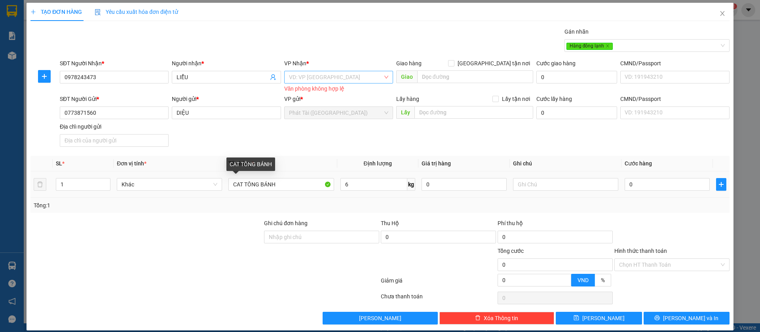
scroll to position [9, 0]
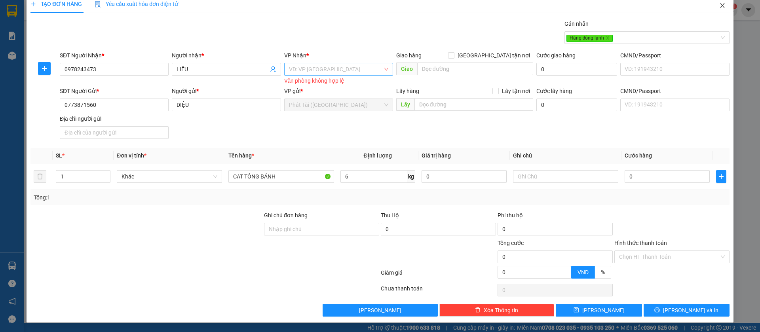
click at [675, 4] on icon "close" at bounding box center [722, 5] width 4 height 5
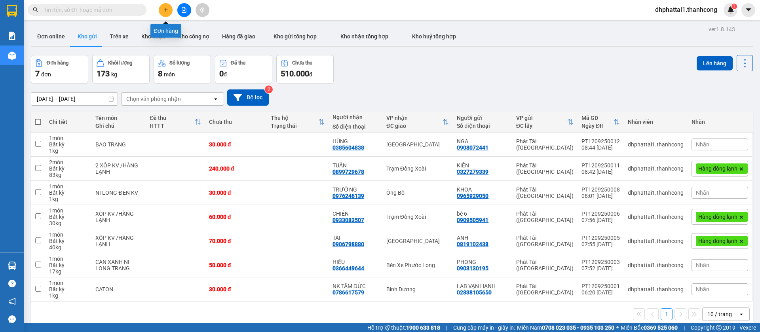
click at [162, 12] on button at bounding box center [166, 10] width 14 height 14
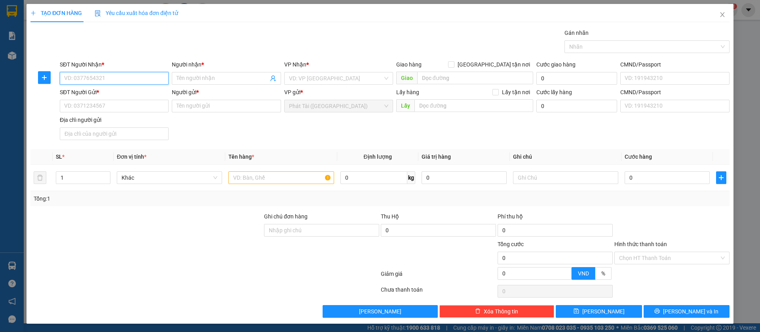
paste input "0978.243.473"
click at [87, 82] on input "0978.243.473" at bounding box center [114, 78] width 109 height 13
click at [77, 76] on input "0978.243473" at bounding box center [114, 78] width 109 height 13
type input "0978243473"
click at [229, 79] on input "Người nhận *" at bounding box center [222, 78] width 91 height 9
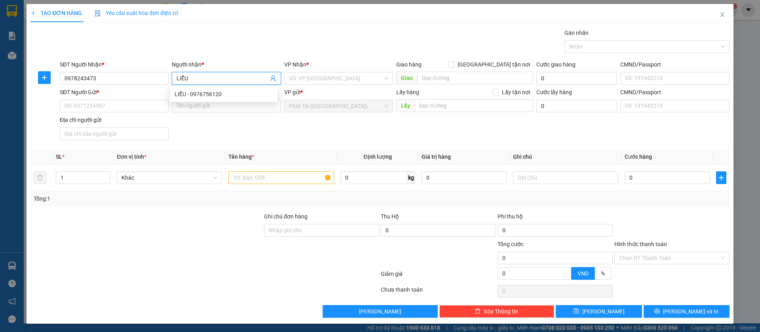
type input "LIỄU"
drag, startPoint x: 595, startPoint y: 32, endPoint x: 590, endPoint y: 47, distance: 16.0
click at [595, 33] on div "Gán nhãn" at bounding box center [646, 34] width 165 height 12
click at [590, 47] on div at bounding box center [642, 46] width 153 height 9
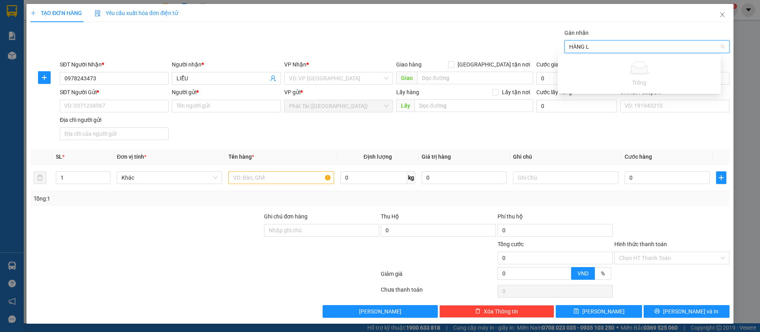
type input "HÀNG"
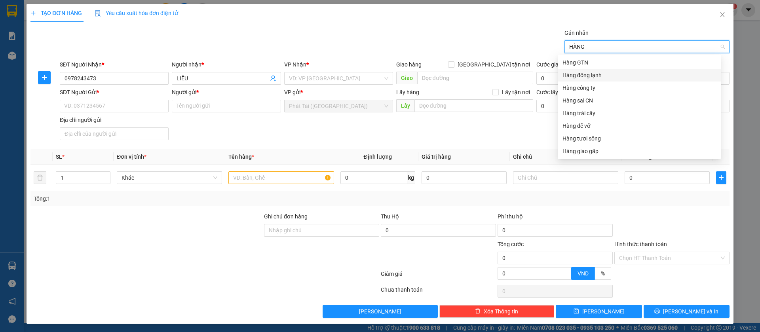
click at [587, 78] on div "Hàng đông lạnh" at bounding box center [639, 75] width 154 height 9
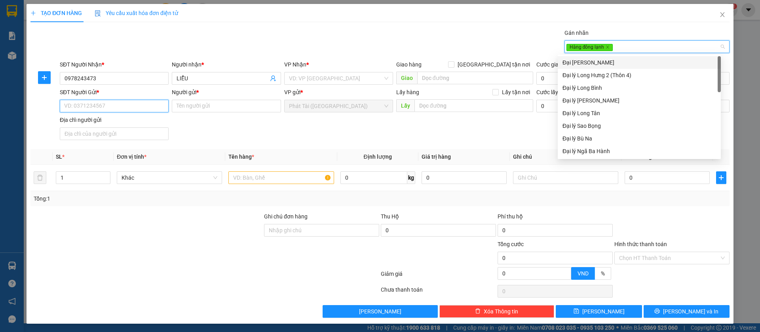
click at [103, 108] on input "SĐT Người Gửi *" at bounding box center [114, 106] width 109 height 13
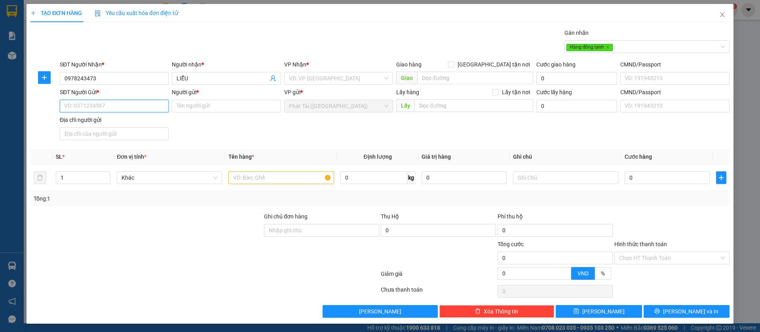
paste input "0773.871.560"
click at [89, 107] on input "0773.871.560" at bounding box center [114, 106] width 109 height 13
click at [88, 107] on input "0773.871.560" at bounding box center [114, 106] width 109 height 13
click at [74, 106] on input "0773.871560" at bounding box center [114, 106] width 109 height 13
click at [78, 106] on input "0773.871560" at bounding box center [114, 106] width 109 height 13
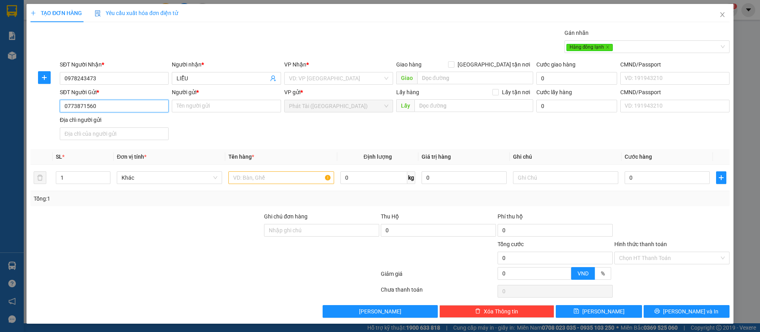
type input "0773871560"
click at [187, 109] on input "Người gửi *" at bounding box center [226, 106] width 109 height 13
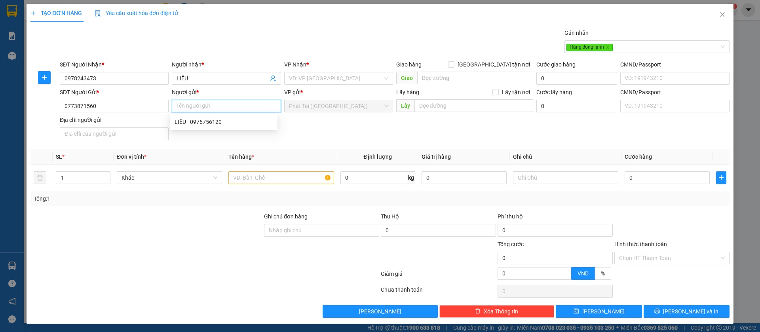
paste input "DIỆU"
type input "DIỆU"
click at [306, 120] on div "SĐT Người Gửi * 0773871560 Người gửi * DIỆU VP gửi * Phát Tài (Quận 5) Lấy hàng…" at bounding box center [394, 115] width 673 height 55
click at [324, 82] on input "search" at bounding box center [336, 78] width 94 height 12
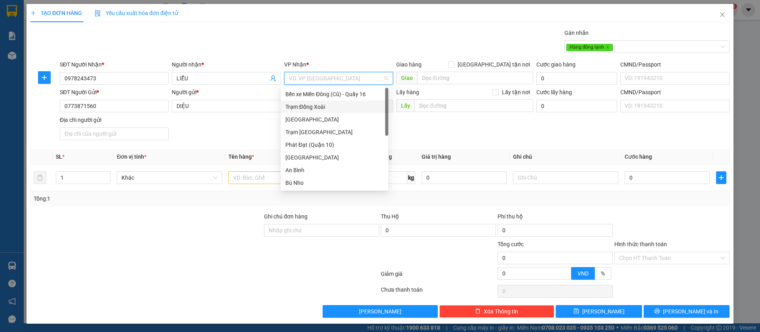
click at [315, 110] on div "Trạm Đồng Xoài" at bounding box center [334, 107] width 98 height 9
click at [248, 180] on input "text" at bounding box center [280, 177] width 105 height 13
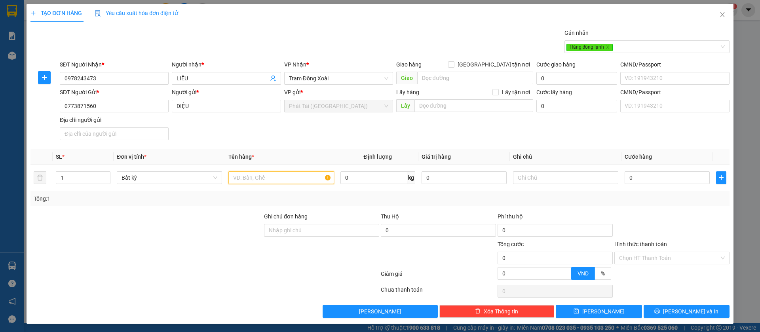
paste input "CAT TÔNG BÁNH"
type input "CAT TÔNG BÁNH"
click at [367, 181] on input "0" at bounding box center [373, 177] width 67 height 13
type input "6"
click at [404, 192] on div "Tổng: 1" at bounding box center [379, 198] width 699 height 15
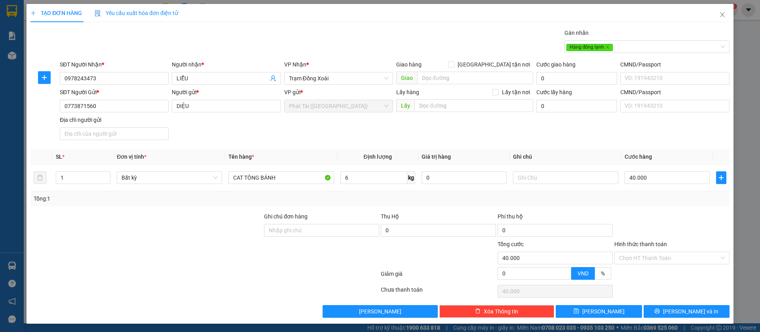
type input "40.000"
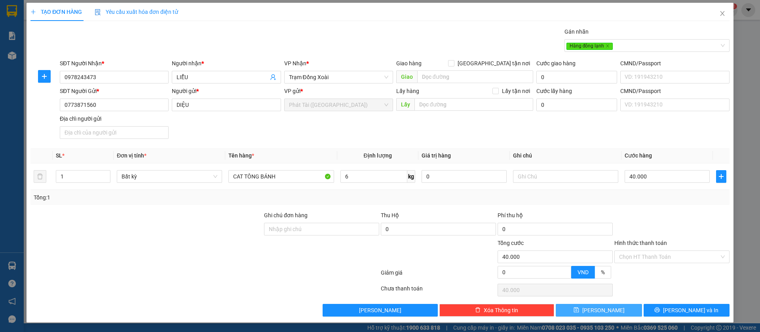
click at [591, 306] on button "[PERSON_NAME]" at bounding box center [599, 310] width 86 height 13
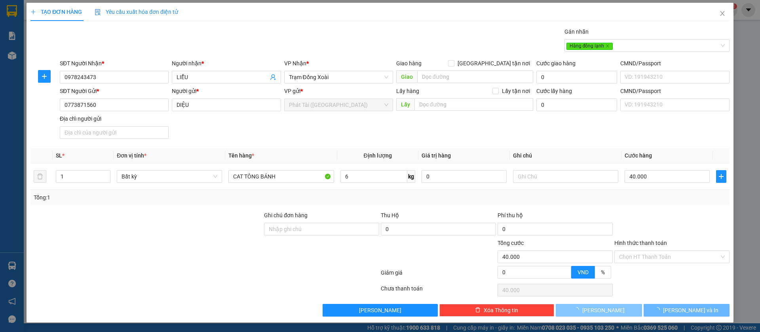
type input "0"
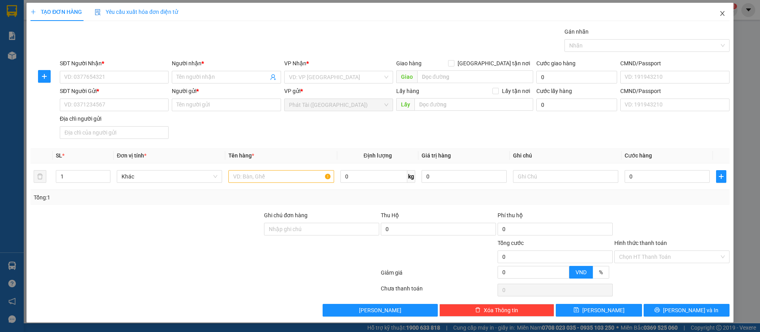
click at [719, 15] on icon "close" at bounding box center [722, 13] width 6 height 6
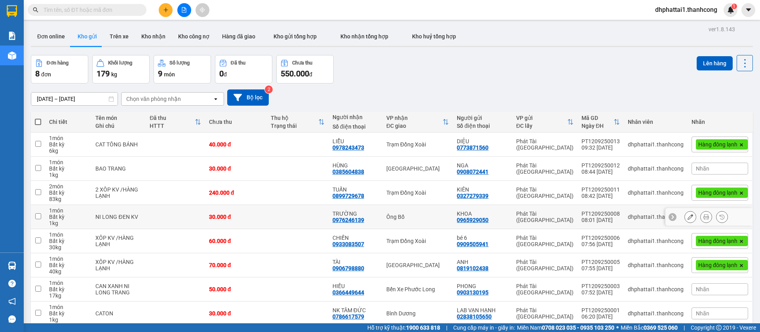
scroll to position [36, 0]
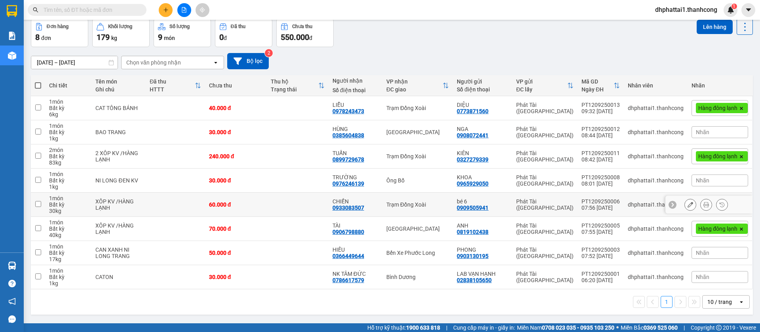
click at [43, 205] on td at bounding box center [38, 205] width 14 height 24
checkbox input "true"
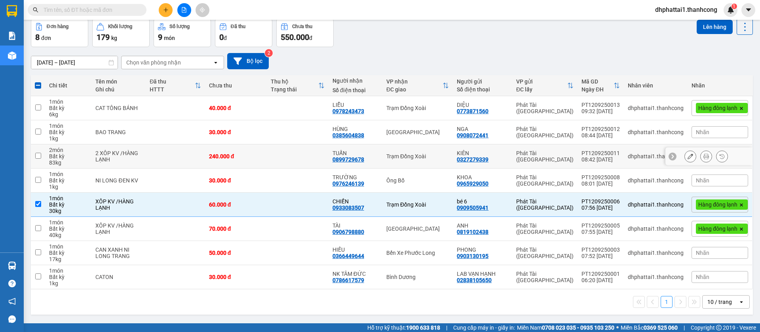
click at [36, 154] on input "checkbox" at bounding box center [38, 156] width 6 height 6
checkbox input "true"
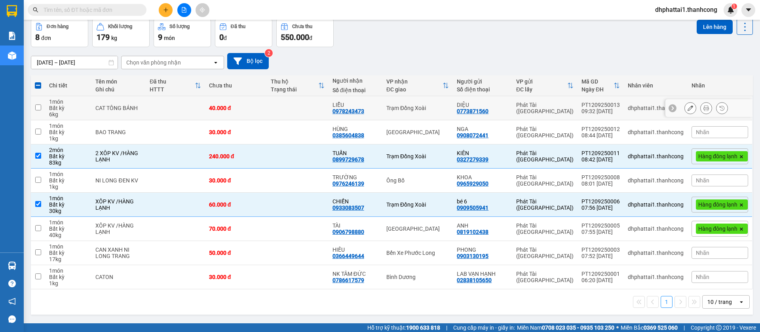
click at [40, 106] on input "checkbox" at bounding box center [38, 107] width 6 height 6
checkbox input "true"
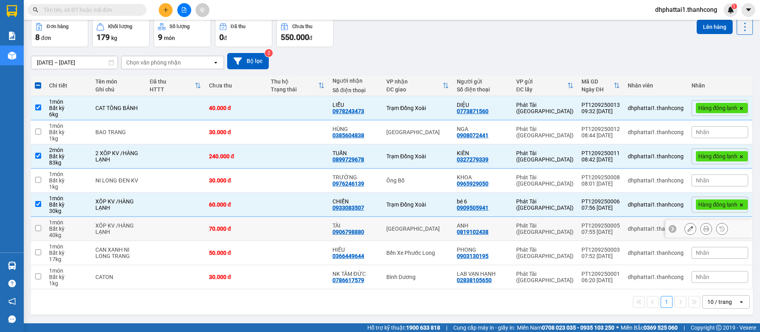
click at [41, 231] on td at bounding box center [38, 229] width 14 height 24
checkbox input "true"
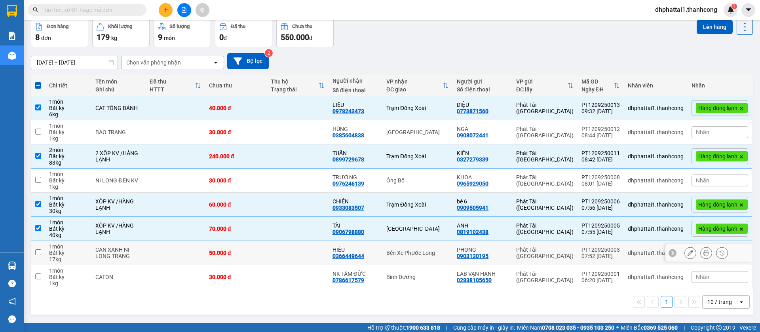
click at [41, 253] on input "checkbox" at bounding box center [38, 252] width 6 height 6
checkbox input "true"
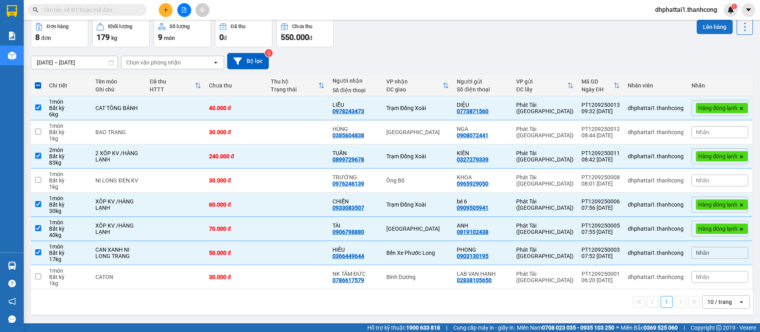
click at [697, 28] on button "Lên hàng" at bounding box center [715, 27] width 36 height 14
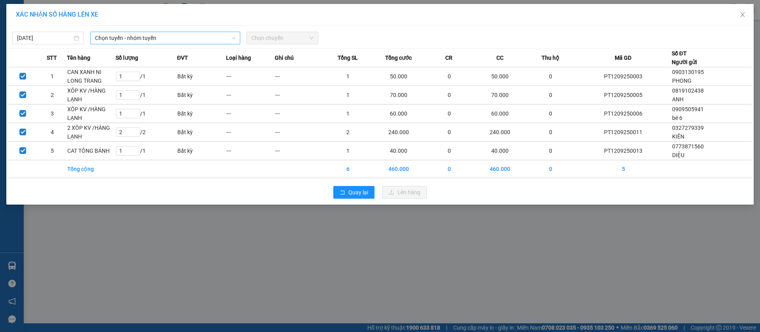
click at [191, 37] on span "Chọn tuyến - nhóm tuyến" at bounding box center [165, 38] width 141 height 12
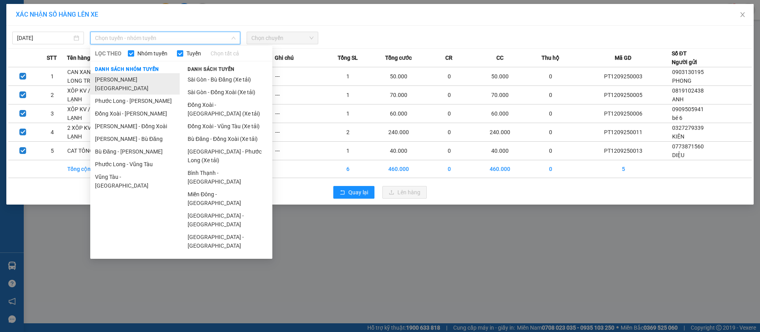
click at [141, 84] on li "[PERSON_NAME][GEOGRAPHIC_DATA]" at bounding box center [134, 83] width 89 height 21
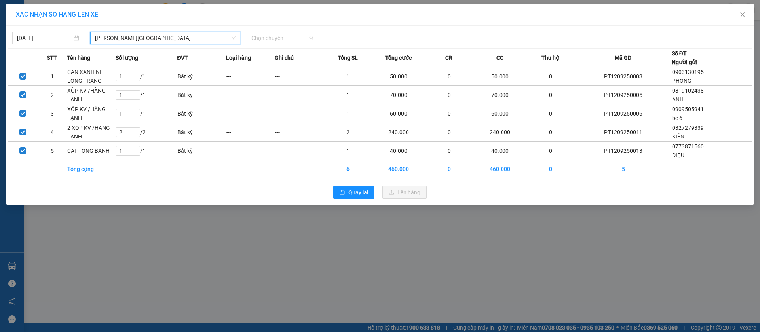
click at [293, 38] on span "Chọn chuyến" at bounding box center [282, 38] width 62 height 12
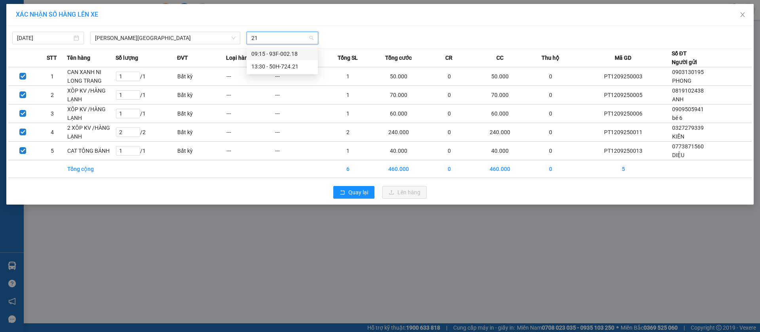
type input "218"
click at [293, 52] on div "09:15 - 93F-002.18" at bounding box center [282, 53] width 62 height 9
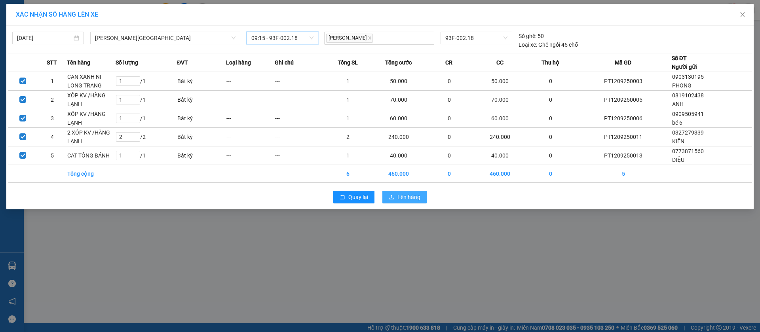
click at [411, 196] on span "Lên hàng" at bounding box center [408, 197] width 23 height 9
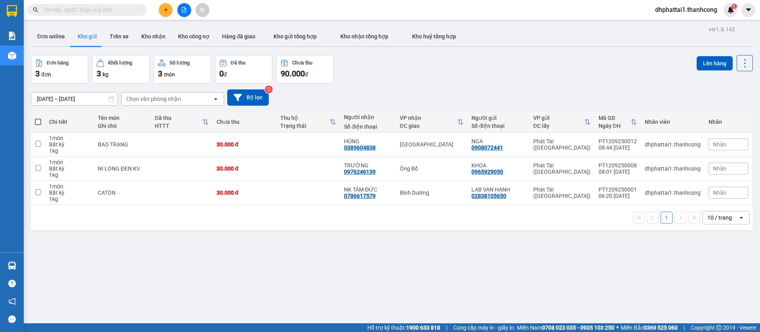
click at [546, 69] on div "Đơn hàng 3 đơn Khối lượng 3 kg Số lượng 3 món Đã thu 0 đ Chưa thu 90.000 đ Lên …" at bounding box center [392, 69] width 722 height 28
click at [38, 125] on span at bounding box center [38, 122] width 6 height 6
click at [38, 118] on input "checkbox" at bounding box center [38, 118] width 0 height 0
checkbox input "true"
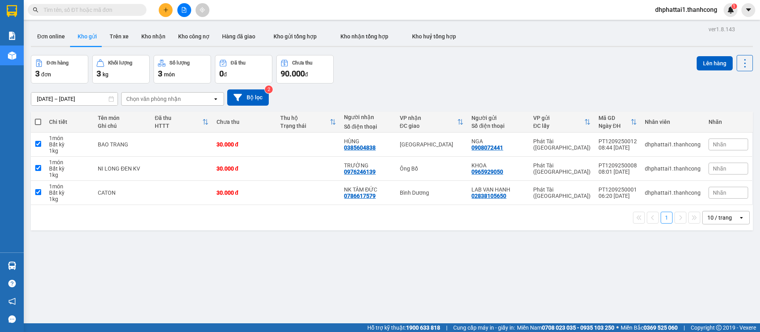
checkbox input "true"
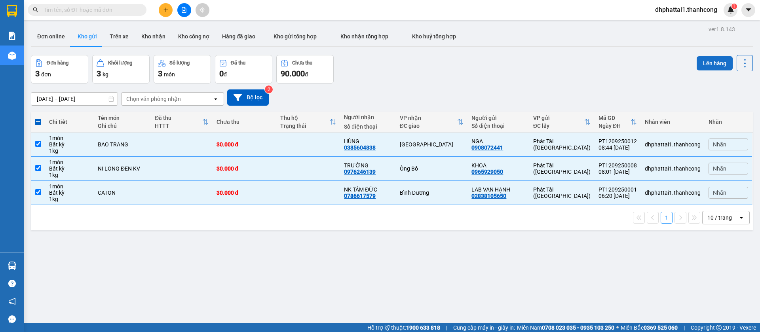
click at [700, 61] on button "Lên hàng" at bounding box center [715, 63] width 36 height 14
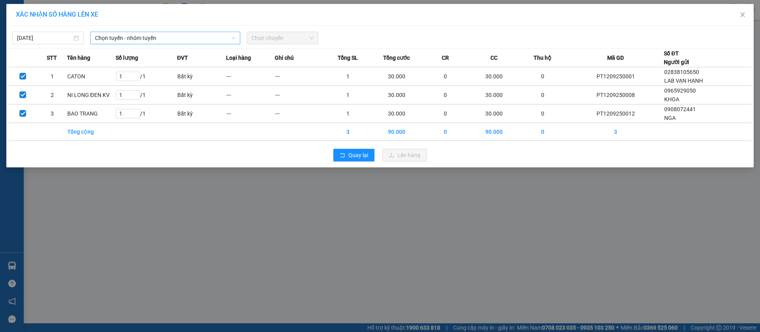
click at [173, 40] on span "Chọn tuyến - nhóm tuyến" at bounding box center [165, 38] width 141 height 12
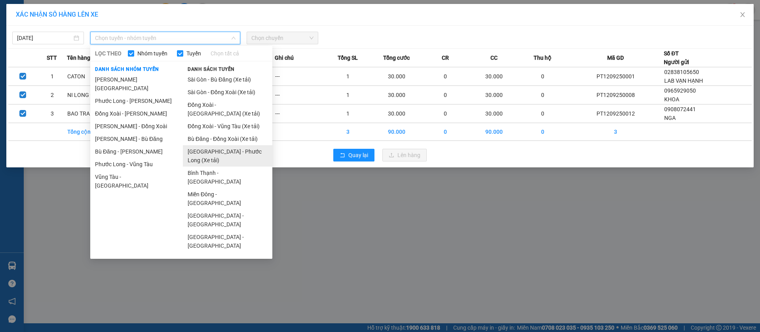
click at [228, 151] on li "[GEOGRAPHIC_DATA] - Phước Long (Xe tải)" at bounding box center [227, 155] width 89 height 21
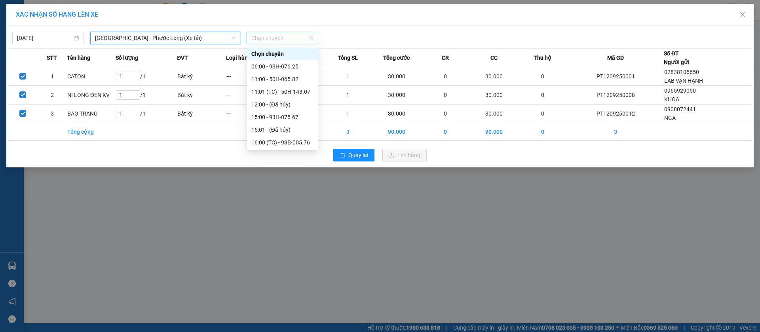
click at [272, 36] on span "Chọn chuyến" at bounding box center [282, 38] width 62 height 12
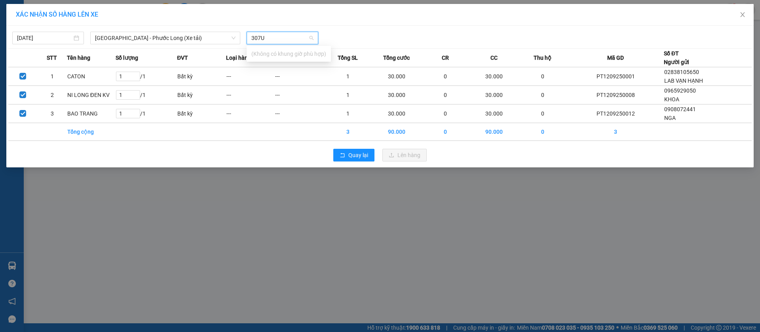
type input "307"
click at [285, 53] on div "11:01 (TC) - 50H-143.07" at bounding box center [282, 53] width 62 height 9
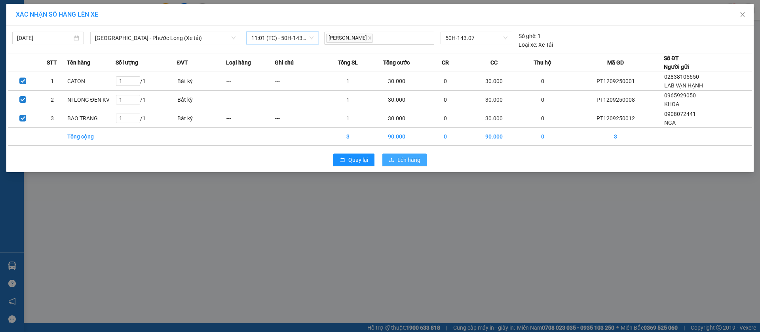
click at [410, 163] on span "Lên hàng" at bounding box center [408, 160] width 23 height 9
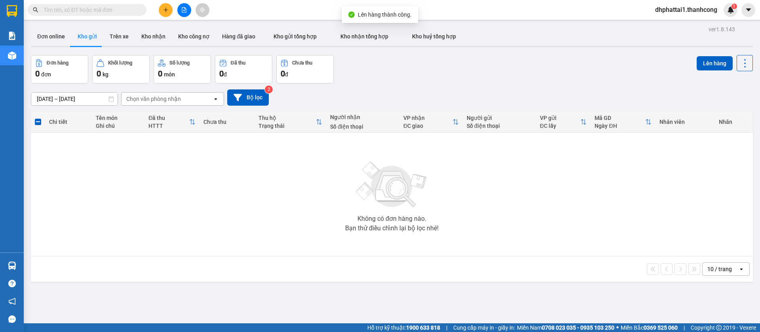
click at [520, 70] on div "Đơn hàng 0 đơn Khối lượng 0 kg Số lượng 0 món Đã thu 0 đ Chưa thu 0 đ Lên hàng" at bounding box center [392, 69] width 722 height 28
